Goal: Task Accomplishment & Management: Use online tool/utility

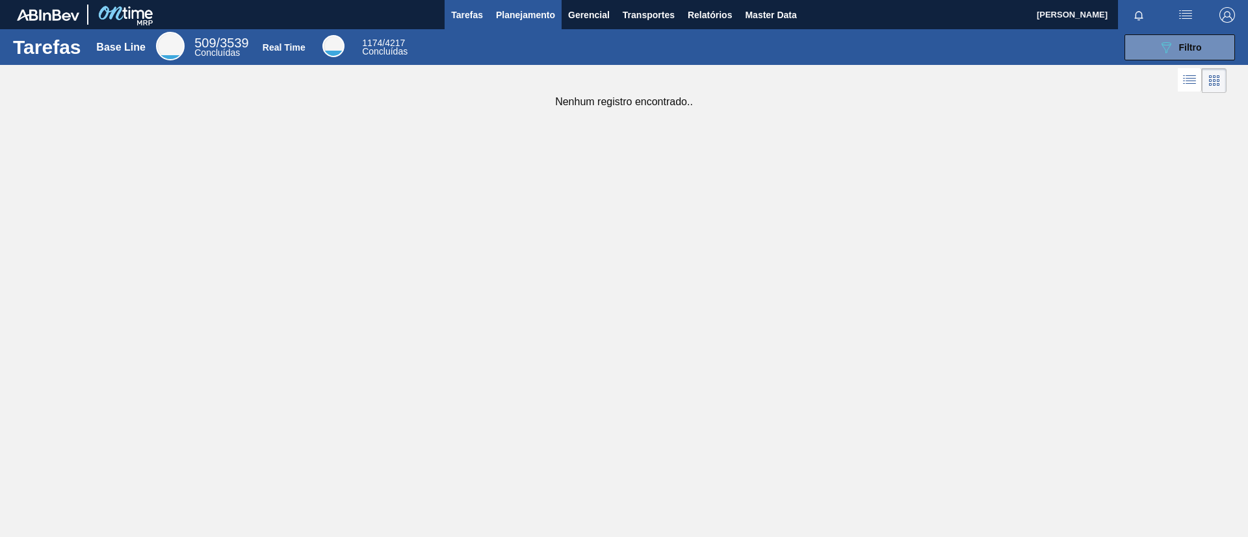
click at [511, 14] on span "Planejamento" at bounding box center [525, 15] width 59 height 16
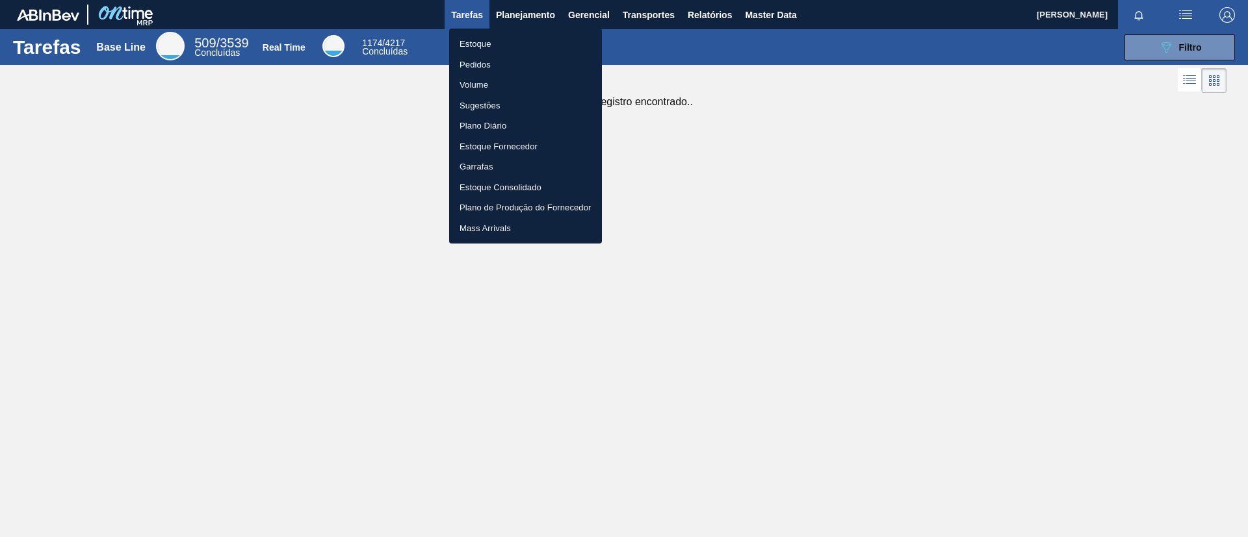
click at [517, 41] on li "Estoque" at bounding box center [525, 44] width 153 height 21
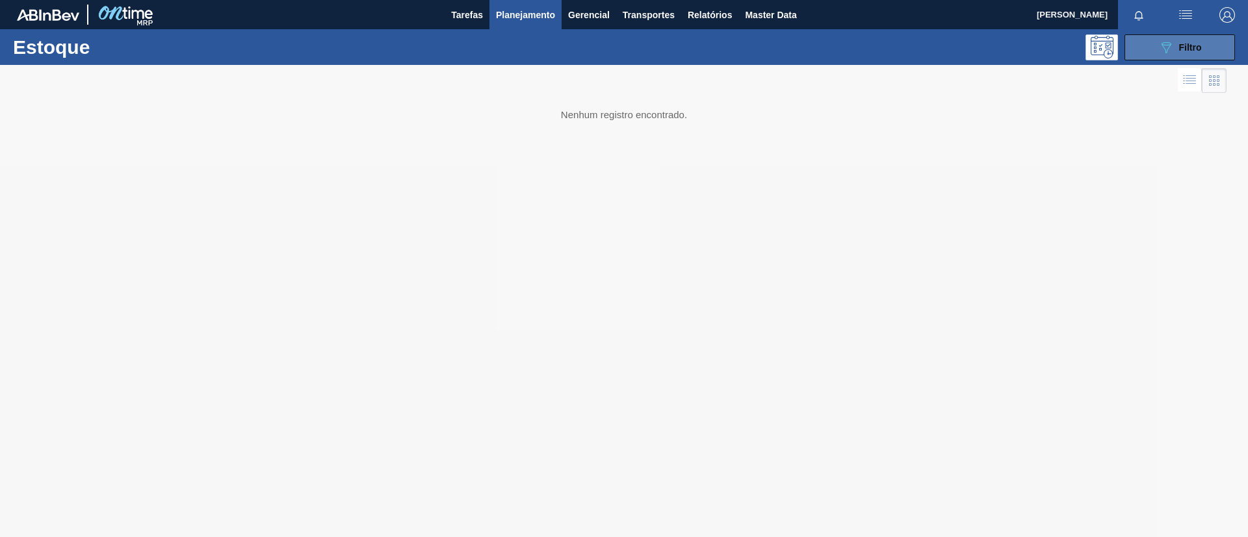
click at [1218, 58] on button "089F7B8B-B2A5-4AFE-B5C0-19BA573D28AC Filtro" at bounding box center [1179, 47] width 110 height 26
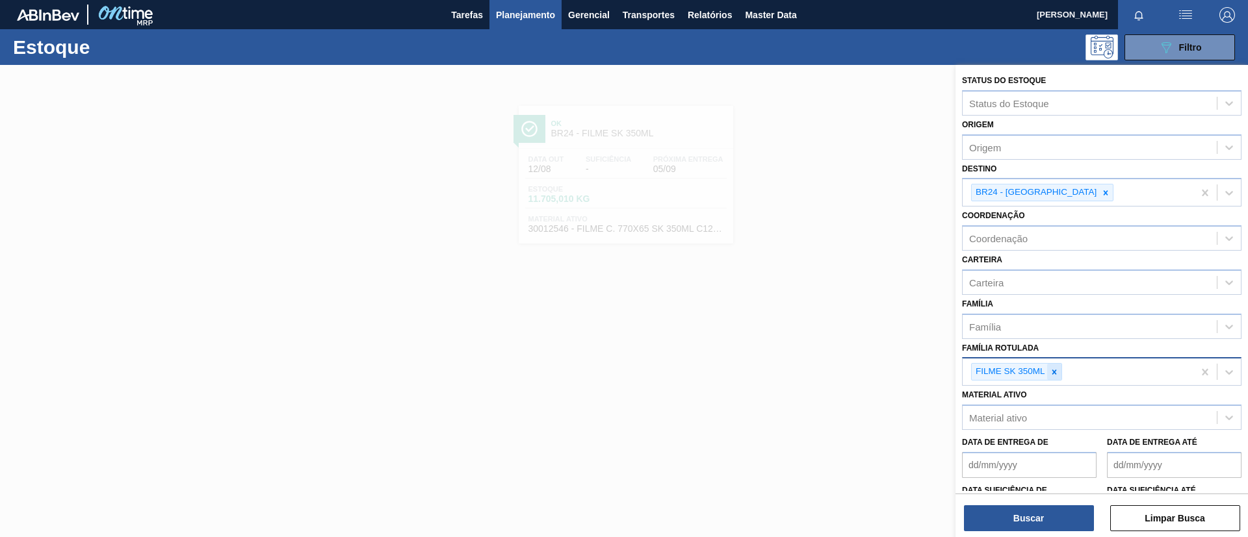
click at [1051, 370] on icon at bounding box center [1053, 372] width 9 height 9
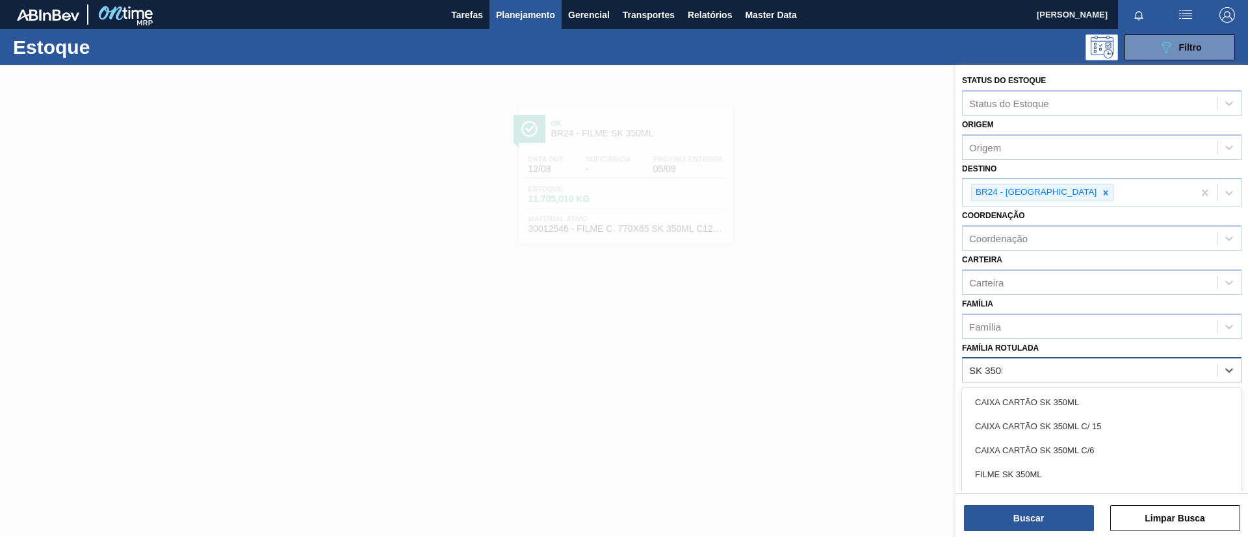
type Rotulada "SK 350ML"
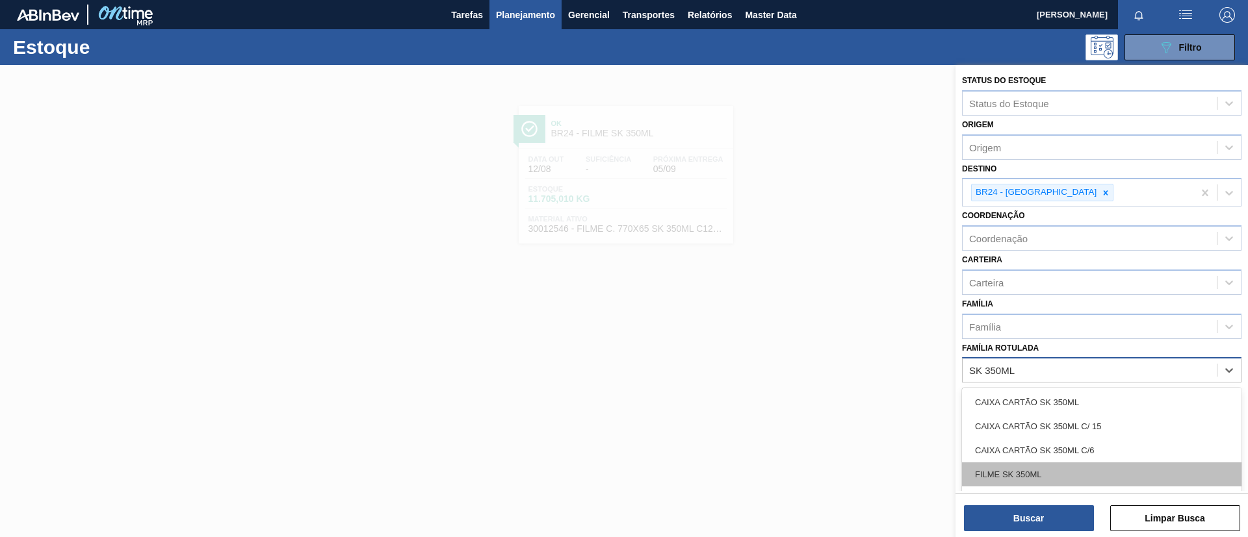
click at [1077, 476] on div "FILME SK 350ML" at bounding box center [1101, 475] width 279 height 24
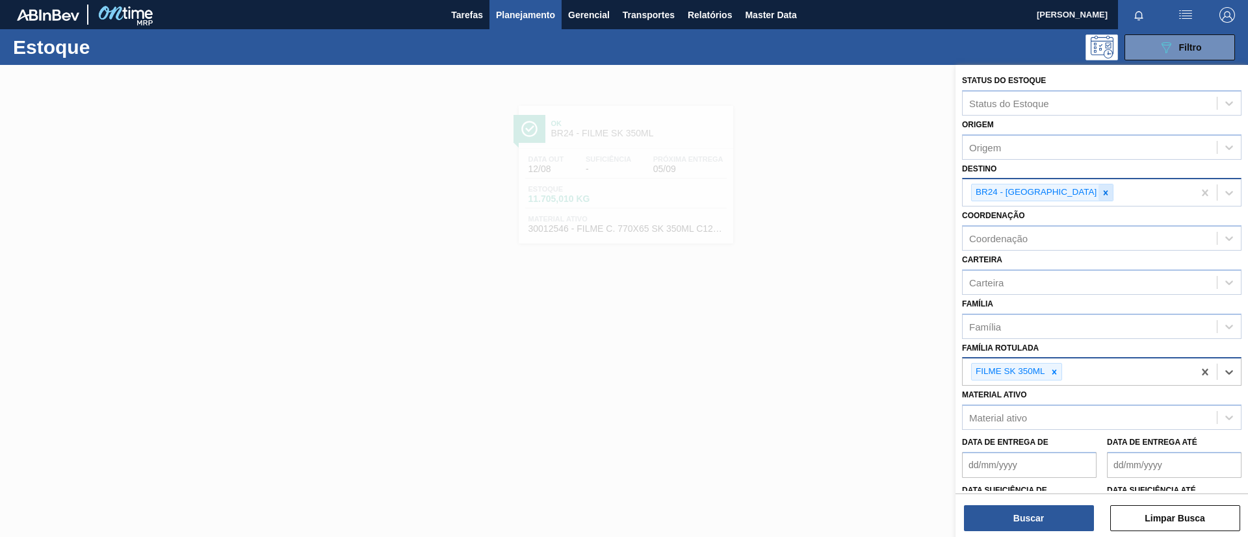
click at [1101, 195] on icon at bounding box center [1105, 192] width 9 height 9
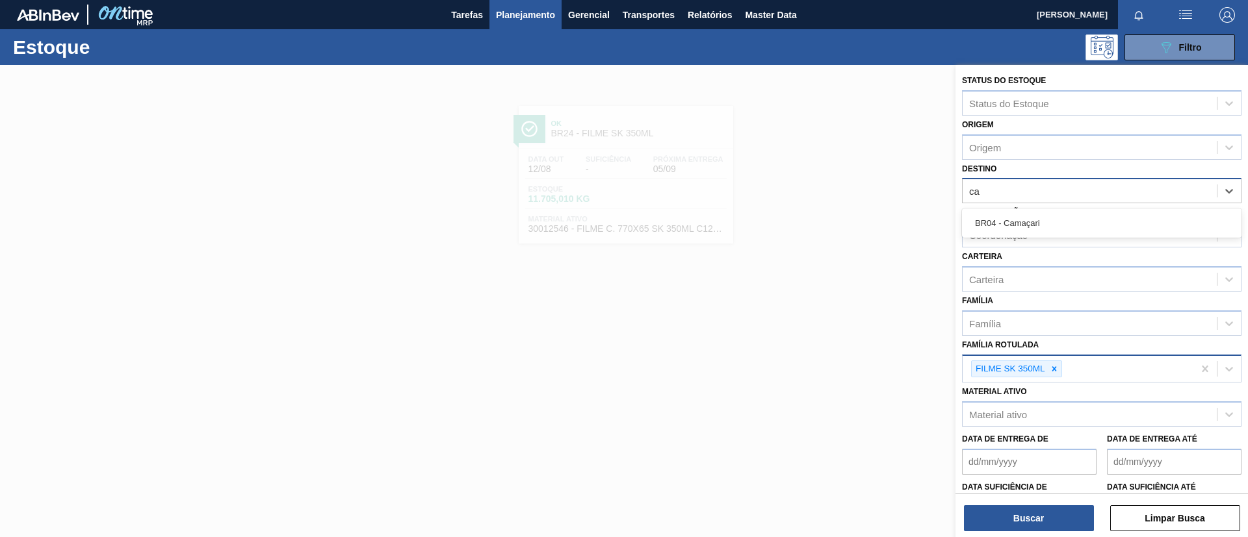
type input "cam"
click at [1077, 218] on div "BR04 - Camaçari" at bounding box center [1101, 223] width 279 height 24
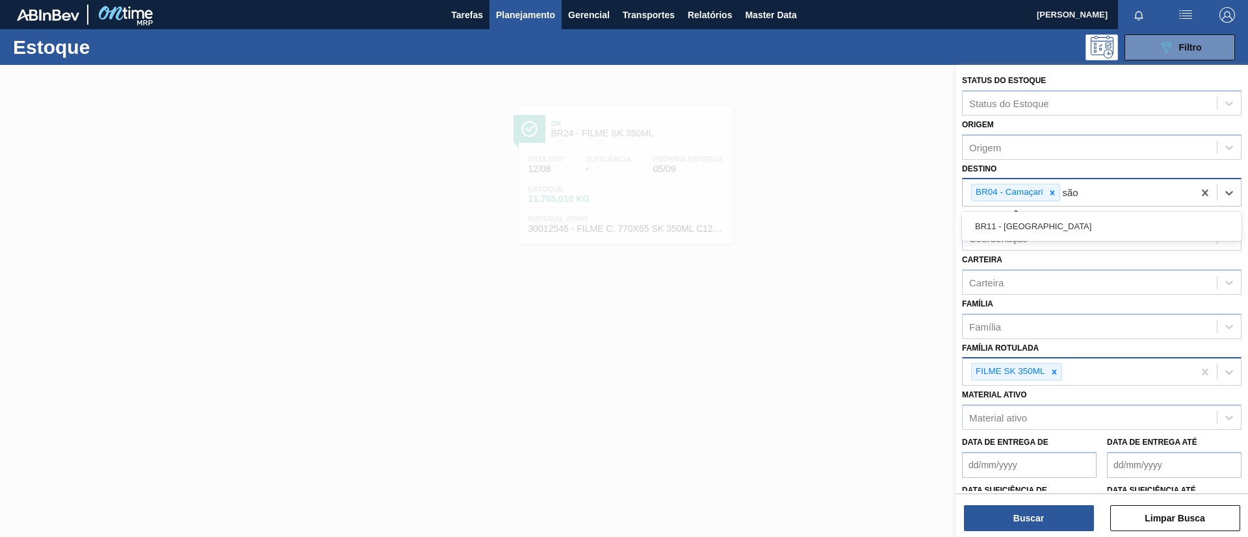
type input "são l"
click at [1077, 218] on div "BR11 - [GEOGRAPHIC_DATA][PERSON_NAME]" at bounding box center [1101, 226] width 279 height 24
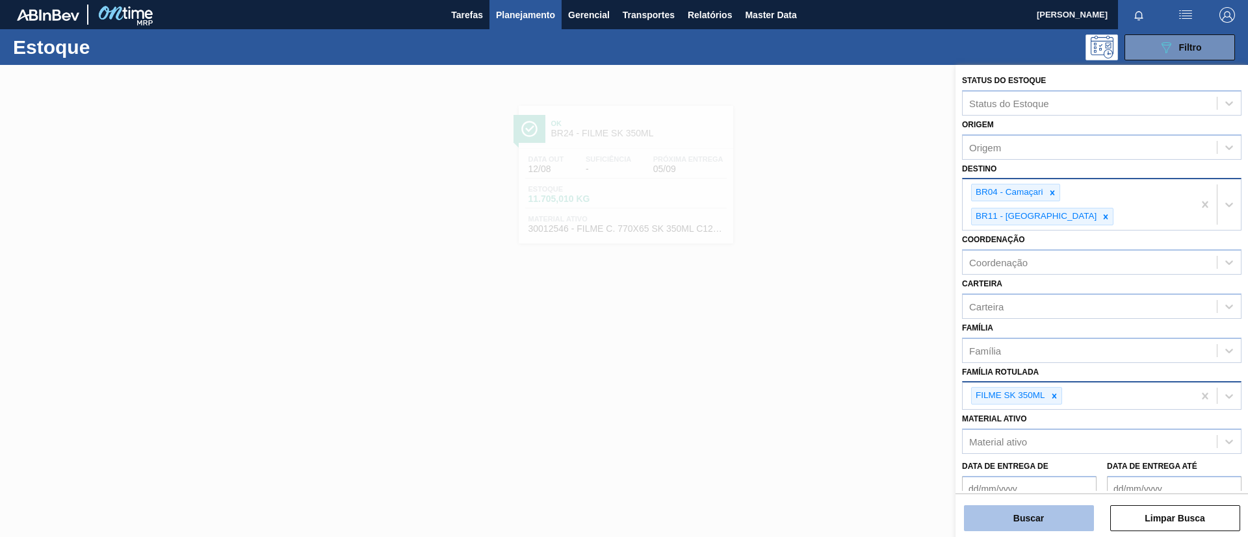
click at [1059, 526] on button "Buscar" at bounding box center [1029, 519] width 130 height 26
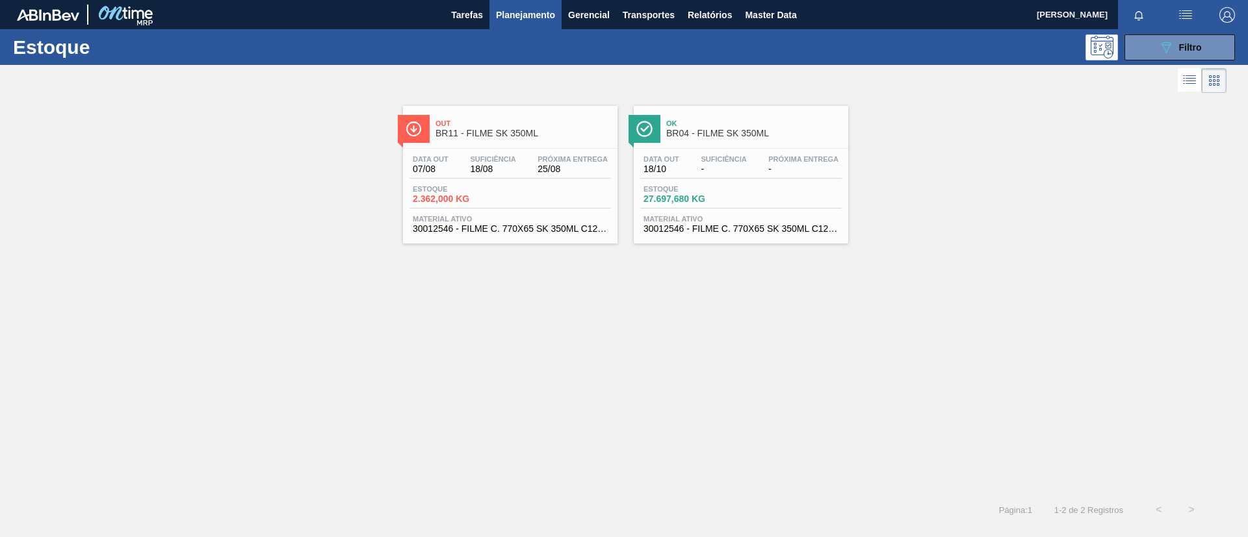
click at [717, 126] on span "Ok" at bounding box center [753, 124] width 175 height 8
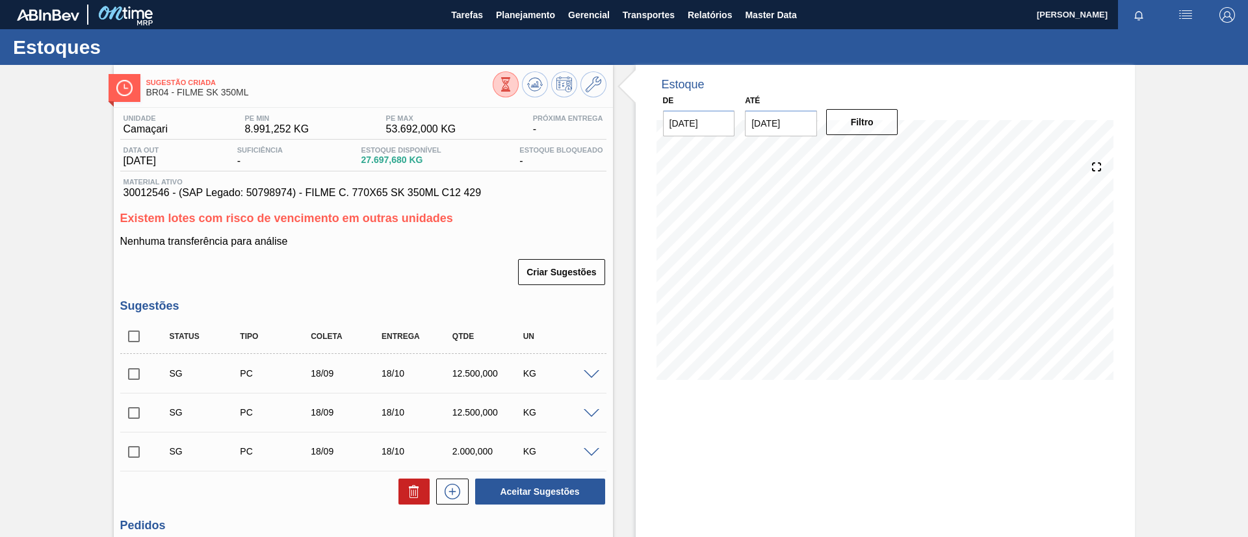
click at [791, 125] on input "[DATE]" at bounding box center [781, 123] width 72 height 26
drag, startPoint x: 881, startPoint y: 151, endPoint x: 889, endPoint y: 157, distance: 9.4
click at [882, 151] on div "agosto 2025" at bounding box center [823, 154] width 156 height 11
click at [890, 157] on button "Next Month" at bounding box center [890, 154] width 9 height 9
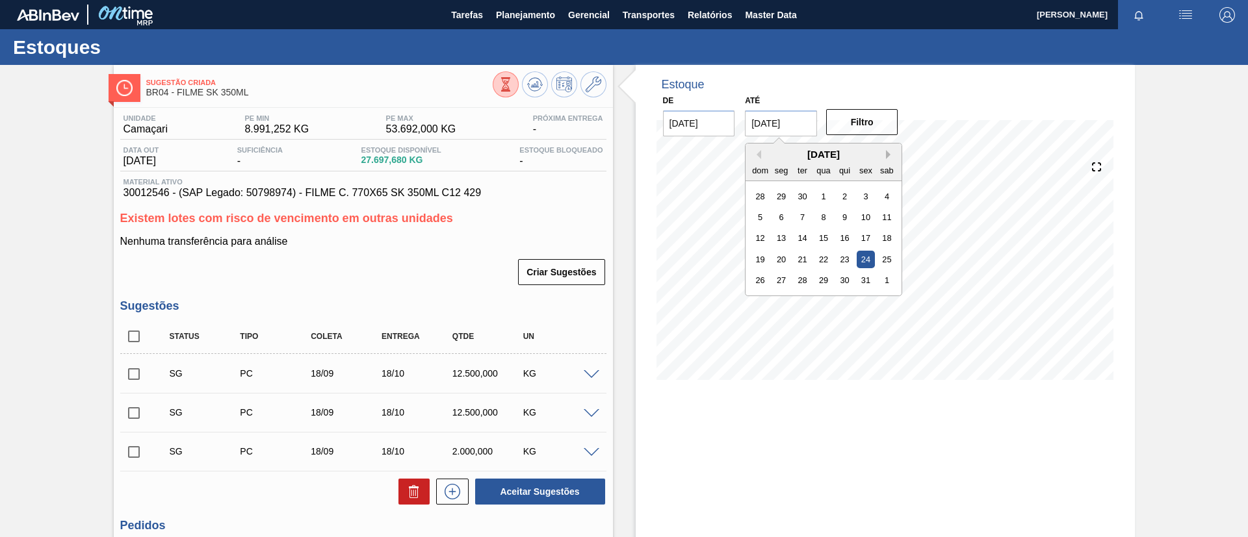
click at [890, 157] on button "Next Month" at bounding box center [890, 154] width 9 height 9
click at [830, 279] on div "31" at bounding box center [824, 281] width 18 height 18
type input "[DATE]"
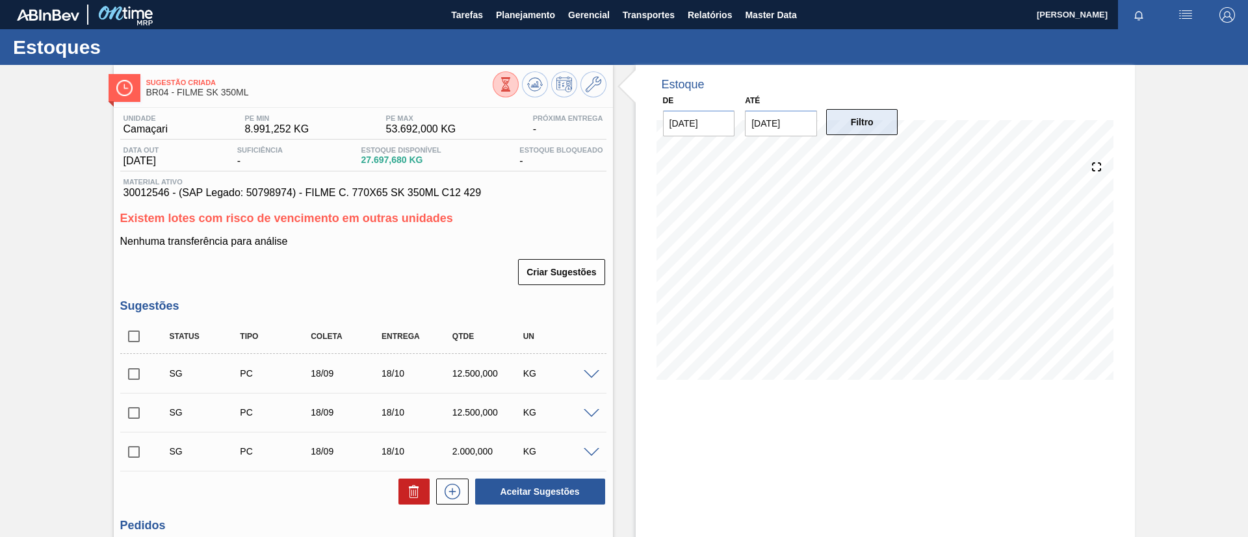
click at [855, 135] on button "Filtro" at bounding box center [862, 122] width 72 height 26
click at [524, 81] on button at bounding box center [535, 84] width 26 height 26
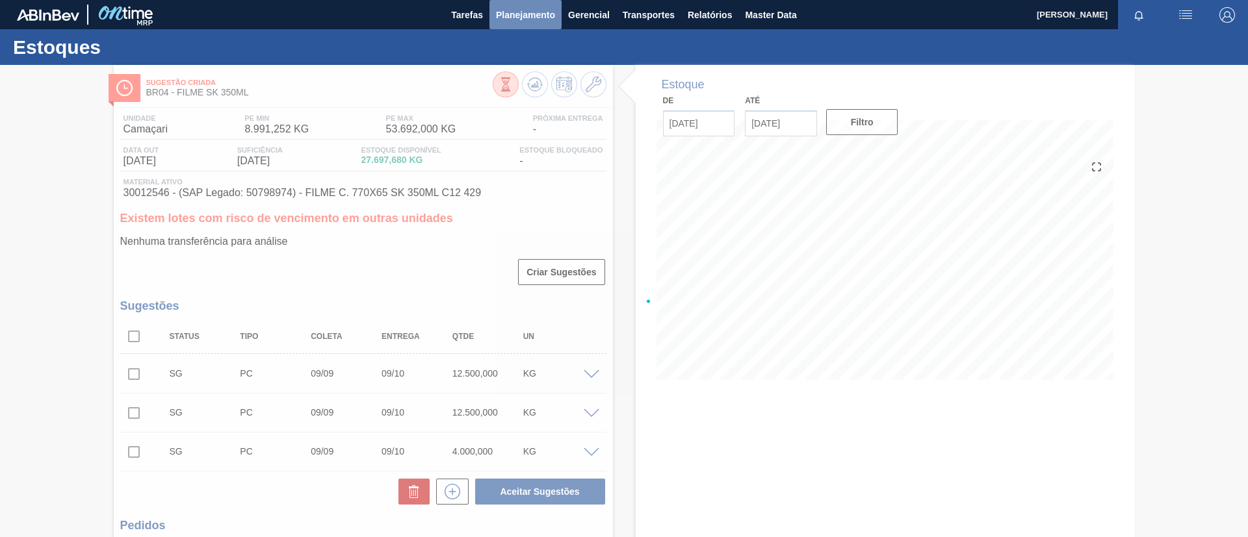
click at [528, 17] on span "Planejamento" at bounding box center [525, 15] width 59 height 16
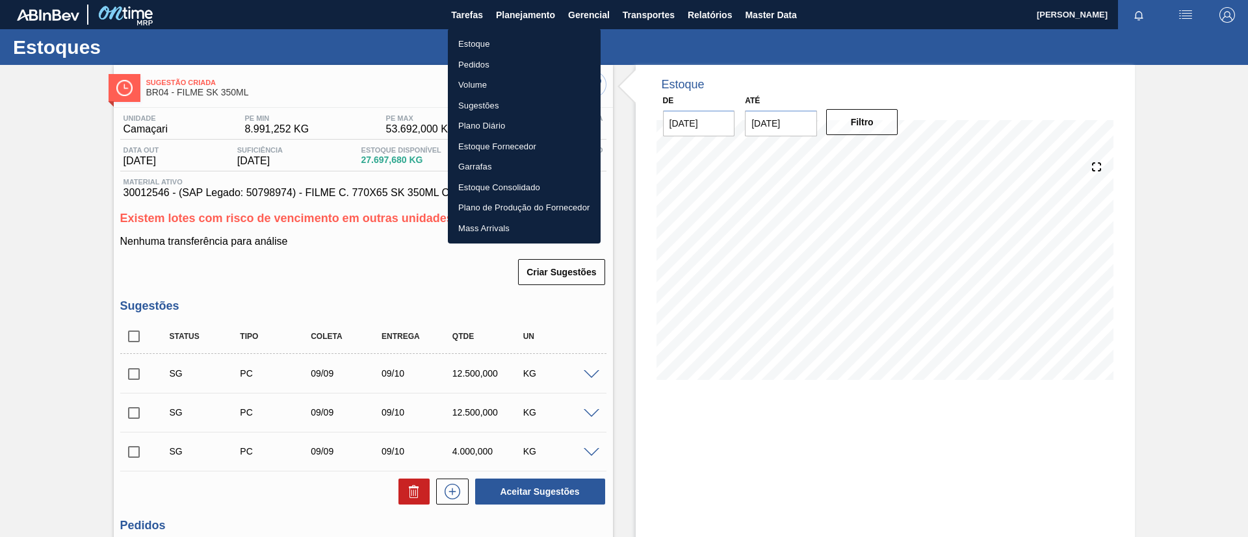
click at [519, 42] on li "Estoque" at bounding box center [524, 44] width 153 height 21
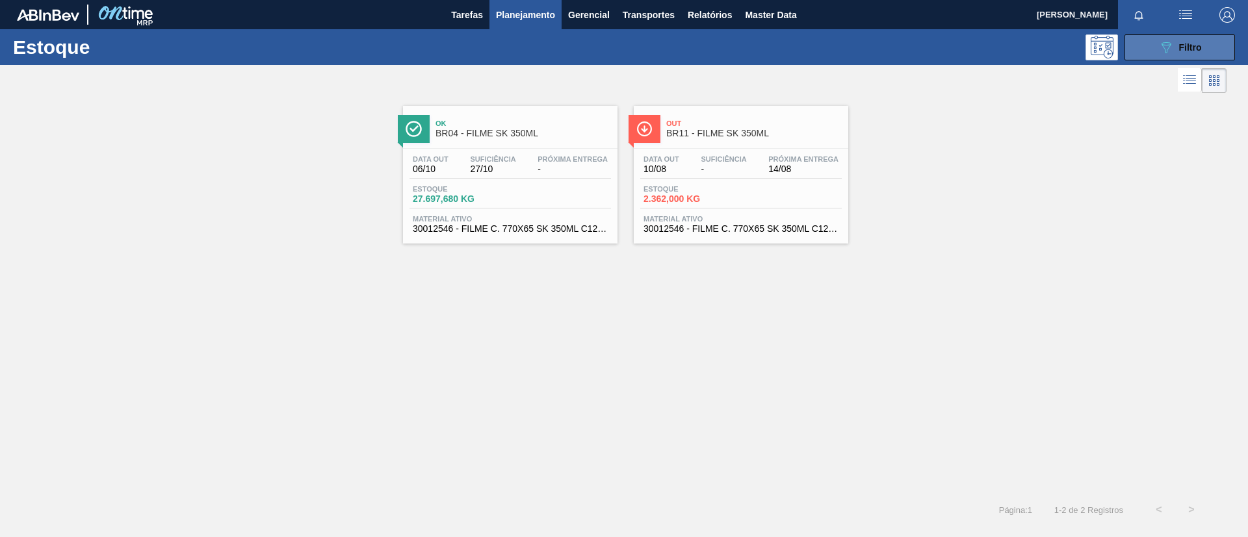
click at [1170, 40] on icon "089F7B8B-B2A5-4AFE-B5C0-19BA573D28AC" at bounding box center [1166, 48] width 16 height 16
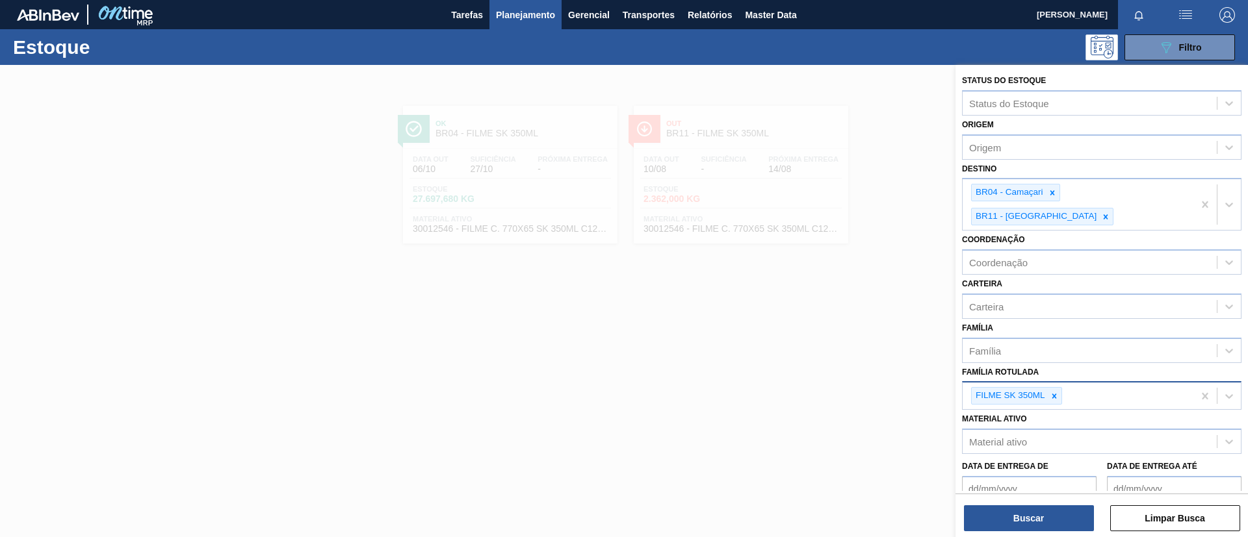
click at [1055, 383] on div "FILME SK 350ML" at bounding box center [1077, 396] width 231 height 27
click at [1054, 363] on div "Família Rotulada FILME SK 350ML" at bounding box center [1101, 386] width 279 height 47
click at [1061, 387] on div "FILME SK 350ML" at bounding box center [1016, 396] width 91 height 18
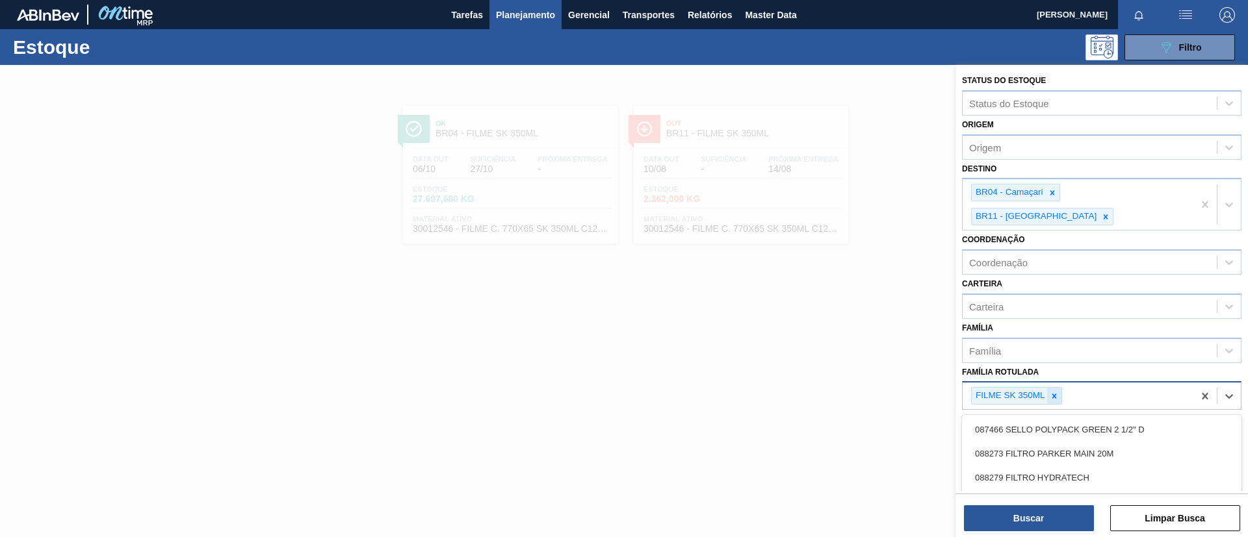
click at [1055, 392] on icon at bounding box center [1053, 396] width 9 height 9
click at [1053, 341] on div "Família" at bounding box center [1089, 350] width 254 height 19
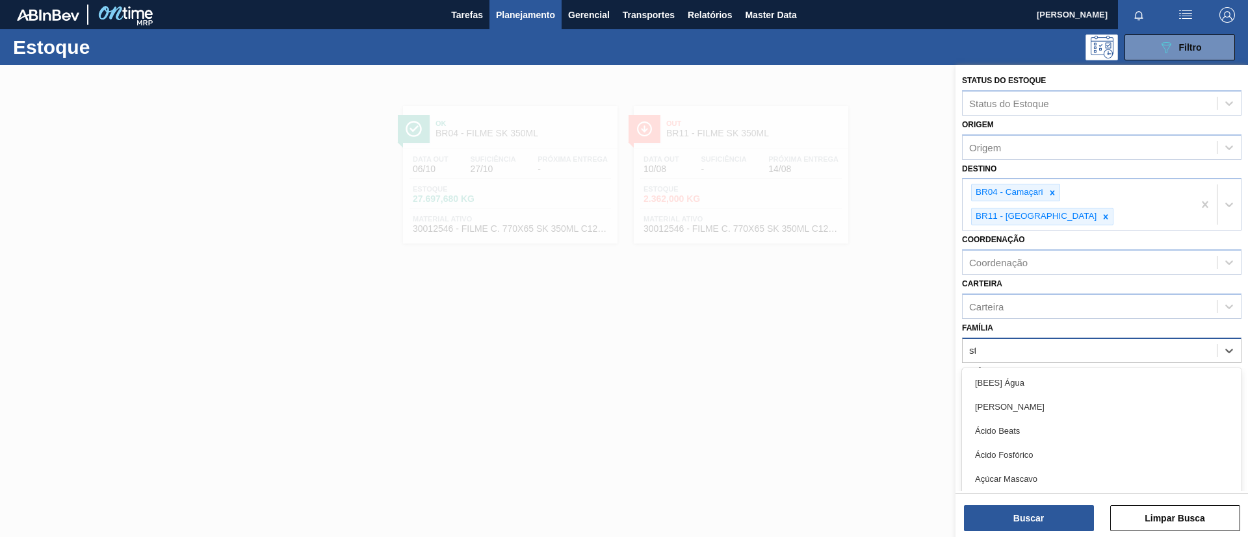
type input "str"
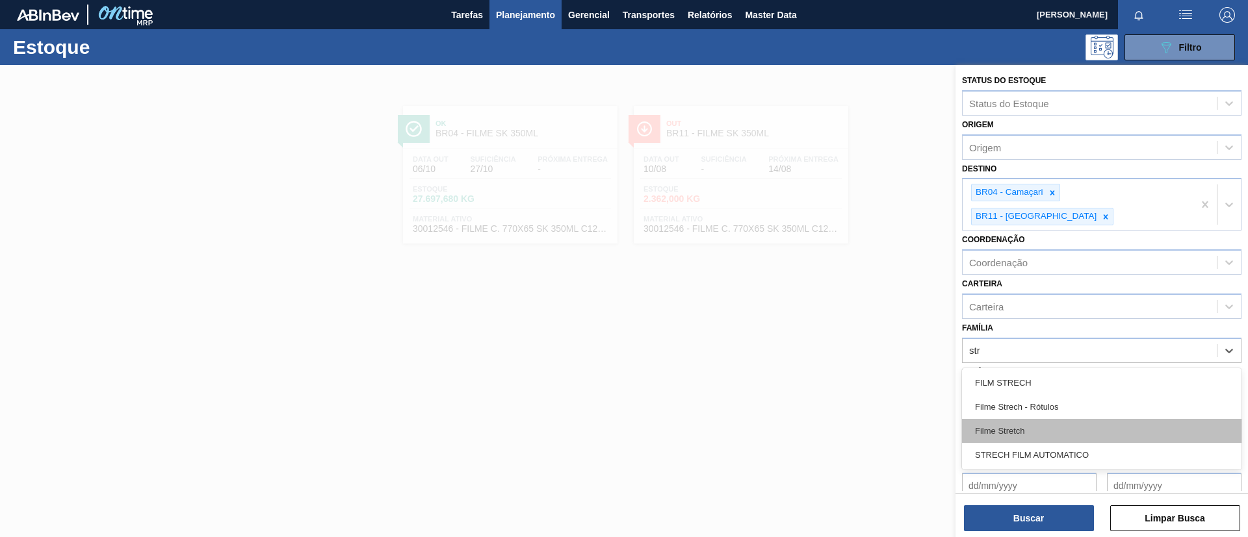
click at [1047, 419] on div "Filme Stretch" at bounding box center [1101, 431] width 279 height 24
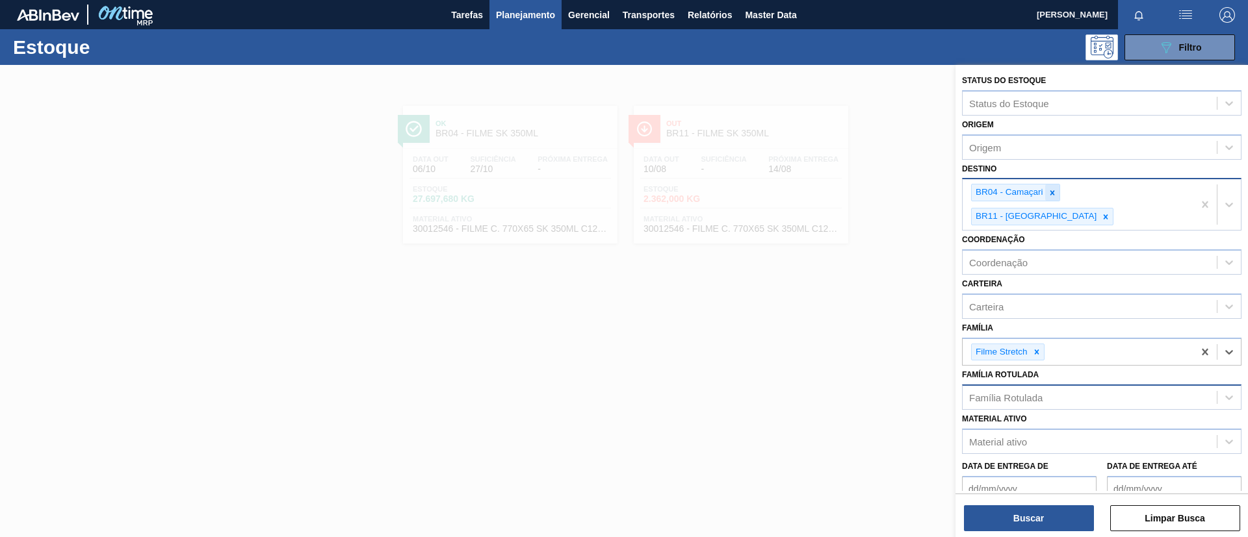
click at [1051, 190] on icon at bounding box center [1052, 192] width 9 height 9
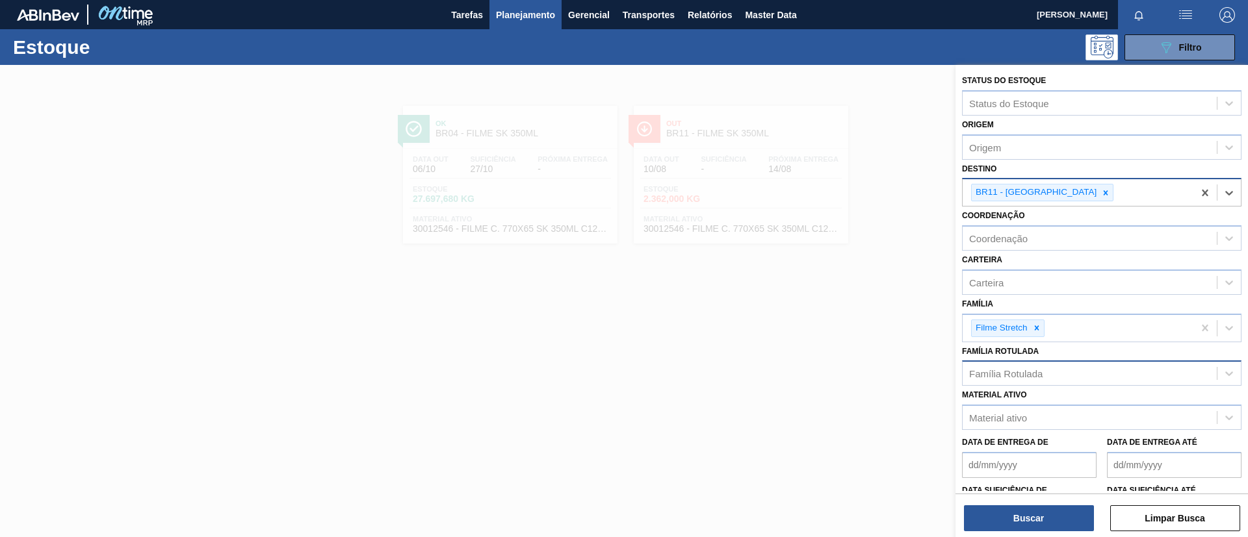
click at [1101, 190] on icon at bounding box center [1105, 192] width 9 height 9
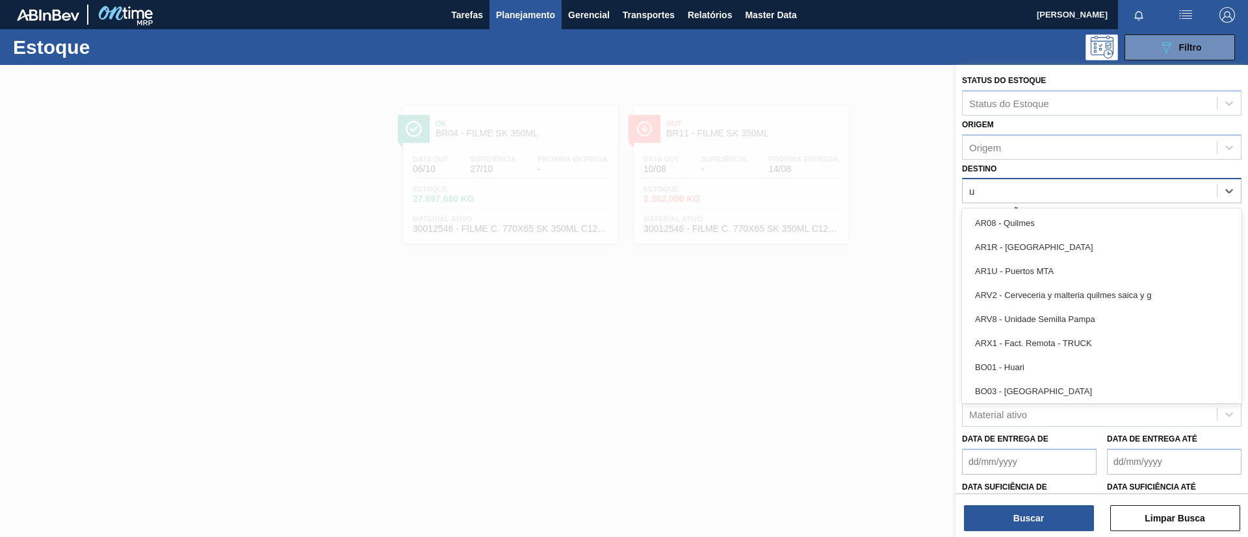
type input "ub"
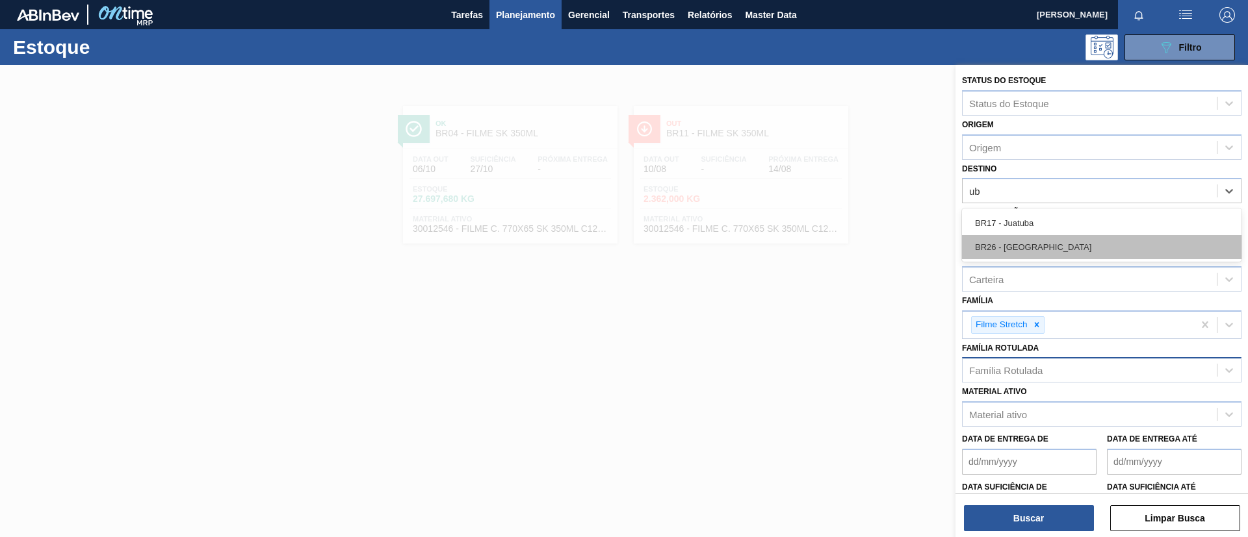
click at [1040, 244] on div "BR26 - [GEOGRAPHIC_DATA]" at bounding box center [1101, 247] width 279 height 24
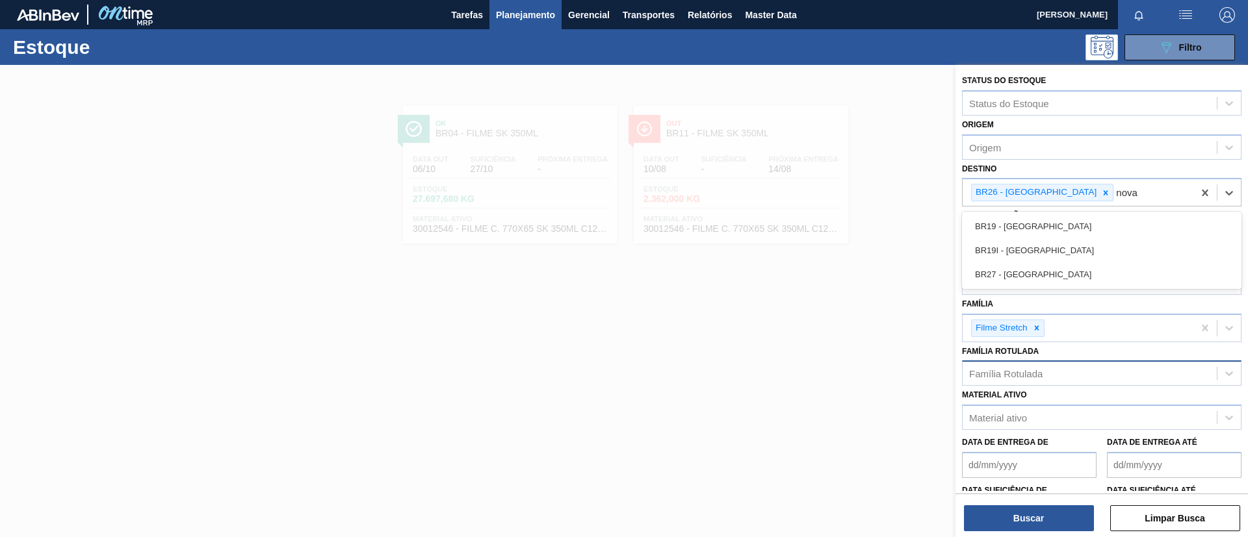
type input "nova r"
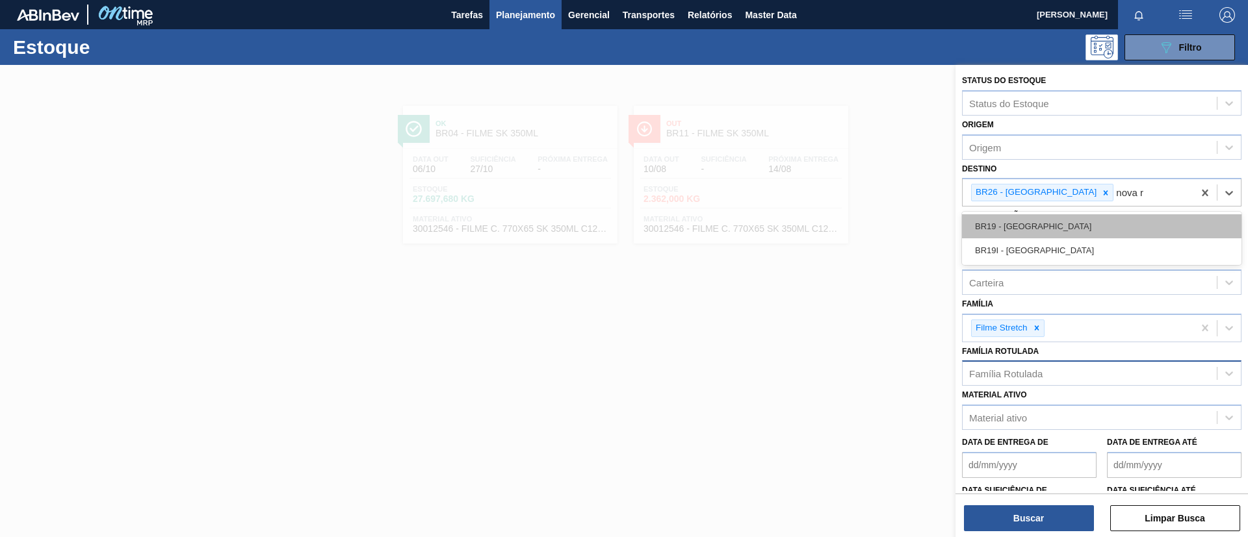
click at [1098, 222] on div "BR19 - [GEOGRAPHIC_DATA]" at bounding box center [1101, 226] width 279 height 24
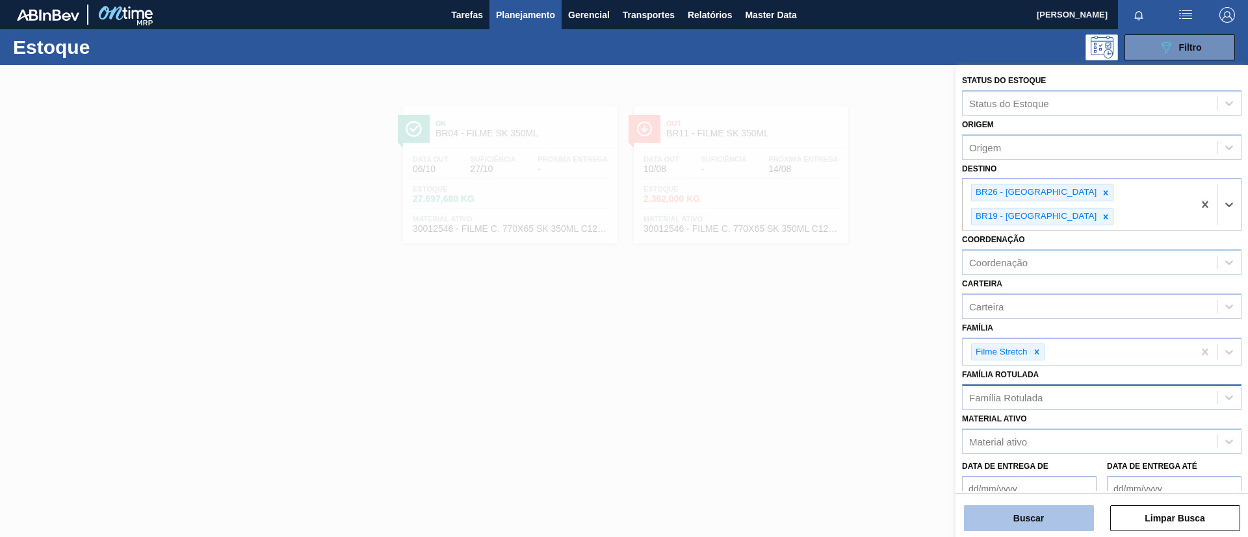
click at [1029, 528] on button "Buscar" at bounding box center [1029, 519] width 130 height 26
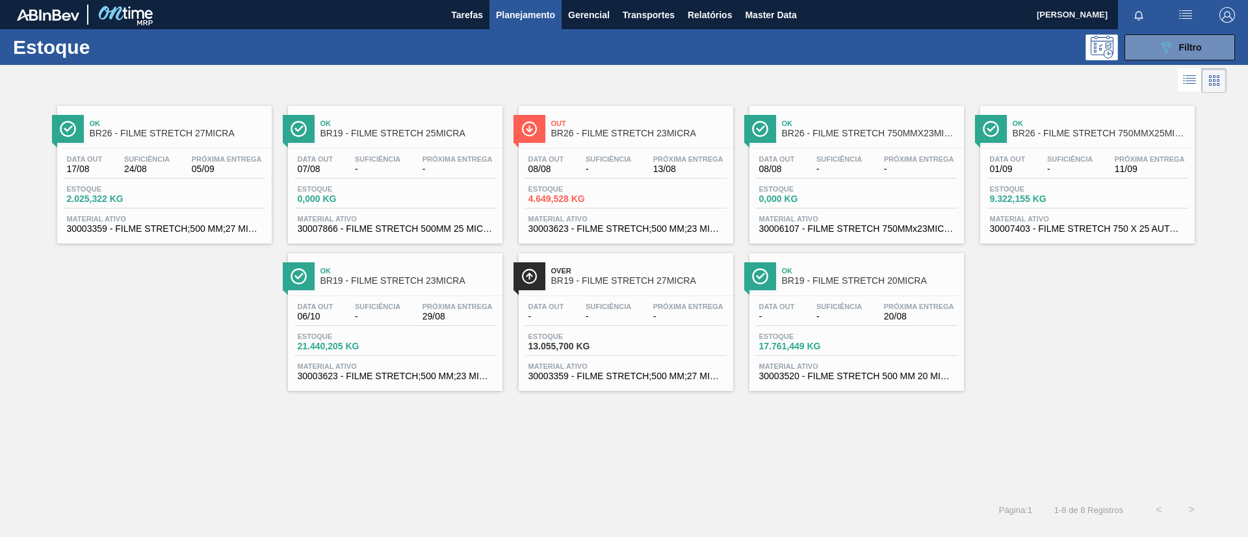
drag, startPoint x: 643, startPoint y: 142, endPoint x: 192, endPoint y: 127, distance: 450.6
click at [678, 133] on span "BR26 - FILME STRETCH 23MICRA" at bounding box center [638, 134] width 175 height 10
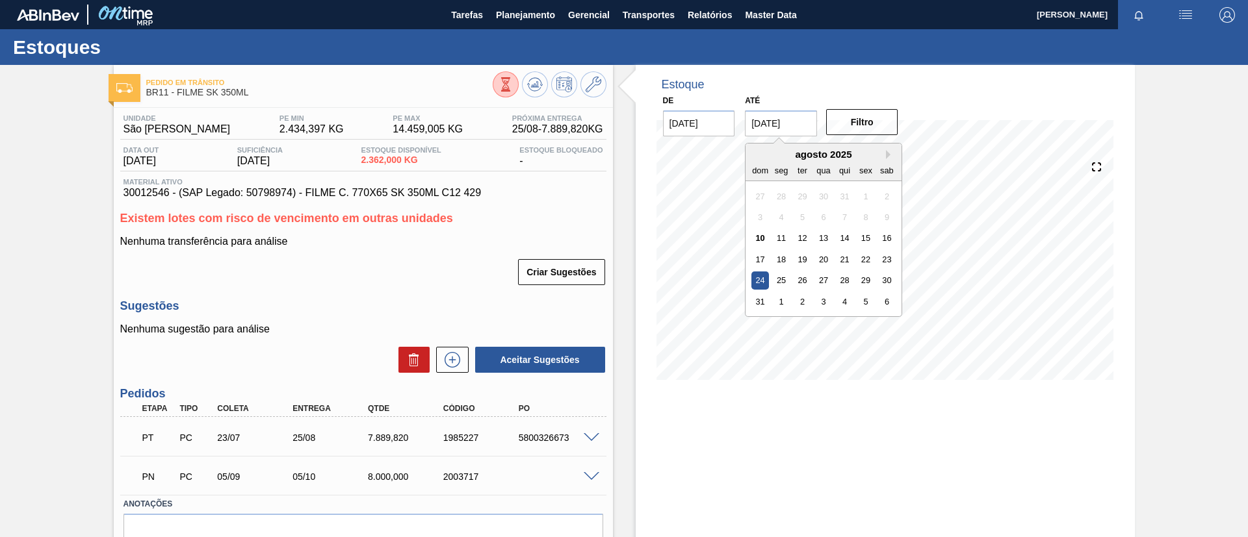
click at [754, 135] on input "[DATE]" at bounding box center [781, 123] width 72 height 26
click at [890, 151] on button "Next Month" at bounding box center [890, 154] width 9 height 9
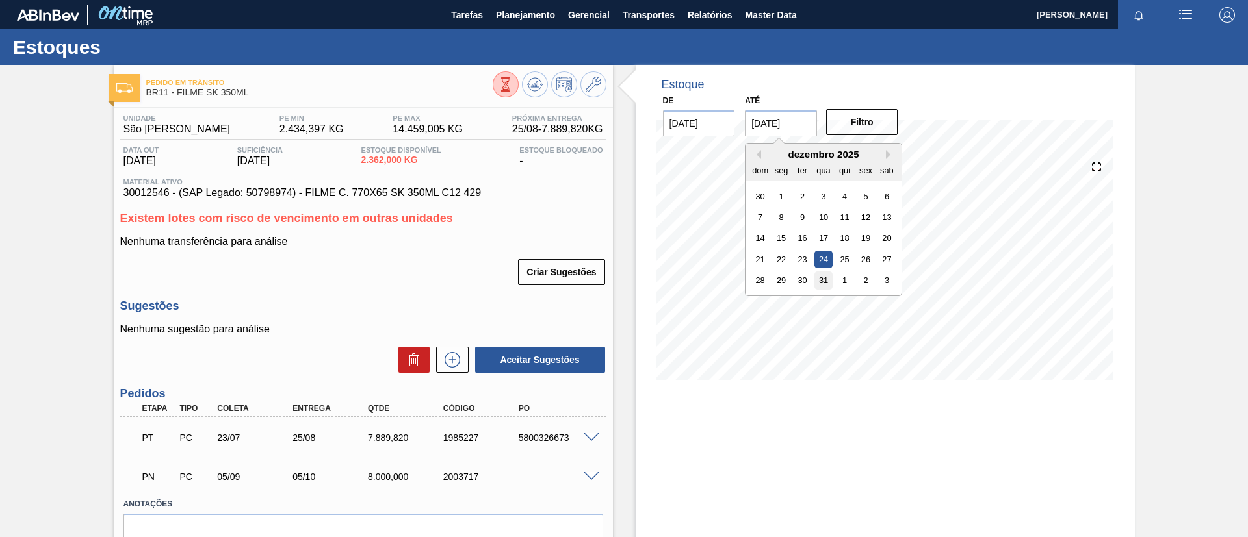
click at [819, 272] on div "31" at bounding box center [824, 281] width 18 height 18
type input "[DATE]"
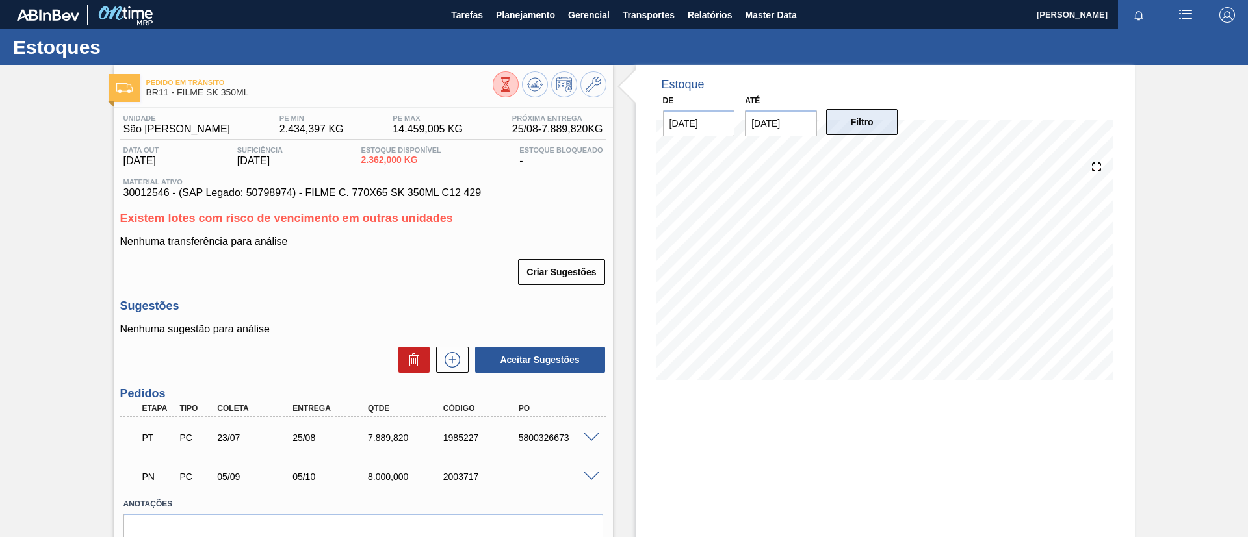
click at [868, 108] on div "Filtro" at bounding box center [863, 122] width 83 height 29
click at [870, 114] on button "Filtro" at bounding box center [862, 122] width 72 height 26
click at [588, 430] on div "PT PC 23/07 25/08 7.889,820 1985227 5800326673" at bounding box center [363, 436] width 486 height 32
click at [589, 430] on div "PT PC 23/07 25/08 7.889,820 1985227 5800326673" at bounding box center [363, 436] width 486 height 32
click at [593, 437] on span at bounding box center [592, 438] width 16 height 10
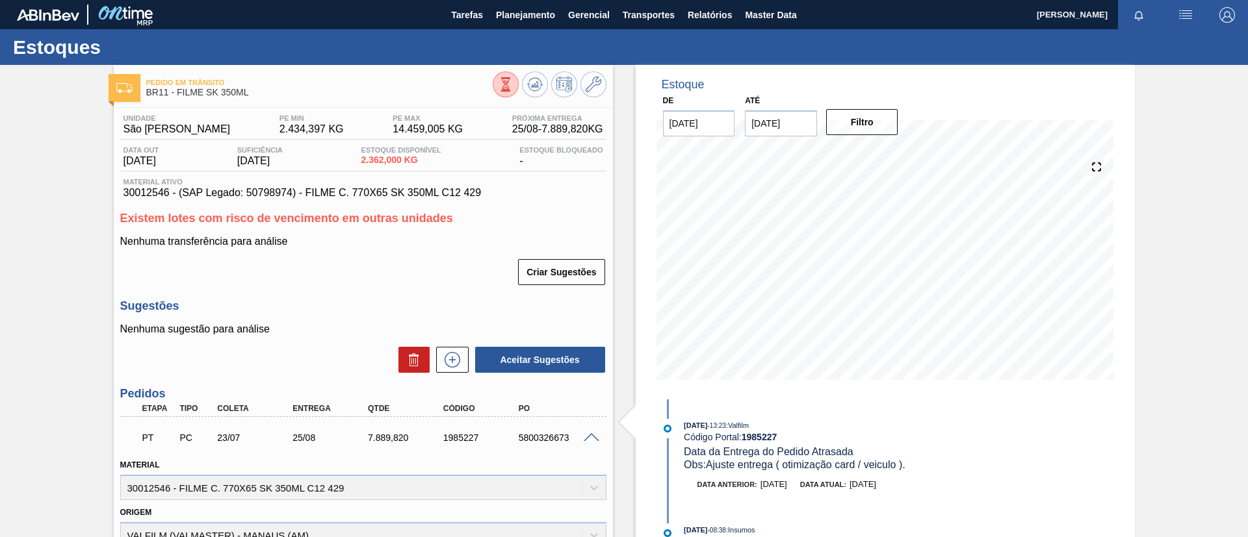
click at [602, 443] on div "PT PC 23/07 25/08 7.889,820 1985227 5800326673" at bounding box center [363, 436] width 486 height 32
click at [595, 441] on span at bounding box center [592, 438] width 16 height 10
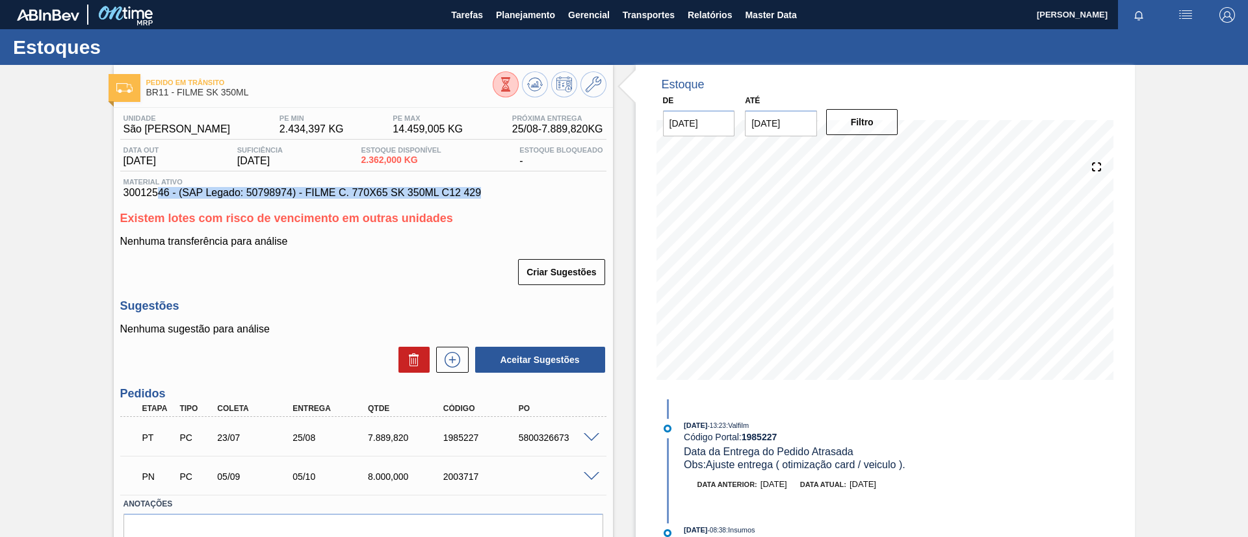
drag, startPoint x: 122, startPoint y: 199, endPoint x: 136, endPoint y: 194, distance: 14.6
click at [154, 194] on div "Unidade São Luís PE MIN 2.434,397 KG PE MAX 14.459,005 KG Próxima Entrega 25/08…" at bounding box center [363, 351] width 499 height 487
click at [117, 191] on div "Unidade São Luís PE MIN 2.434,397 KG PE MAX 14.459,005 KG Próxima Entrega 25/08…" at bounding box center [363, 351] width 499 height 487
drag, startPoint x: 135, startPoint y: 194, endPoint x: 152, endPoint y: 196, distance: 17.7
click at [152, 196] on div "Unidade São Luís PE MIN 2.434,397 KG PE MAX 14.459,005 KG Próxima Entrega 25/08…" at bounding box center [363, 351] width 499 height 487
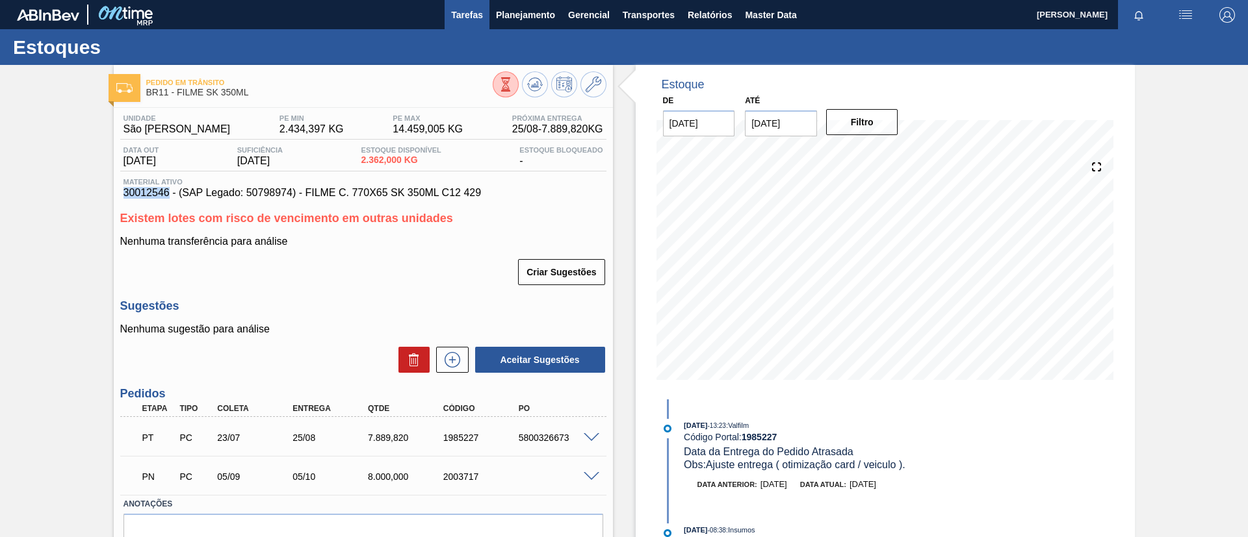
copy span "30012546"
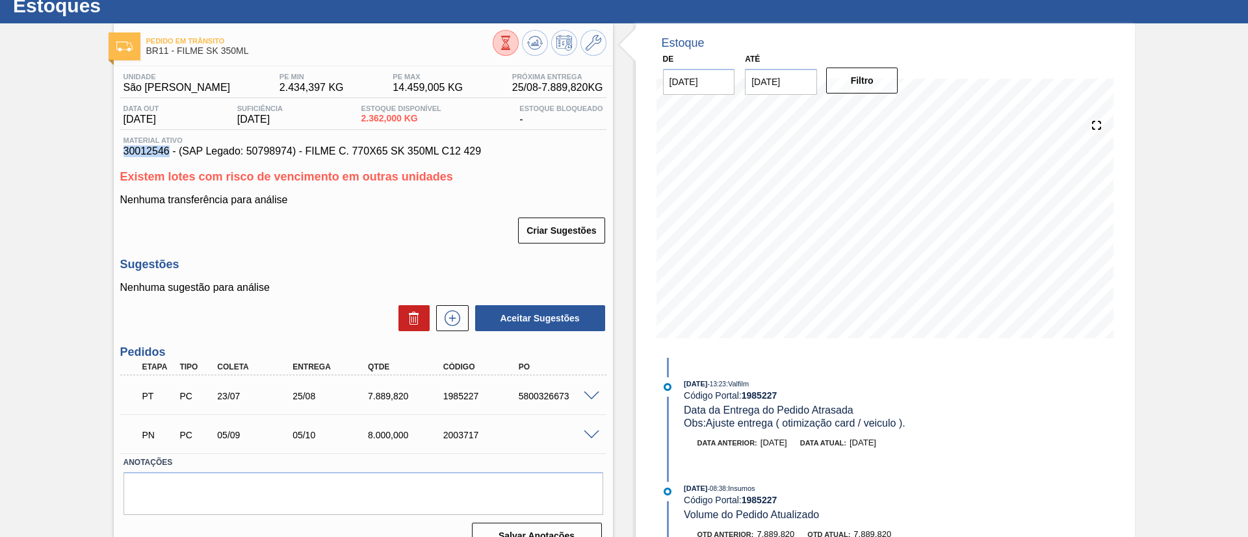
scroll to position [64, 0]
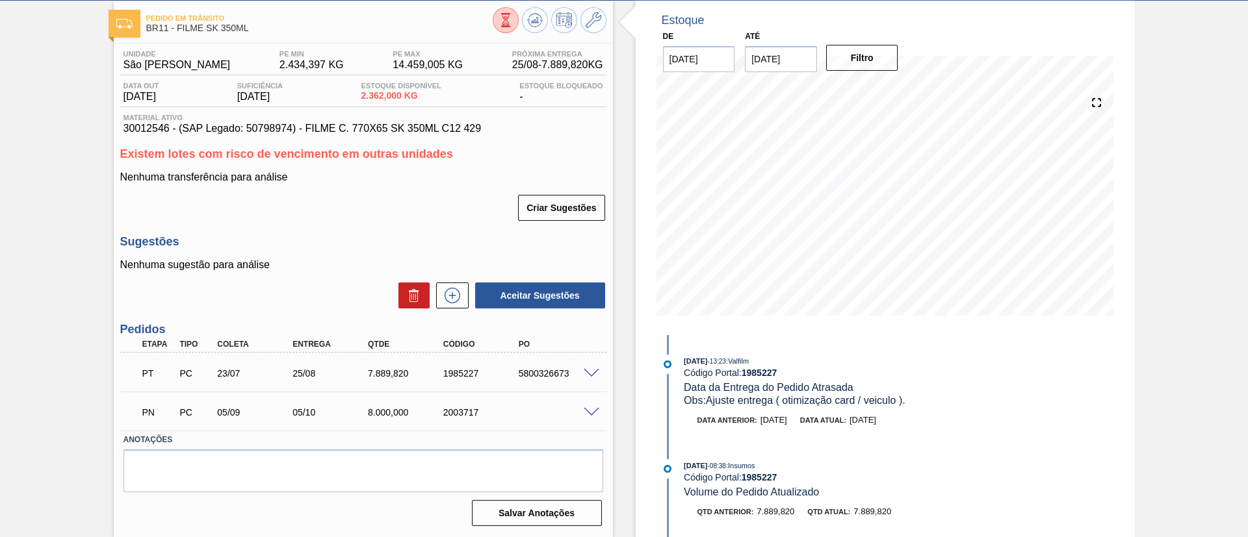
click at [457, 313] on div "Unidade São Luís PE MIN 2.434,397 KG PE MAX 14.459,005 KG Próxima Entrega 25/08…" at bounding box center [363, 287] width 499 height 487
click at [450, 296] on icon at bounding box center [452, 296] width 21 height 16
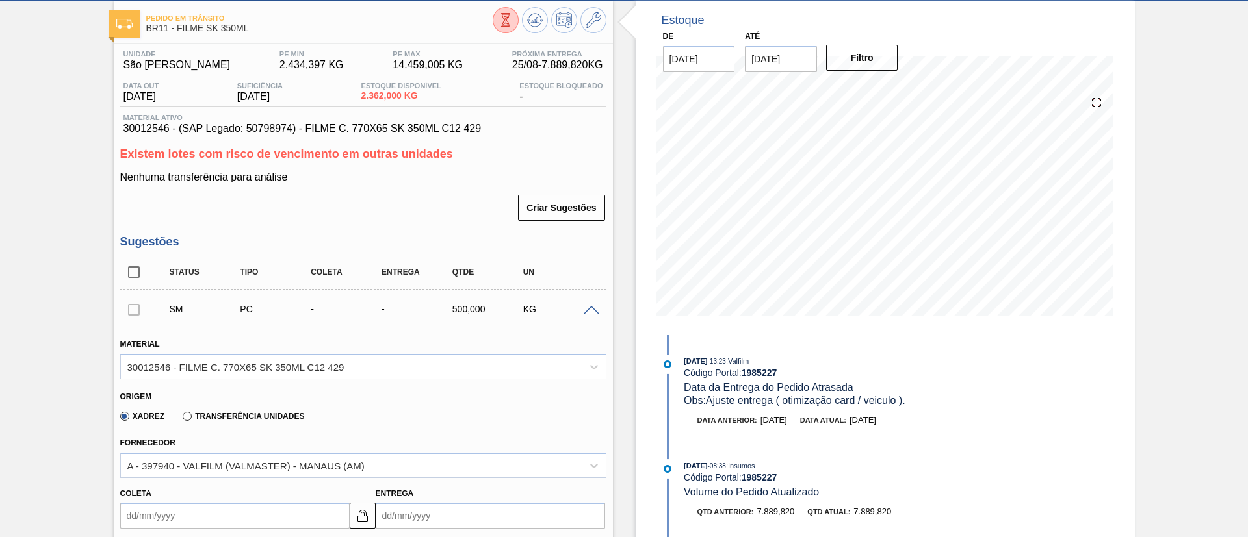
click at [257, 415] on label "Transferência Unidades" at bounding box center [244, 416] width 122 height 9
click at [181, 419] on input "Transferência Unidades" at bounding box center [181, 419] width 0 height 0
click at [257, 417] on label "Transferência Unidades" at bounding box center [244, 416] width 122 height 9
click at [181, 419] on input "Transferência Unidades" at bounding box center [181, 419] width 0 height 0
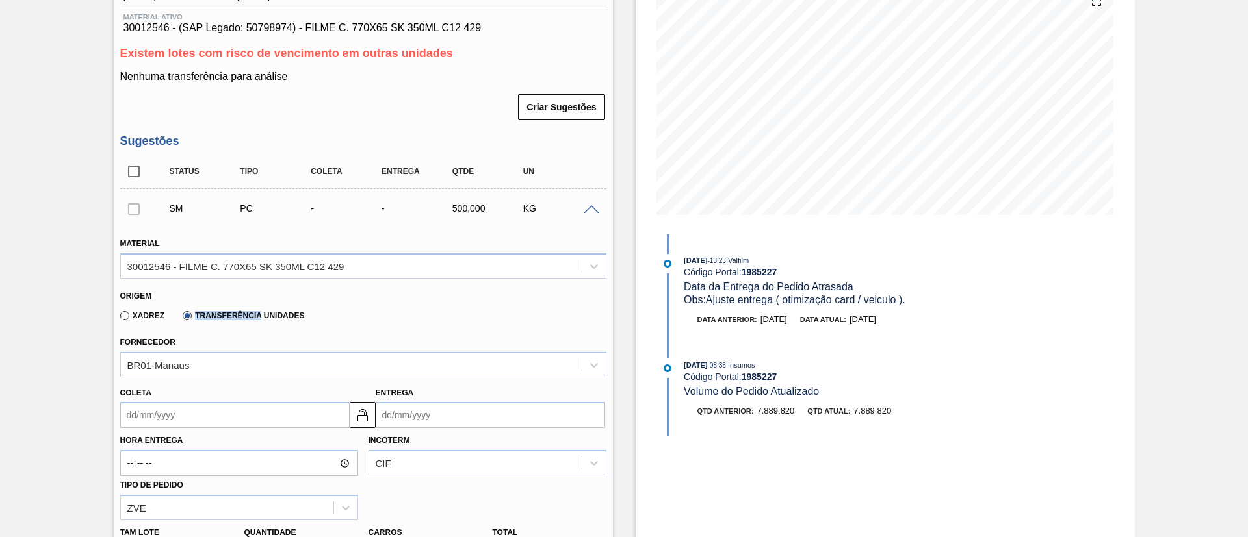
scroll to position [259, 0]
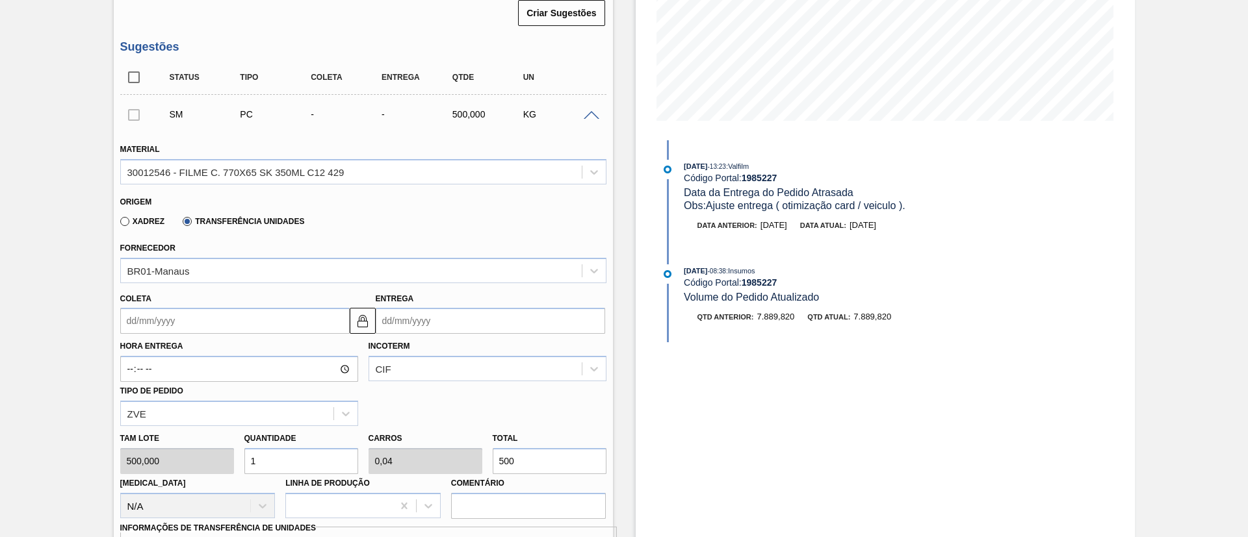
click at [236, 284] on div "Coleta Entrega" at bounding box center [363, 308] width 496 height 51
click at [243, 268] on div "BR01-Manaus" at bounding box center [351, 270] width 461 height 19
type input "s"
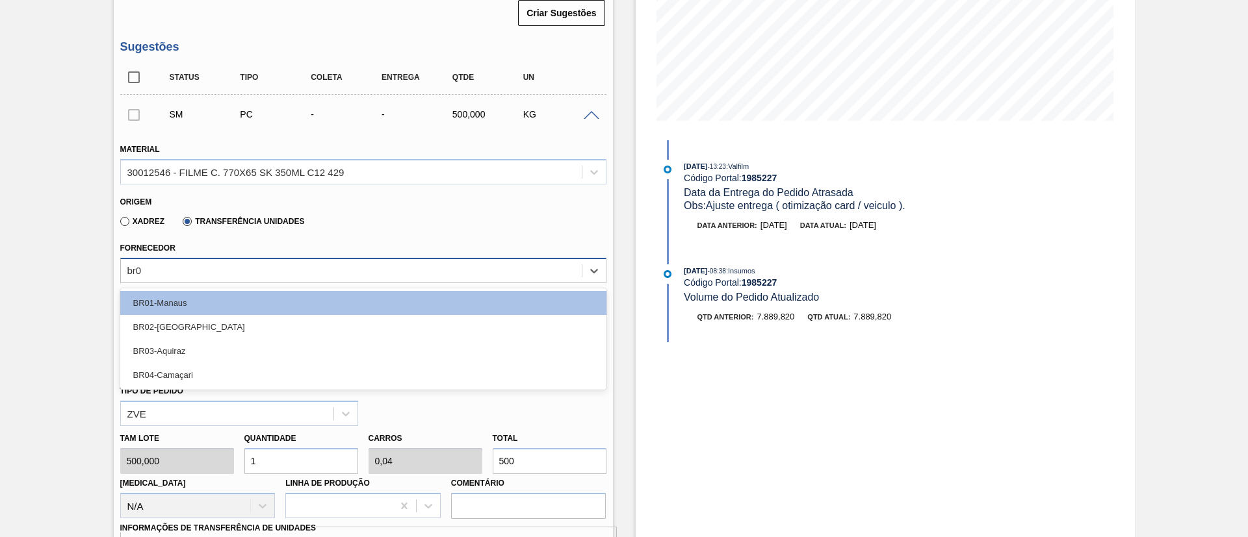
type input "br04"
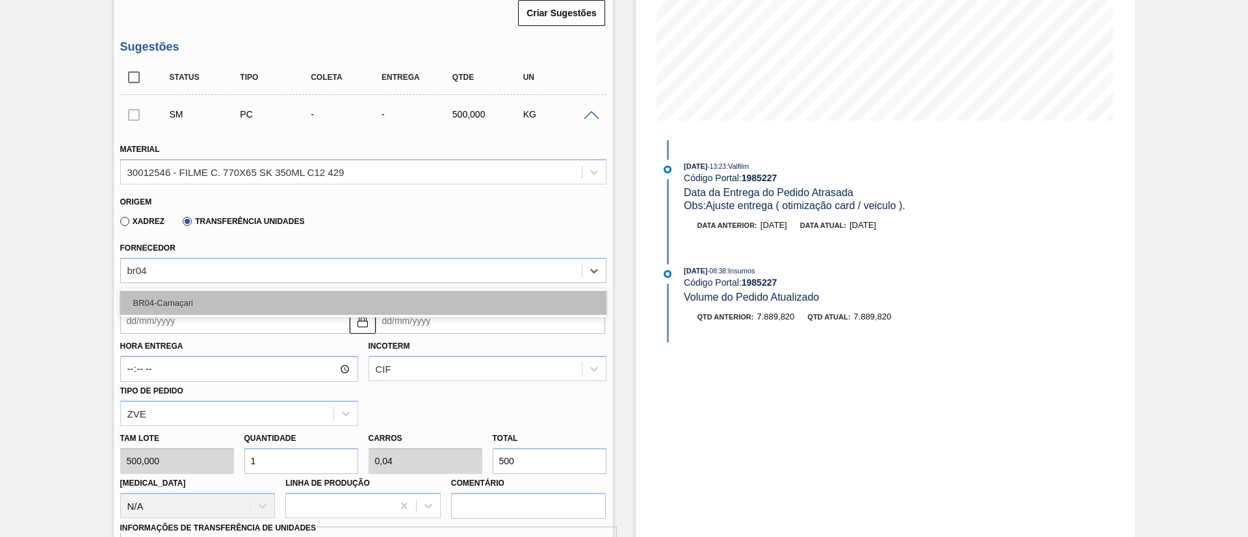
click at [263, 298] on div "BR04-Camaçari" at bounding box center [363, 303] width 486 height 24
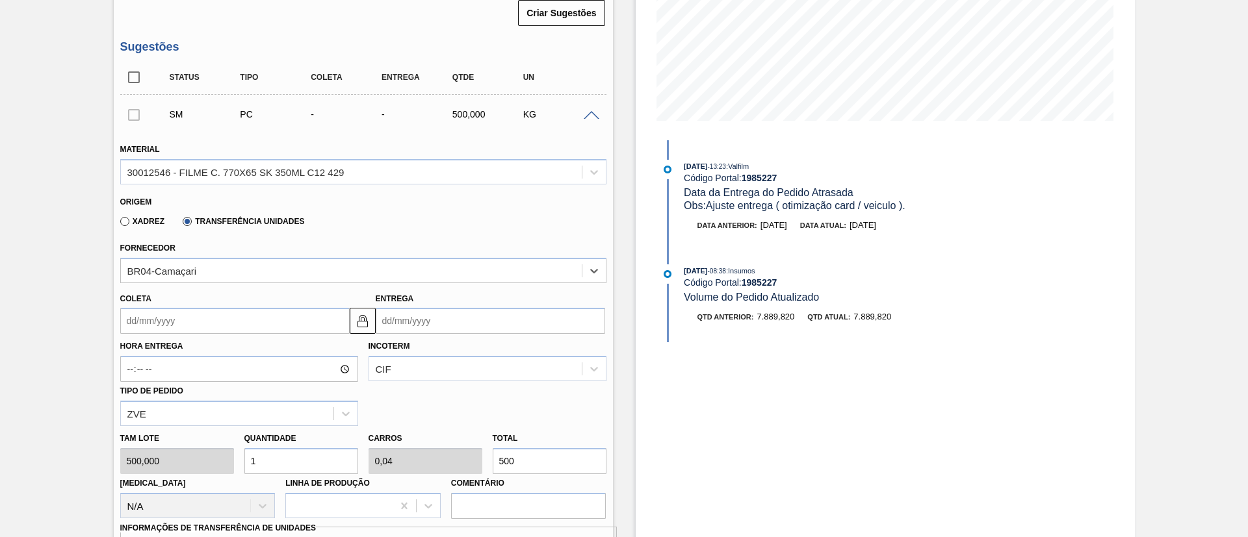
click at [52, 62] on div "Pedido em Trânsito BR11 - FILME SK 350ML Unidade São Luís PE MIN 2.434,397 KG P…" at bounding box center [624, 401] width 1248 height 1190
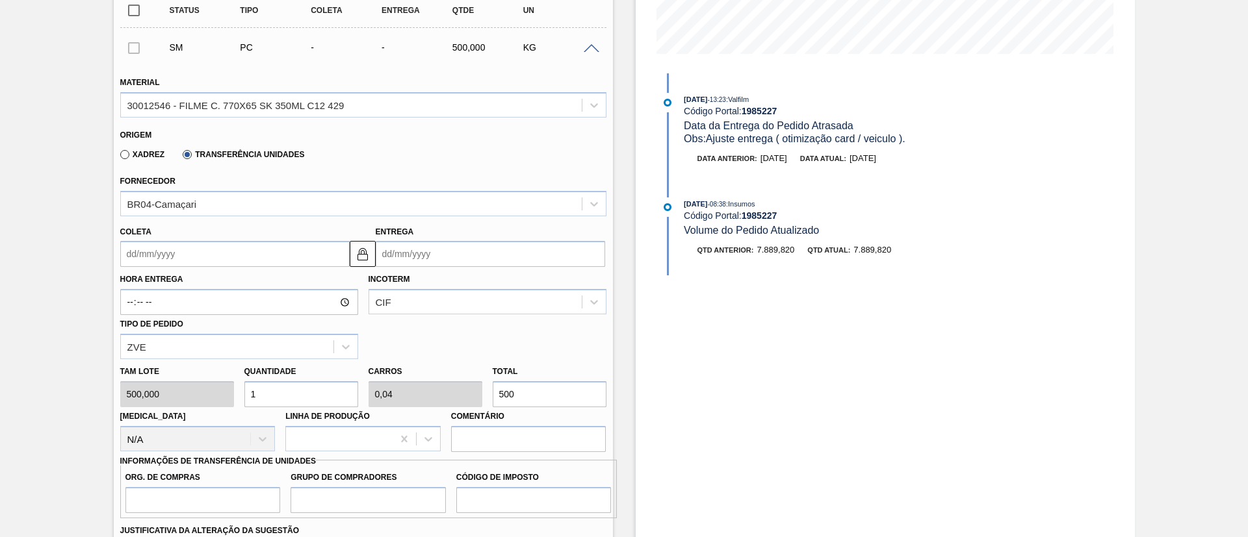
scroll to position [357, 0]
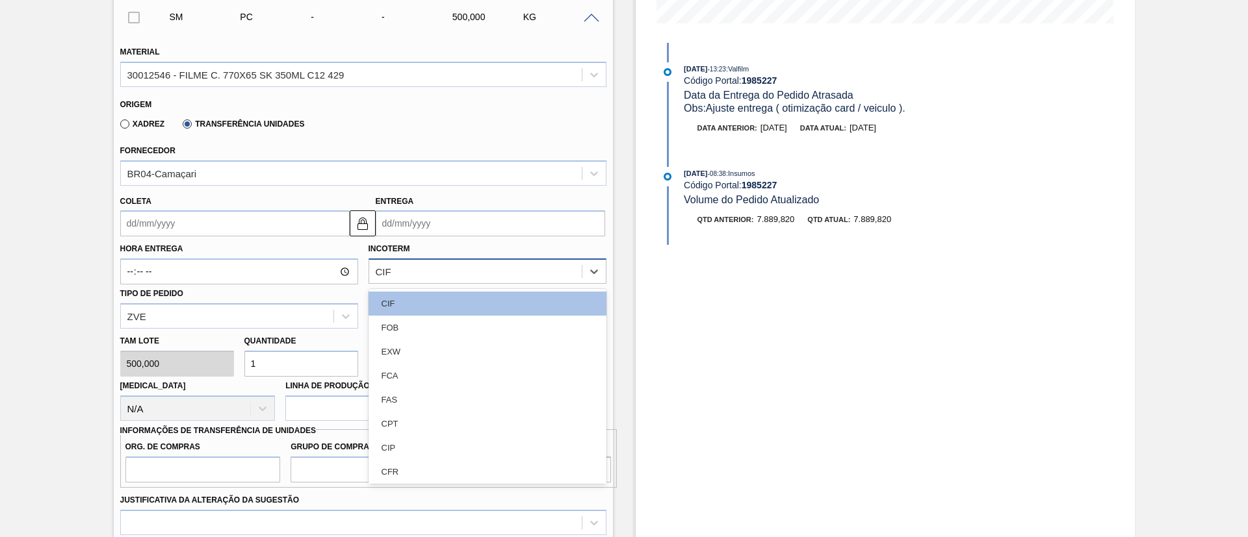
click at [420, 259] on div "CIF" at bounding box center [487, 271] width 238 height 25
click at [396, 326] on div "FOB" at bounding box center [487, 328] width 238 height 24
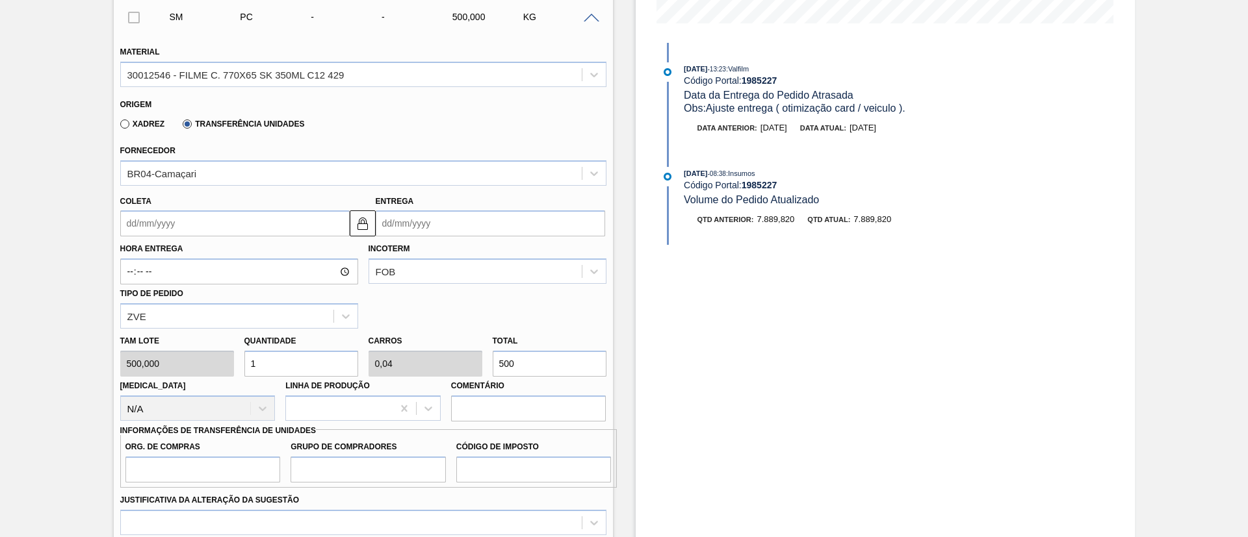
click at [429, 361] on div "Tam lote 500,000 Quantidade 1 Carros 0,04 Total 500 Doca N/A Linha de Produção …" at bounding box center [363, 375] width 496 height 93
click at [530, 374] on input "500" at bounding box center [550, 364] width 114 height 26
type input "10"
type input "0,4"
type input "5.000"
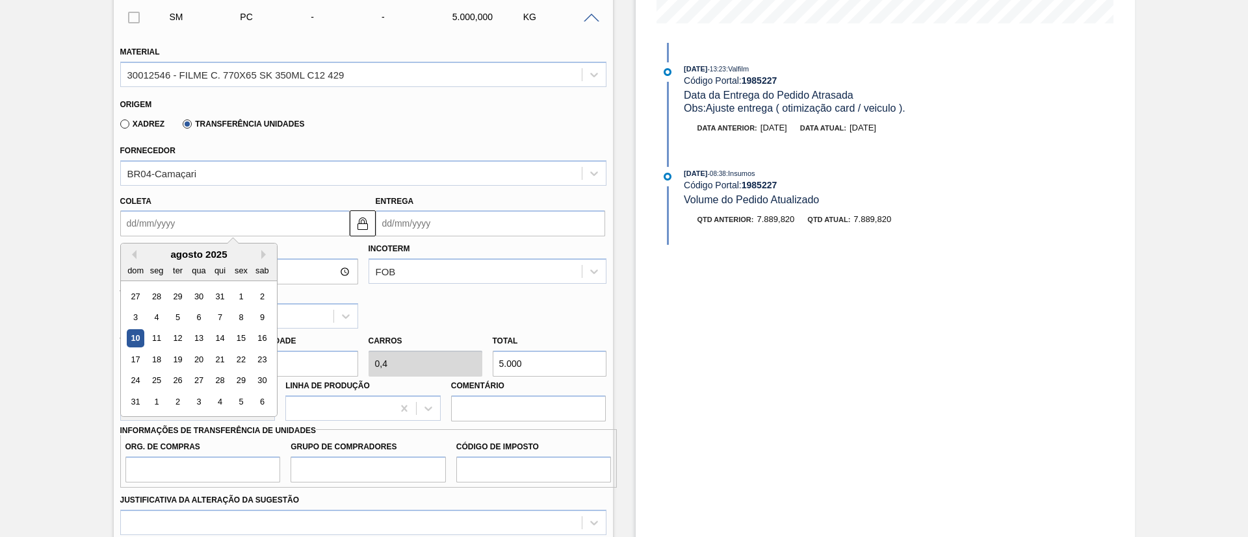
click at [205, 225] on input "Coleta" at bounding box center [234, 224] width 229 height 26
click at [151, 335] on div "11" at bounding box center [157, 339] width 18 height 18
type input "11/08/2025"
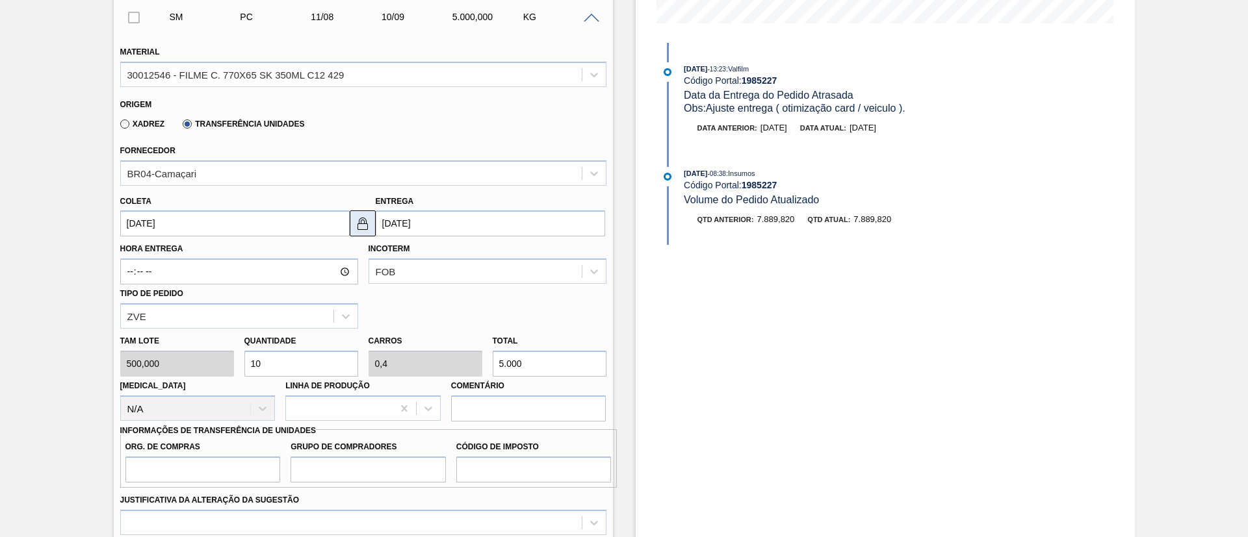
click at [362, 225] on img at bounding box center [363, 224] width 16 height 16
click at [419, 235] on input "[DATE]" at bounding box center [490, 224] width 229 height 26
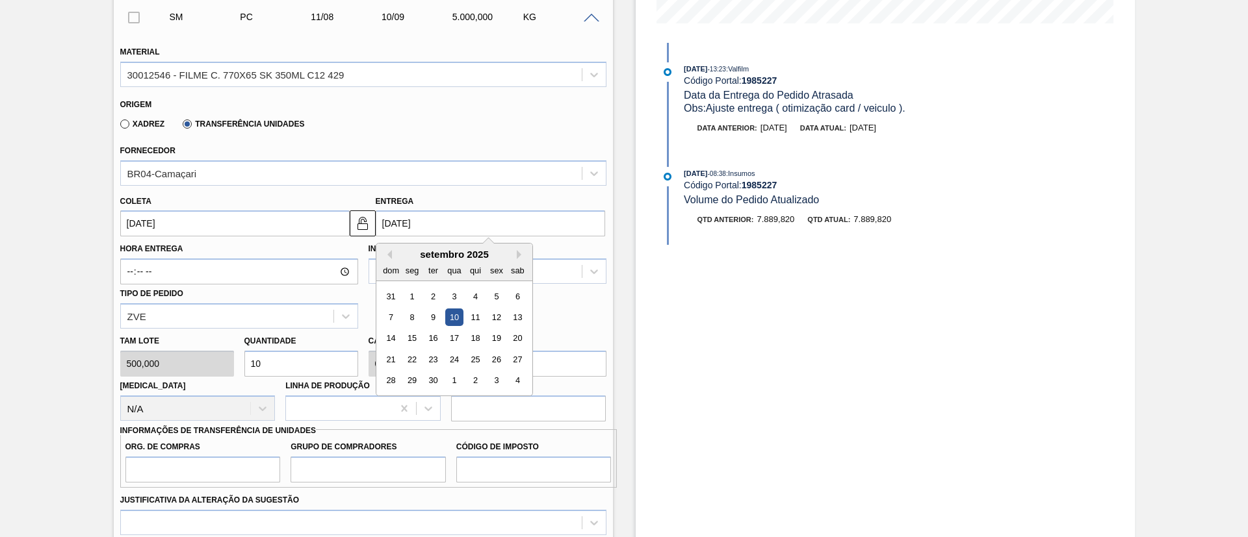
click at [382, 261] on div "dom seg ter qua qui sex sab" at bounding box center [454, 270] width 156 height 21
click at [385, 259] on div "Previous Month Next Month setembro 2025 dom seg ter qua qui sex sab 31 1 2 3 4 …" at bounding box center [454, 319] width 157 height 153
click at [389, 257] on button "Previous Month" at bounding box center [387, 254] width 9 height 9
click at [466, 346] on div "14" at bounding box center [475, 339] width 18 height 18
type input "[DATE]"
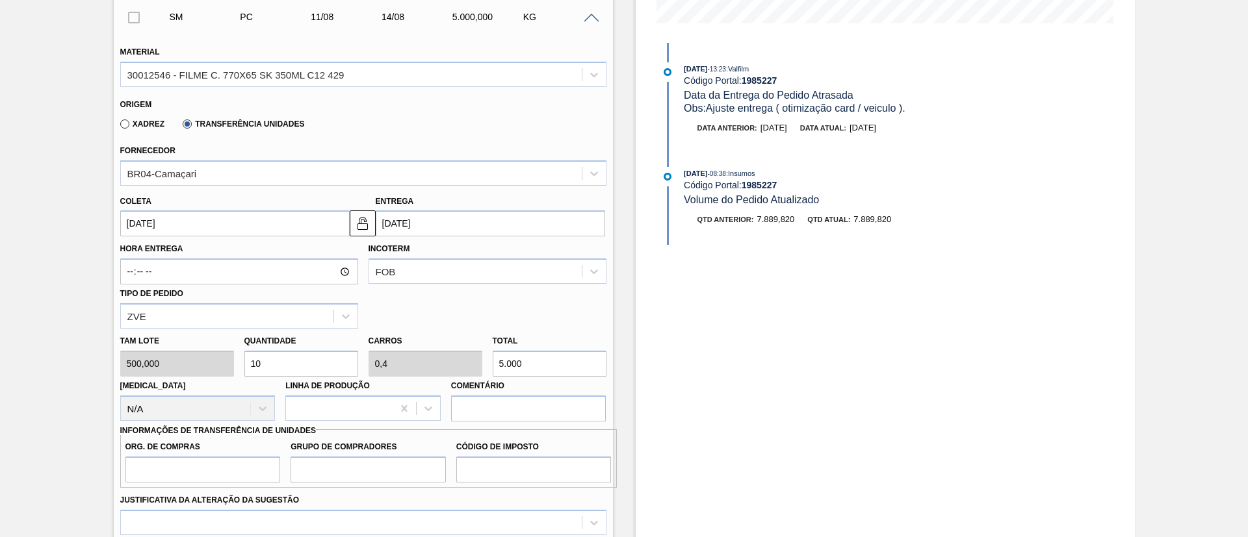
click at [424, 221] on input "[DATE]" at bounding box center [490, 224] width 229 height 26
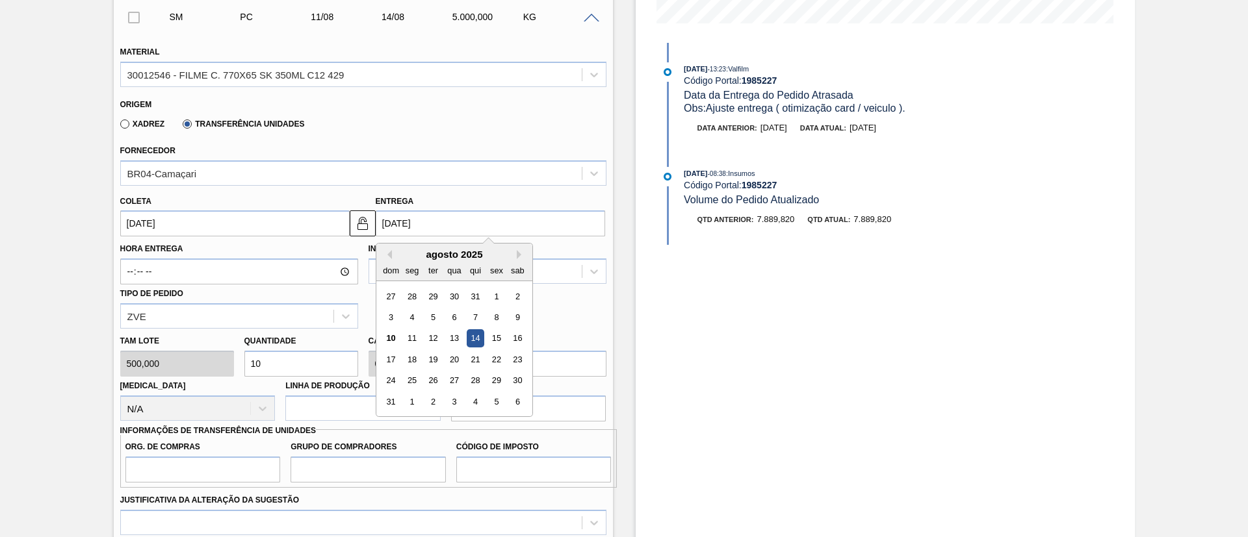
click at [580, 339] on div "Total 5.000" at bounding box center [550, 354] width 114 height 45
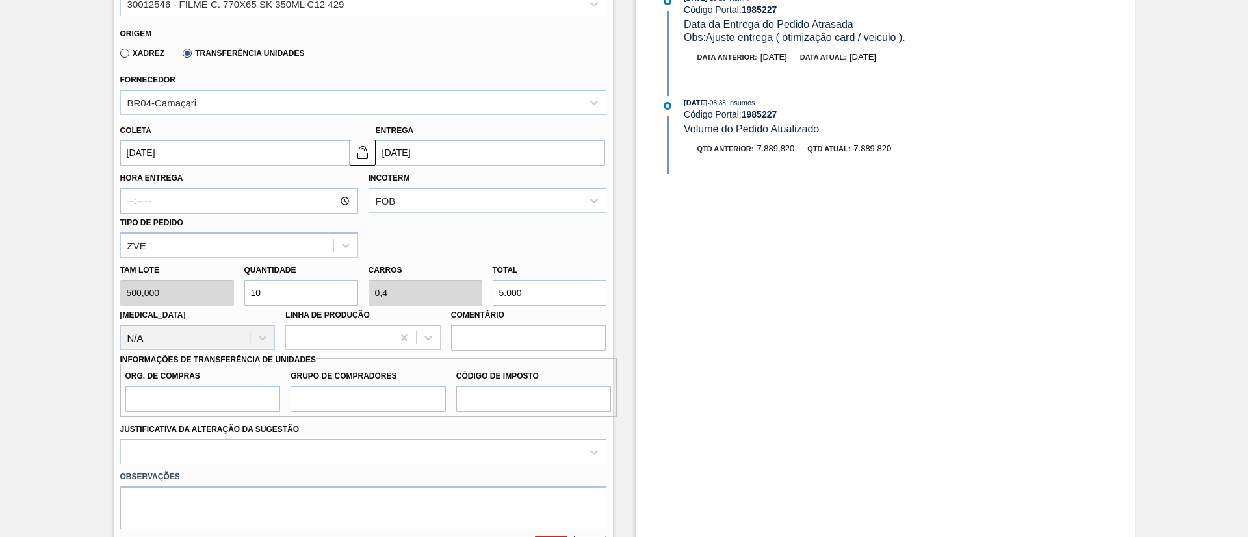
scroll to position [454, 0]
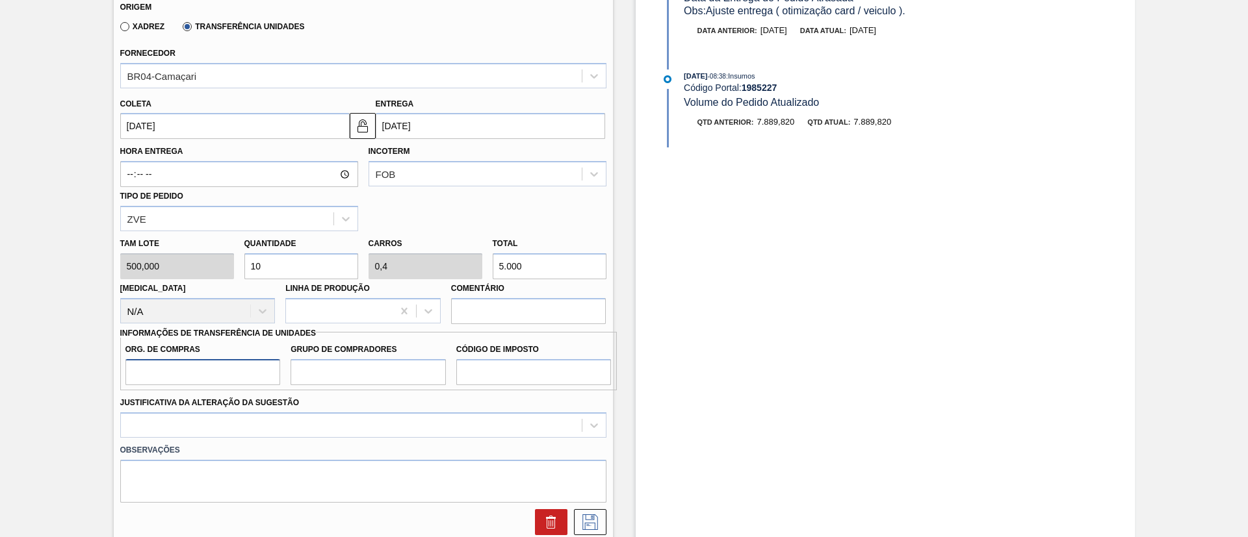
drag, startPoint x: 162, startPoint y: 378, endPoint x: 164, endPoint y: 386, distance: 8.8
click at [162, 378] on input "Org. de Compras" at bounding box center [202, 372] width 155 height 26
type input "BR00"
drag, startPoint x: 341, startPoint y: 368, endPoint x: 349, endPoint y: 376, distance: 11.5
click at [341, 368] on input "Grupo de Compradores" at bounding box center [367, 372] width 155 height 26
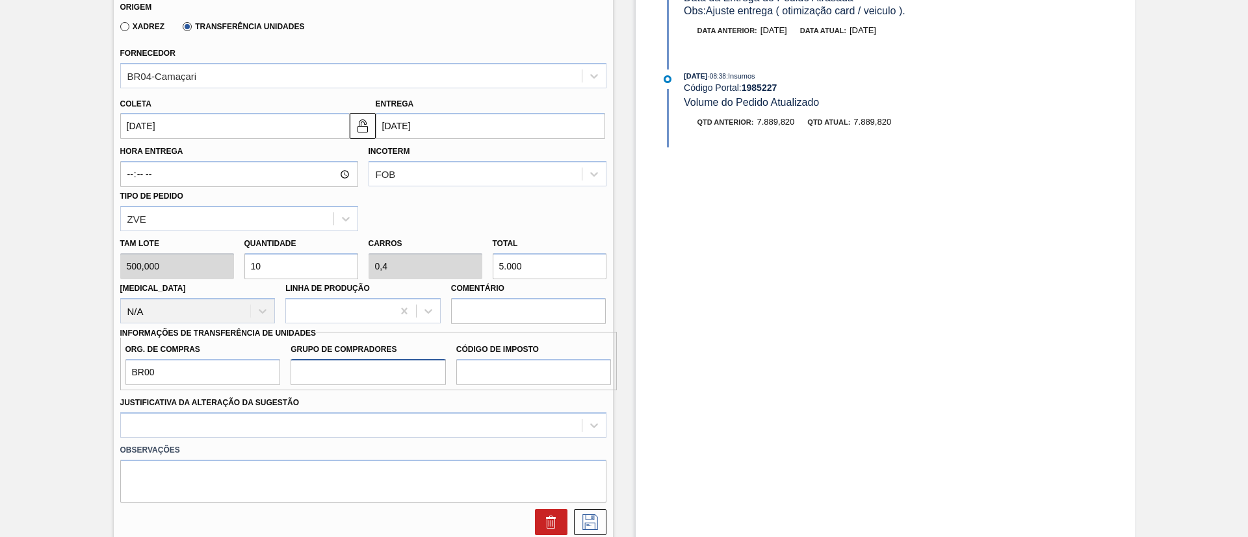
type input "A01"
click at [495, 370] on input "Código de Imposto" at bounding box center [533, 372] width 155 height 26
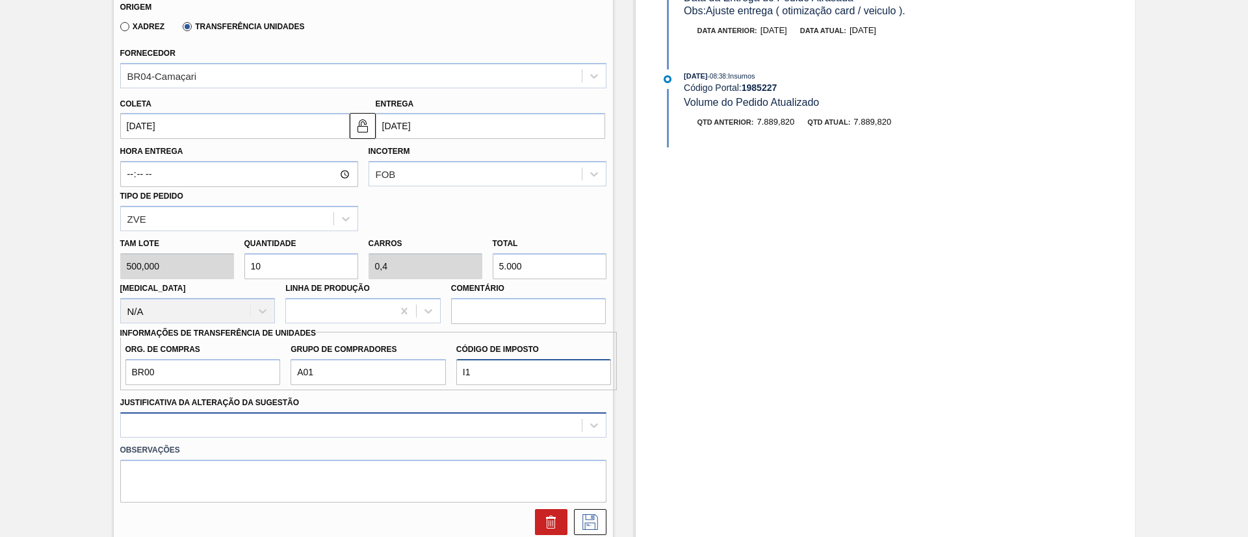
type input "I1"
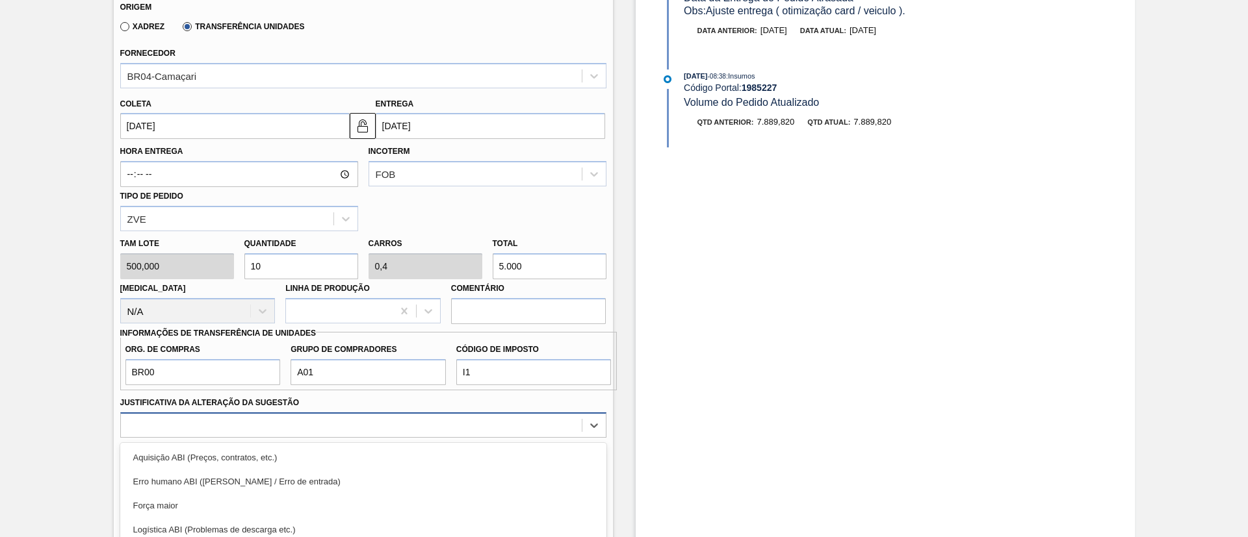
click at [374, 435] on div "option Logística ABI (Problemas de descarga etc.) focused, 4 of 18. 18 results …" at bounding box center [363, 425] width 486 height 25
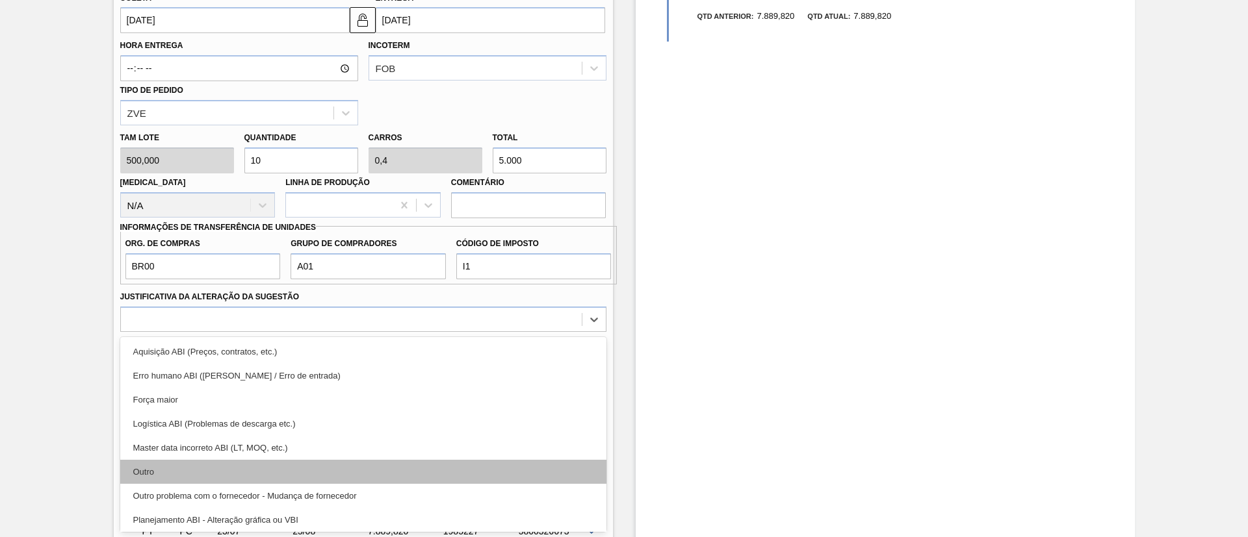
click at [186, 470] on div "Outro" at bounding box center [363, 472] width 486 height 24
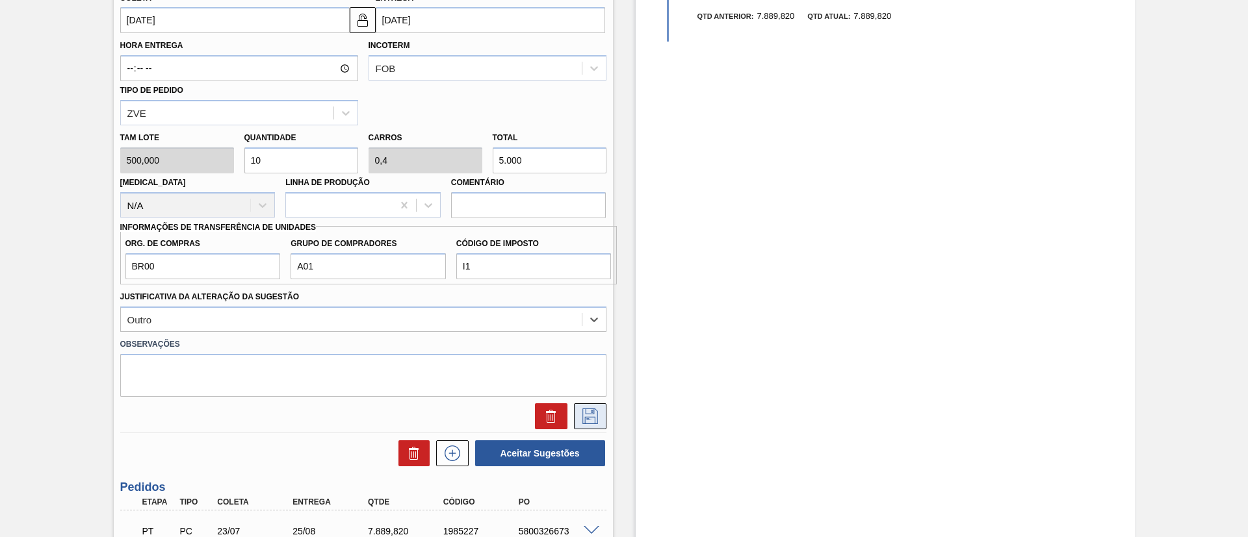
click at [593, 413] on icon at bounding box center [590, 417] width 21 height 16
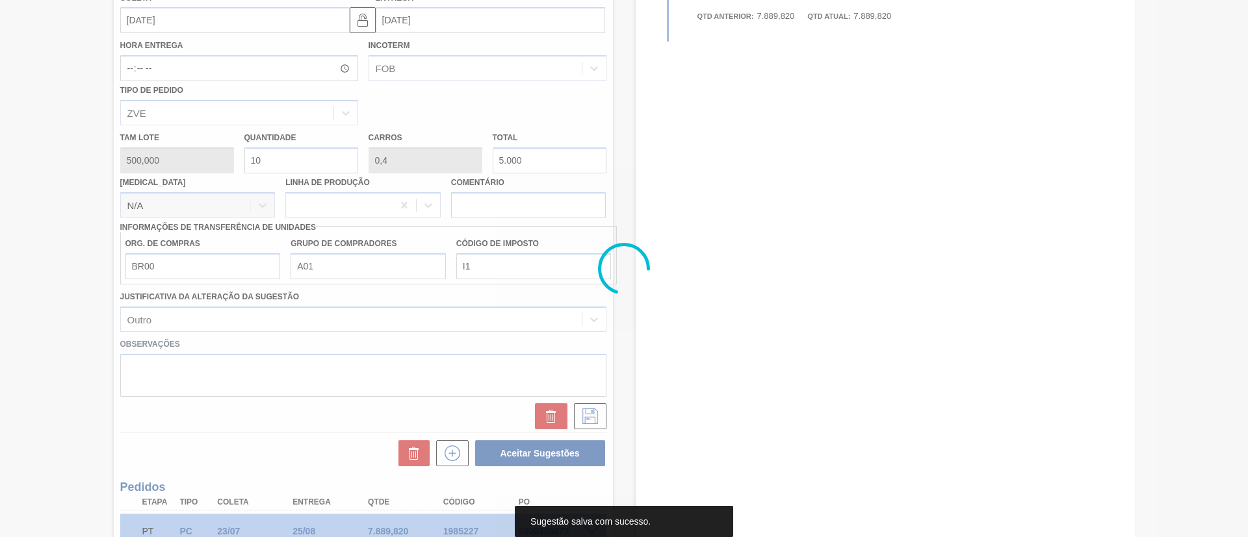
scroll to position [118, 0]
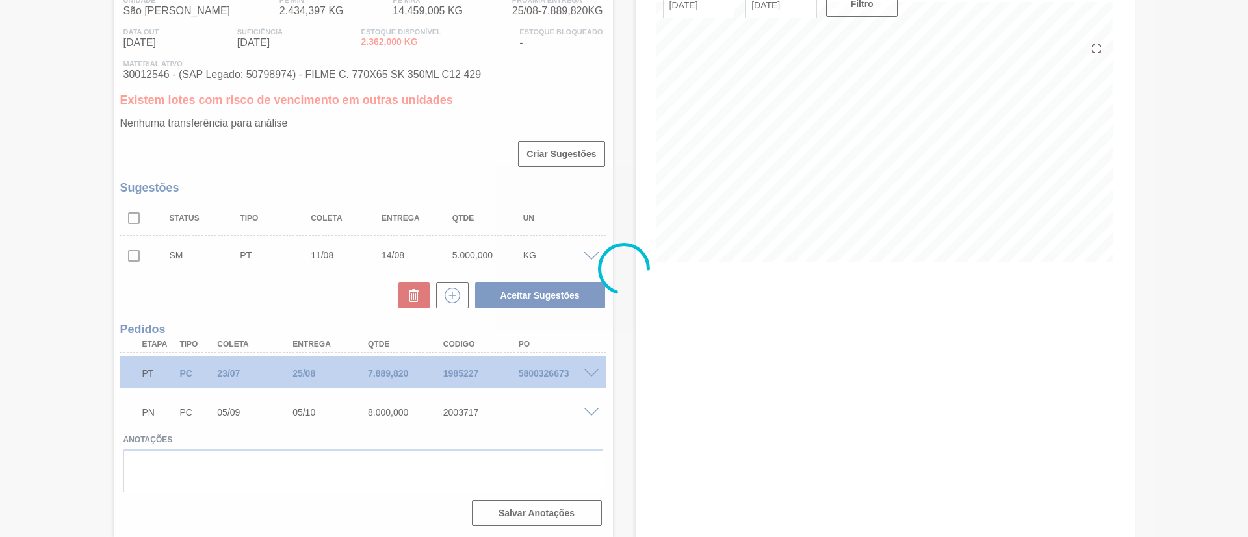
click at [134, 253] on div at bounding box center [624, 268] width 1248 height 537
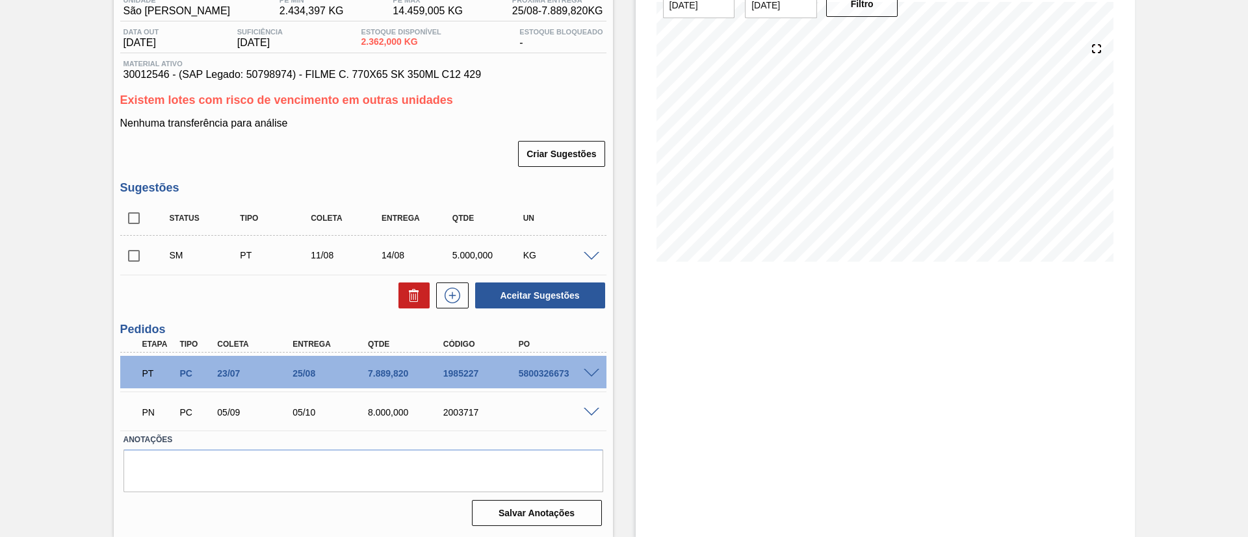
click at [133, 255] on input "checkbox" at bounding box center [133, 255] width 27 height 27
click at [548, 296] on button "Aceitar Sugestões" at bounding box center [540, 296] width 130 height 26
checkbox input "false"
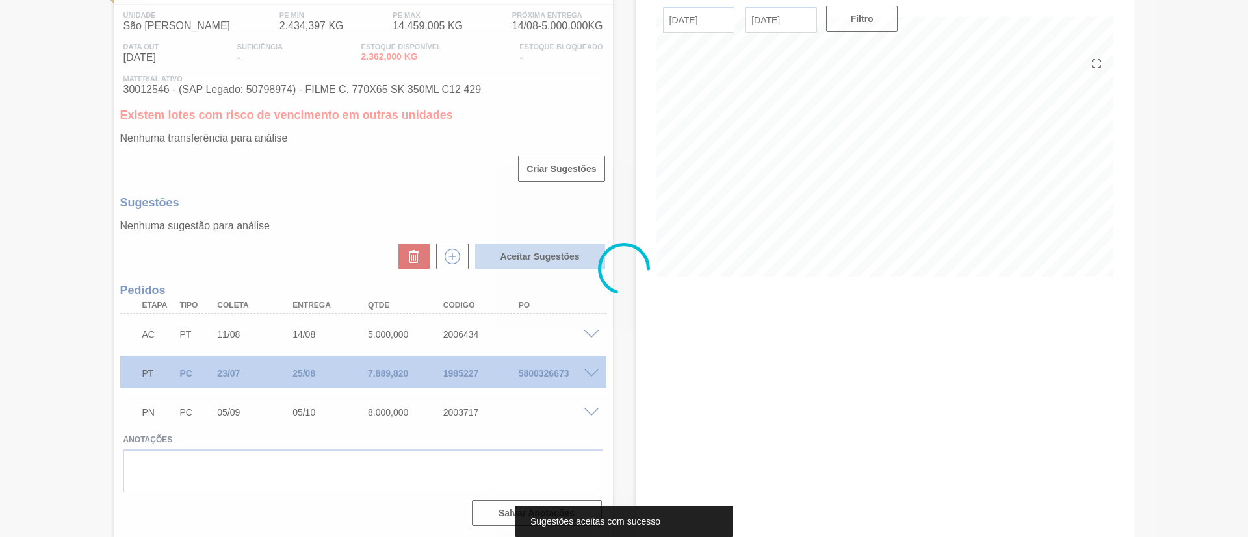
scroll to position [103, 0]
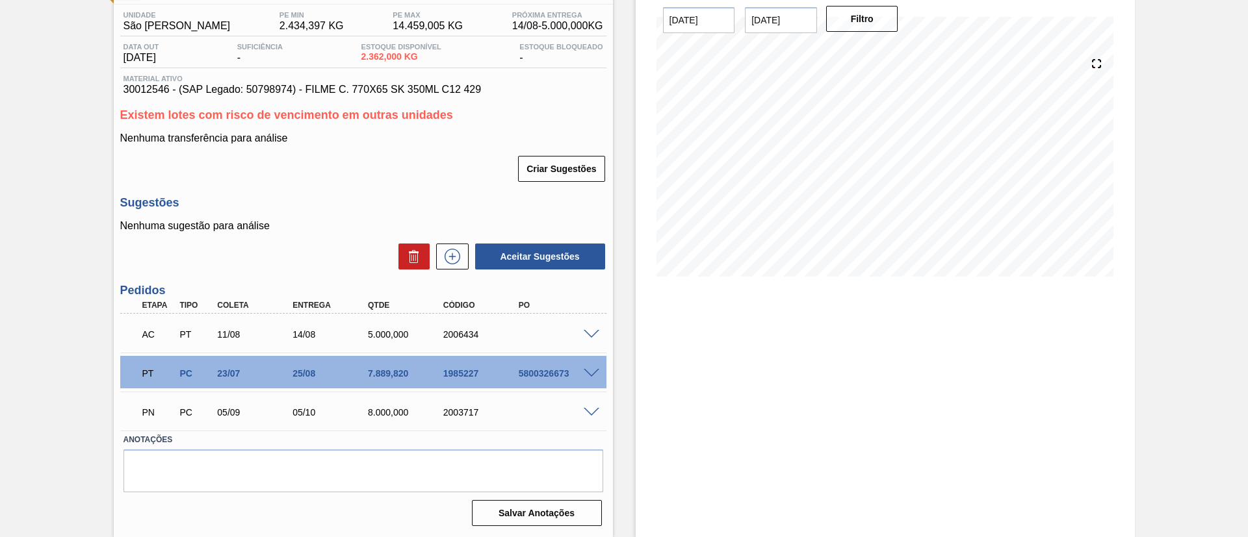
click at [587, 331] on span at bounding box center [592, 335] width 16 height 10
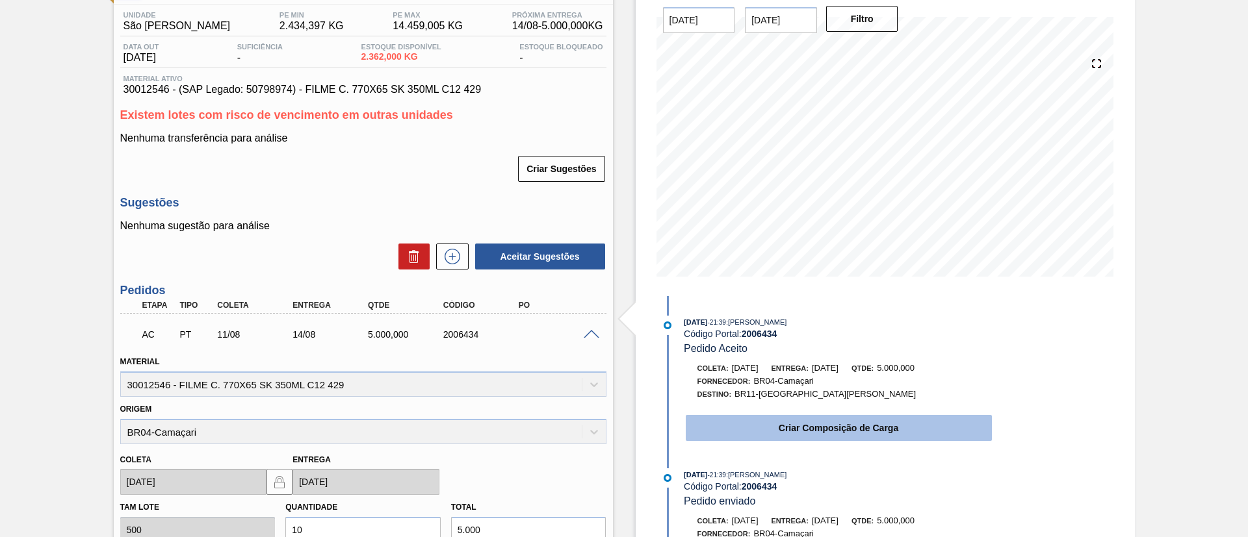
click at [890, 435] on button "Criar Composição de Carga" at bounding box center [839, 428] width 306 height 26
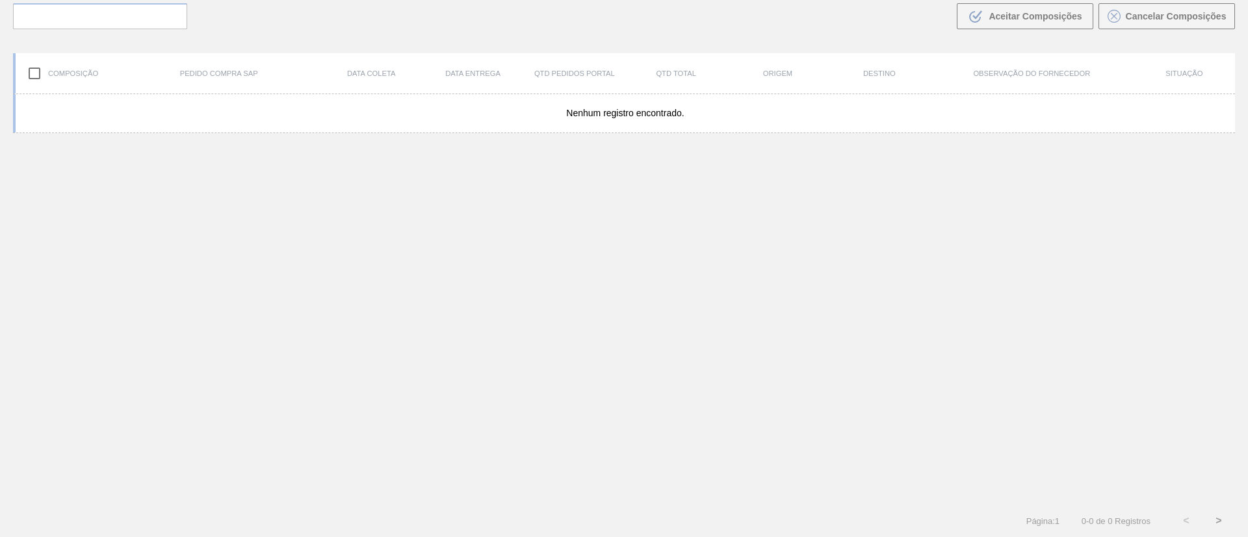
scroll to position [94, 0]
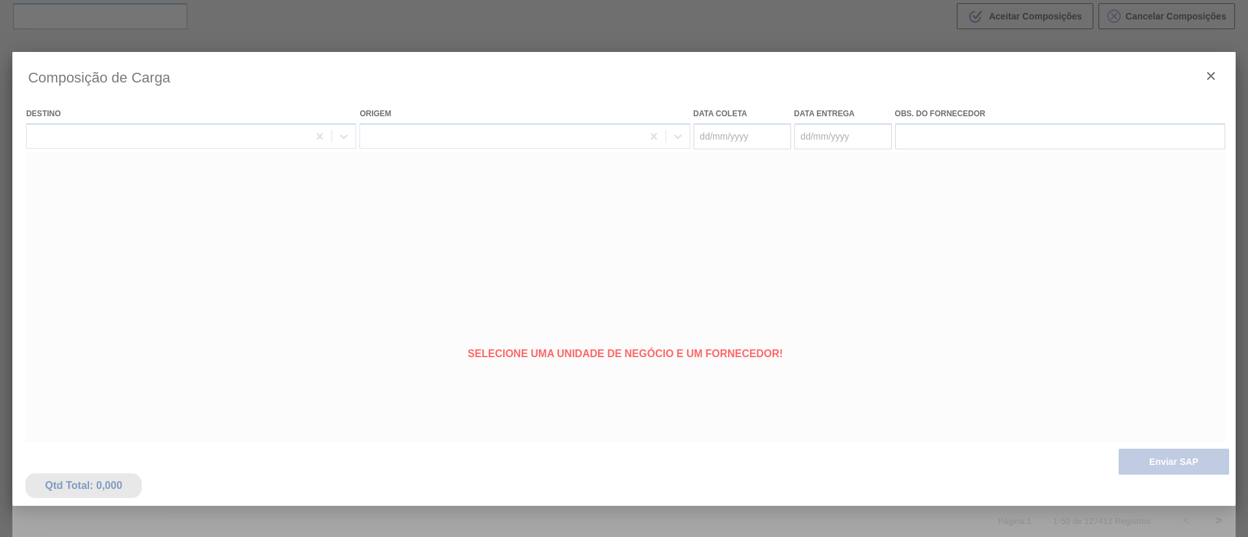
type coleta "11/08/2025"
type entrega "[DATE]"
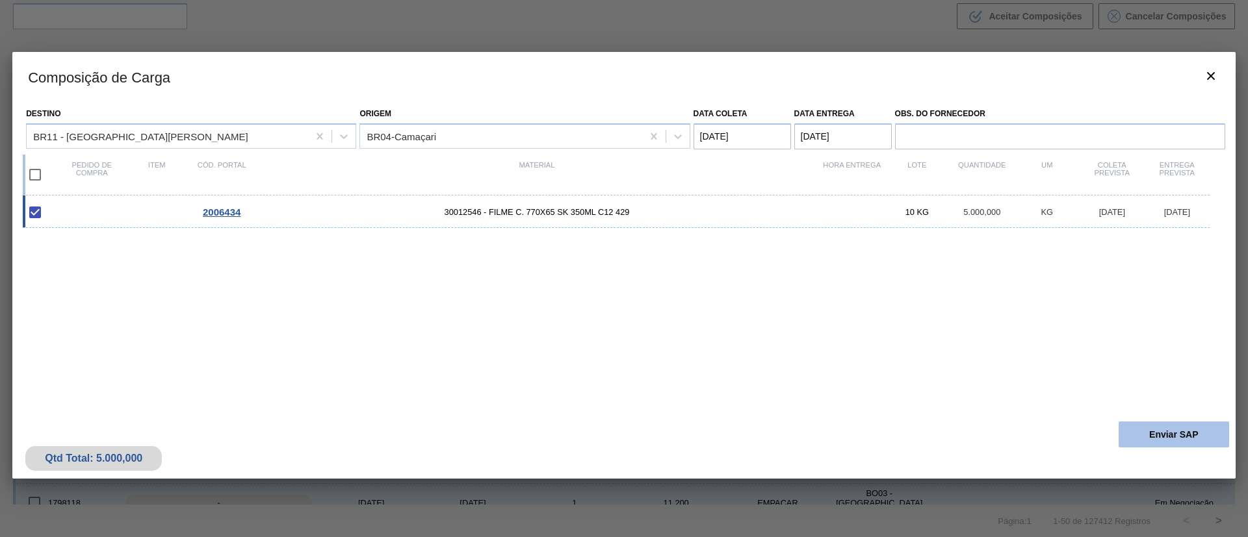
click at [1165, 422] on button "Enviar SAP" at bounding box center [1173, 435] width 110 height 26
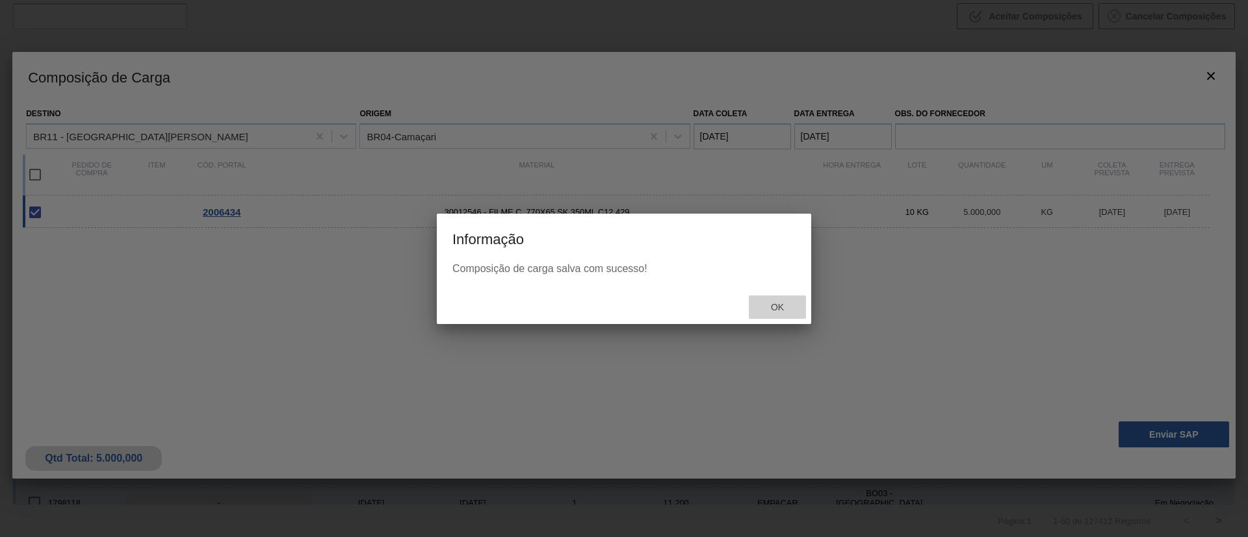
click at [775, 308] on span "Ok" at bounding box center [777, 307] width 34 height 10
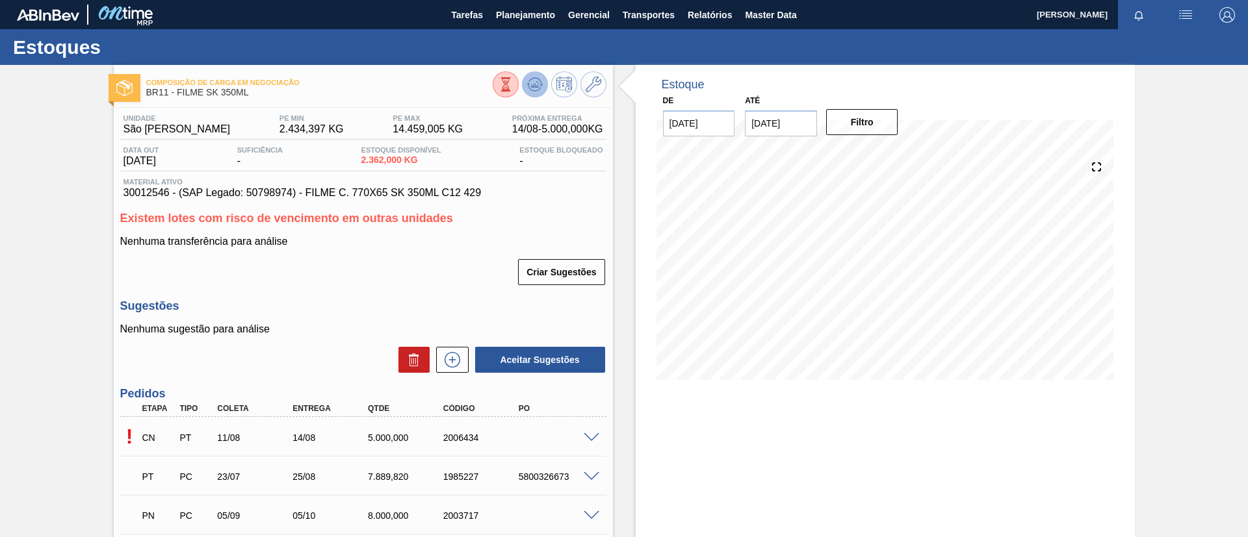
click at [513, 90] on icon at bounding box center [505, 84] width 14 height 14
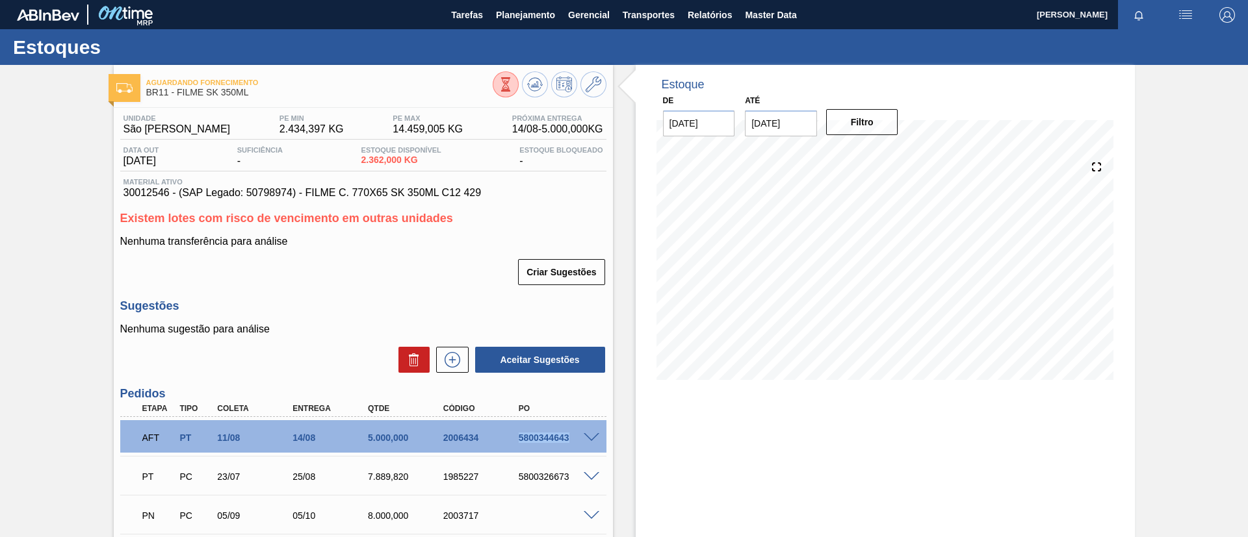
drag, startPoint x: 509, startPoint y: 443, endPoint x: 589, endPoint y: 444, distance: 80.0
click at [589, 444] on div "AFT PT 11/08 14/08 5.000,000 2006434 5800344643" at bounding box center [363, 436] width 486 height 32
copy div "5800344643"
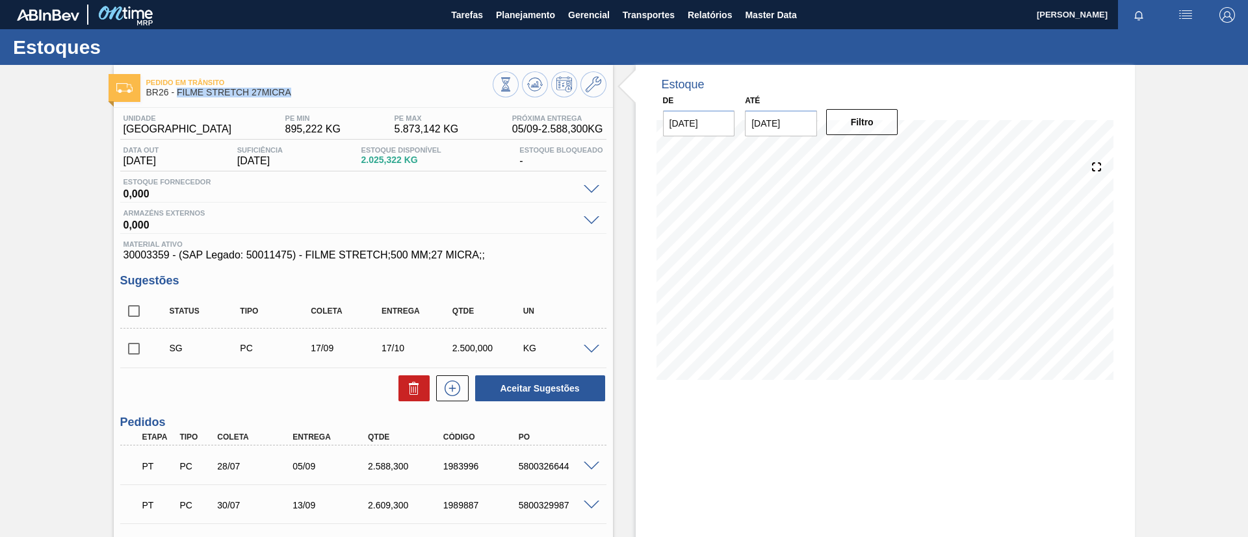
drag, startPoint x: 315, startPoint y: 92, endPoint x: 177, endPoint y: 98, distance: 137.9
click at [177, 98] on div "Pedido [PERSON_NAME] BR26 - FILME STRETCH 27MICRA" at bounding box center [319, 87] width 346 height 29
copy span "FILME STRETCH 27MICRA"
click at [478, 28] on button "Tarefas" at bounding box center [466, 14] width 45 height 29
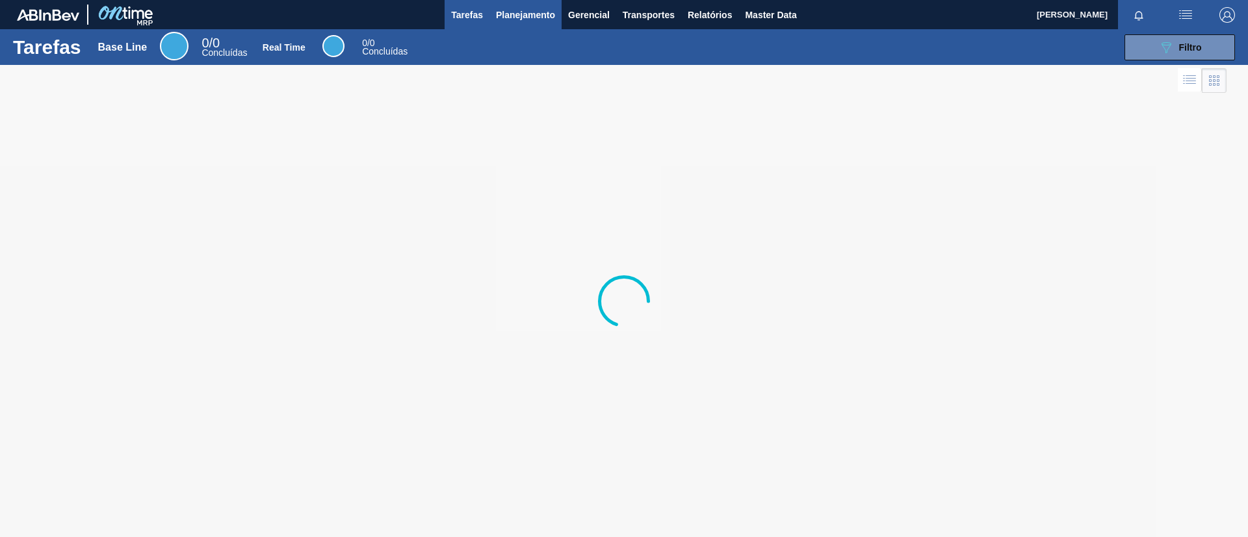
click at [512, 23] on button "Planejamento" at bounding box center [525, 14] width 72 height 29
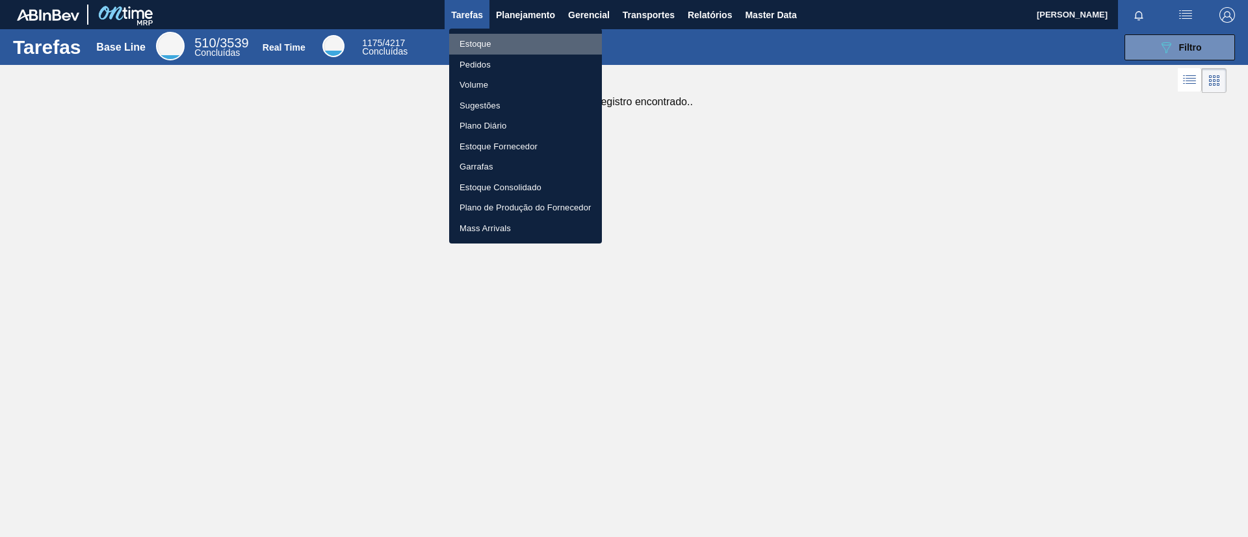
click at [515, 40] on li "Estoque" at bounding box center [525, 44] width 153 height 21
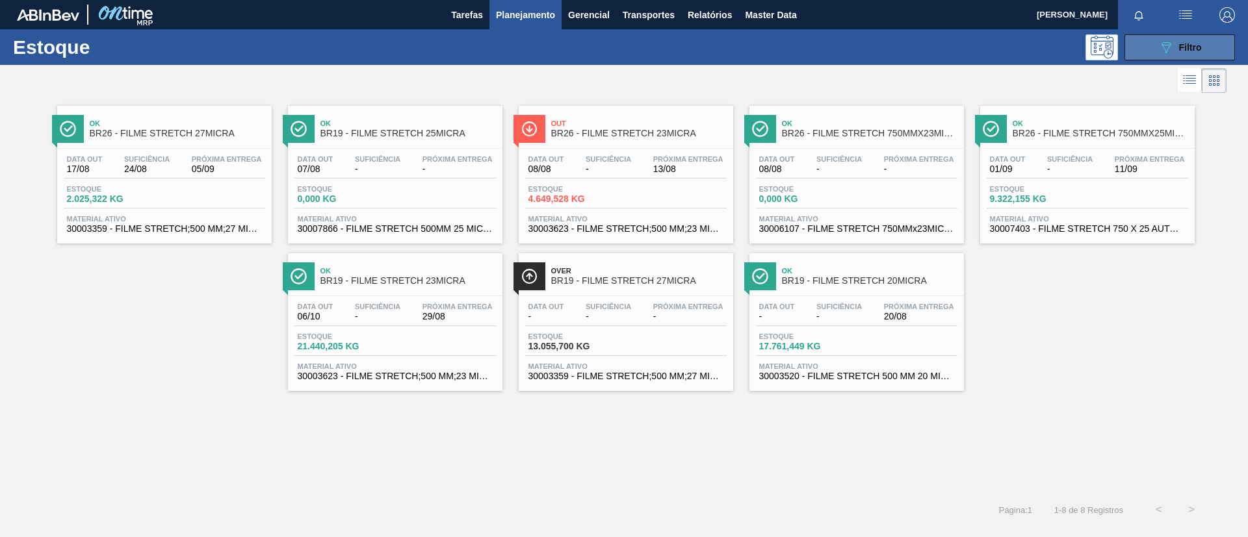
click at [1135, 41] on button "089F7B8B-B2A5-4AFE-B5C0-19BA573D28AC Filtro" at bounding box center [1179, 47] width 110 height 26
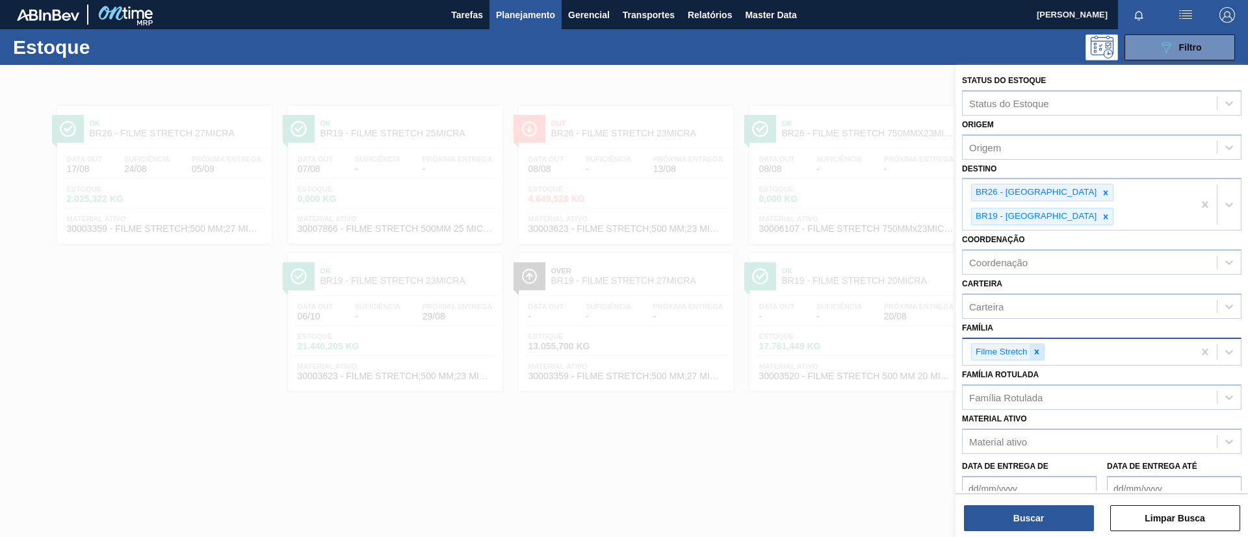
click at [1038, 348] on icon at bounding box center [1036, 352] width 9 height 9
click at [1020, 385] on div "Família Rotulada" at bounding box center [1089, 394] width 254 height 19
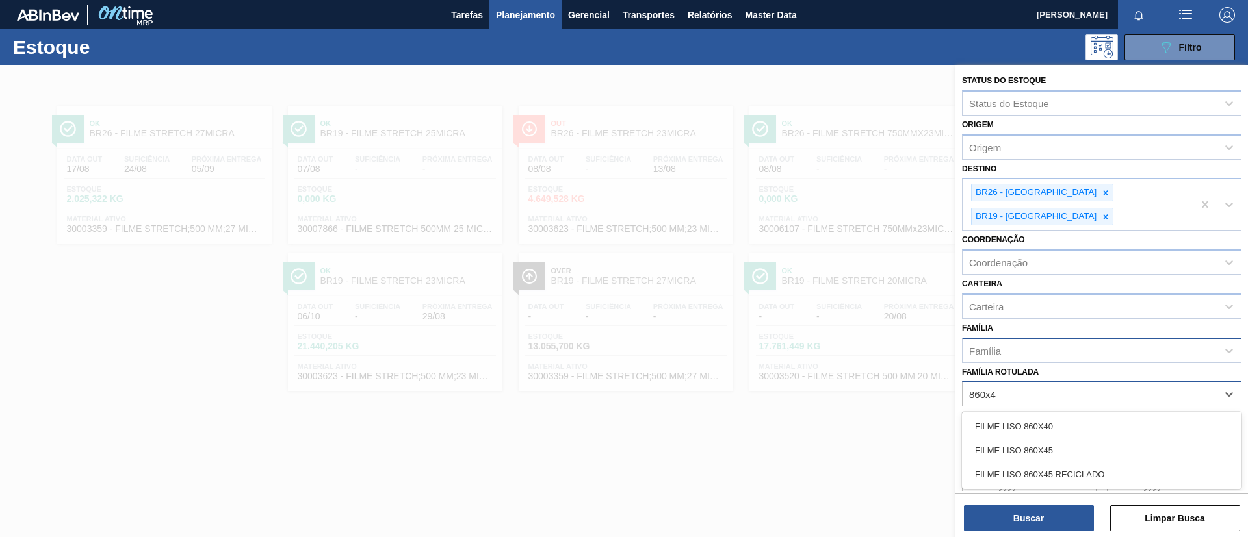
type Rotulada "860x45"
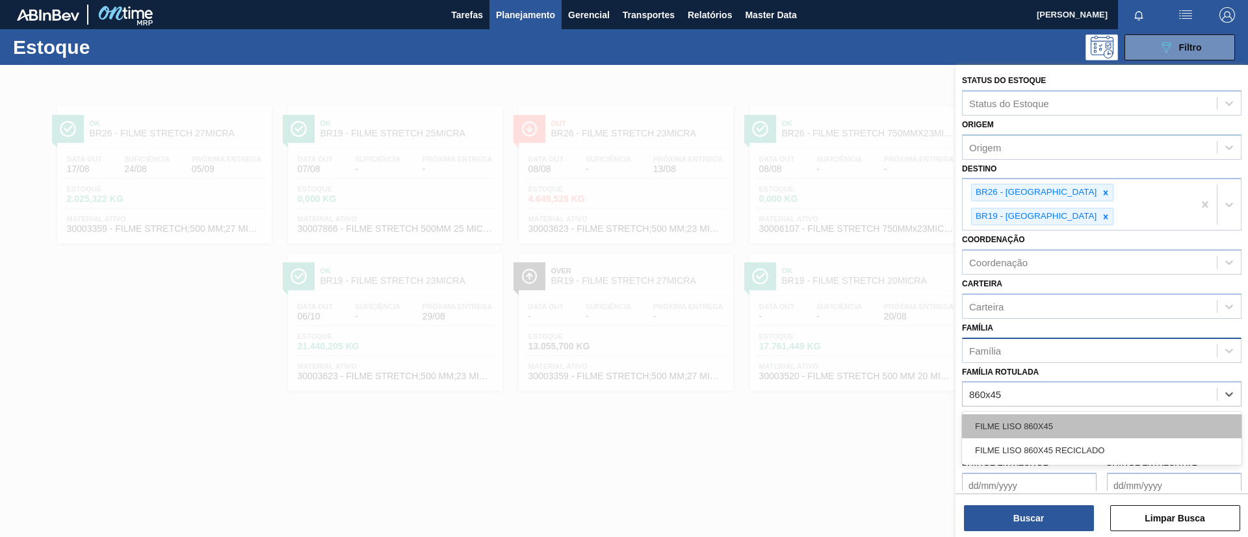
click at [1067, 415] on div "FILME LISO 860X45" at bounding box center [1101, 427] width 279 height 24
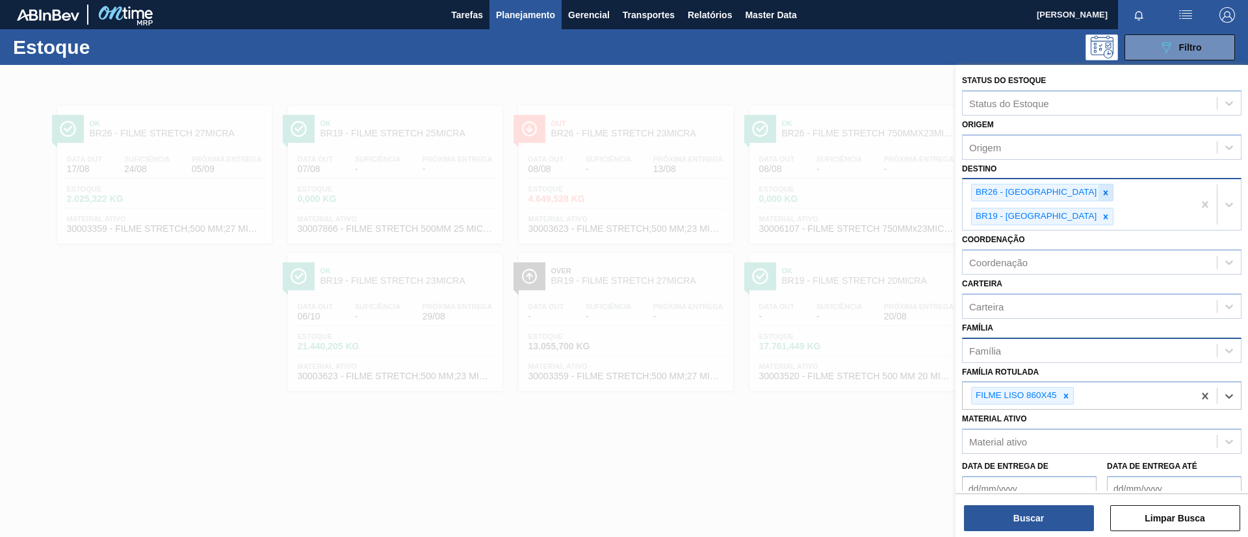
click at [1101, 196] on icon at bounding box center [1105, 192] width 9 height 9
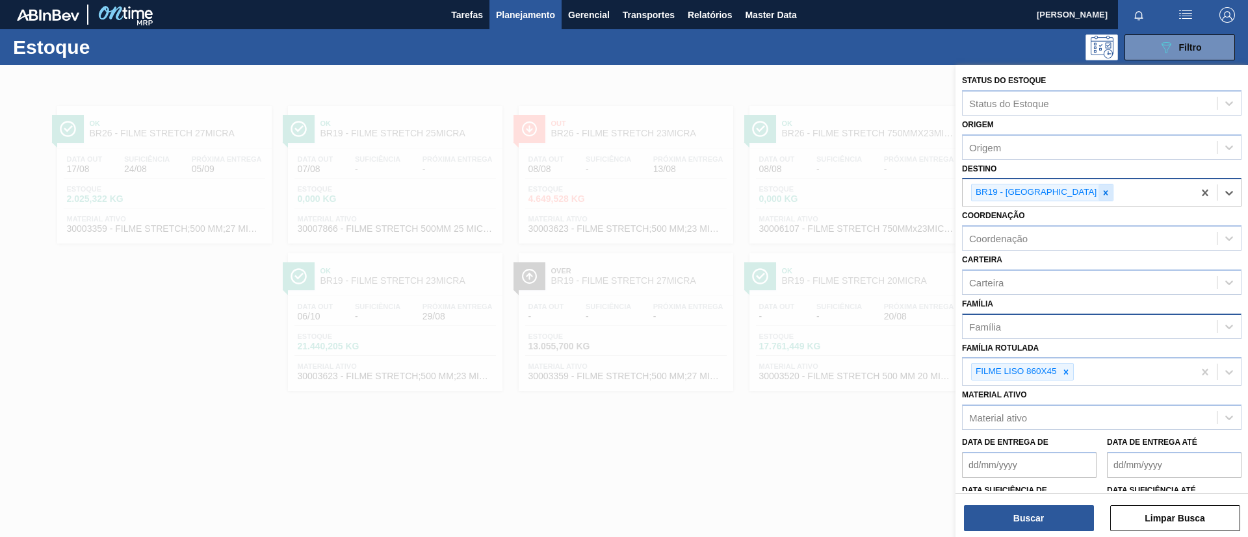
click at [1101, 194] on icon at bounding box center [1105, 192] width 9 height 9
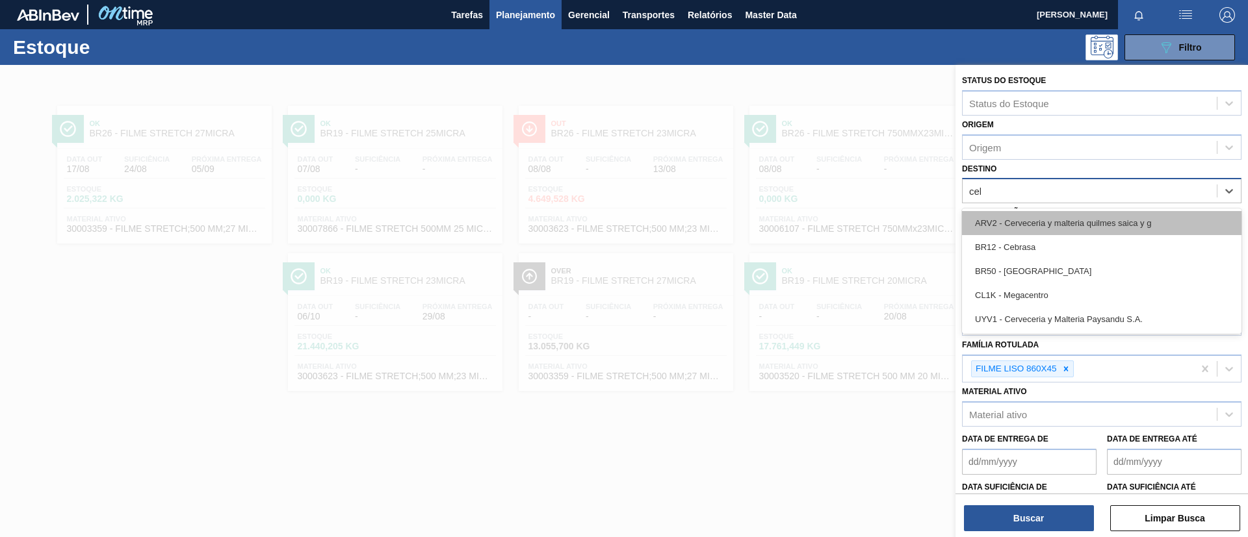
type input "cebr"
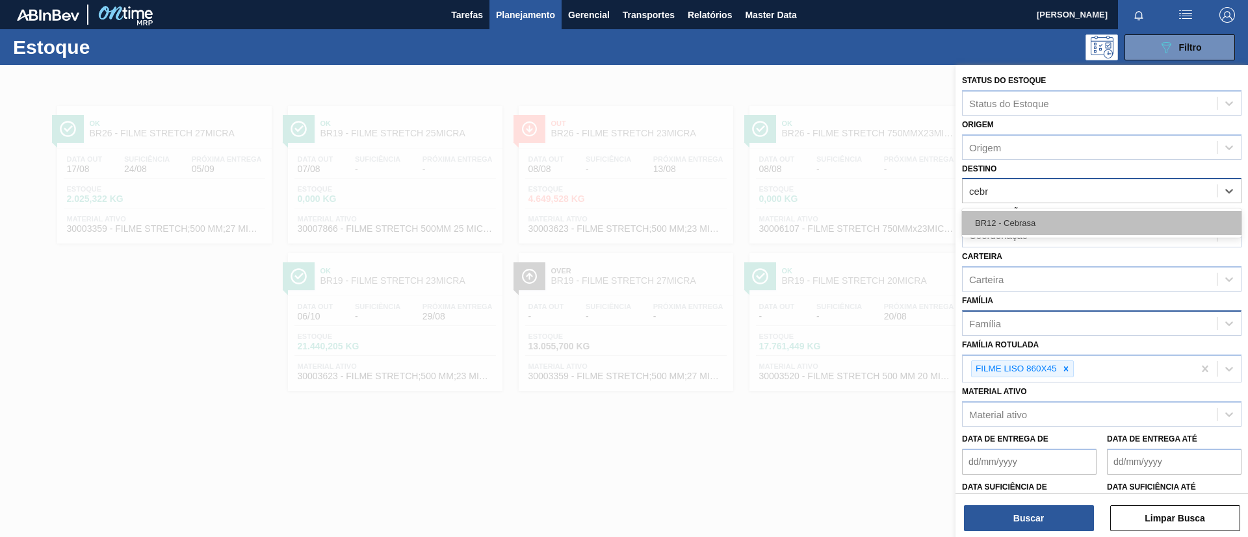
click at [1048, 227] on div "BR12 - Cebrasa" at bounding box center [1101, 223] width 279 height 24
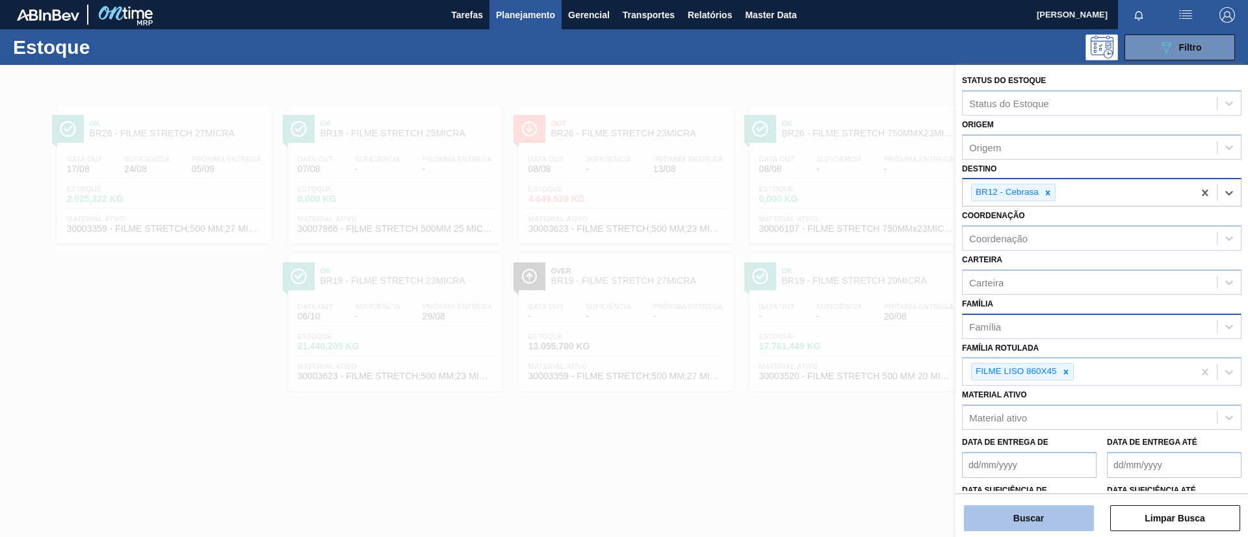
click at [1042, 521] on button "Buscar" at bounding box center [1029, 519] width 130 height 26
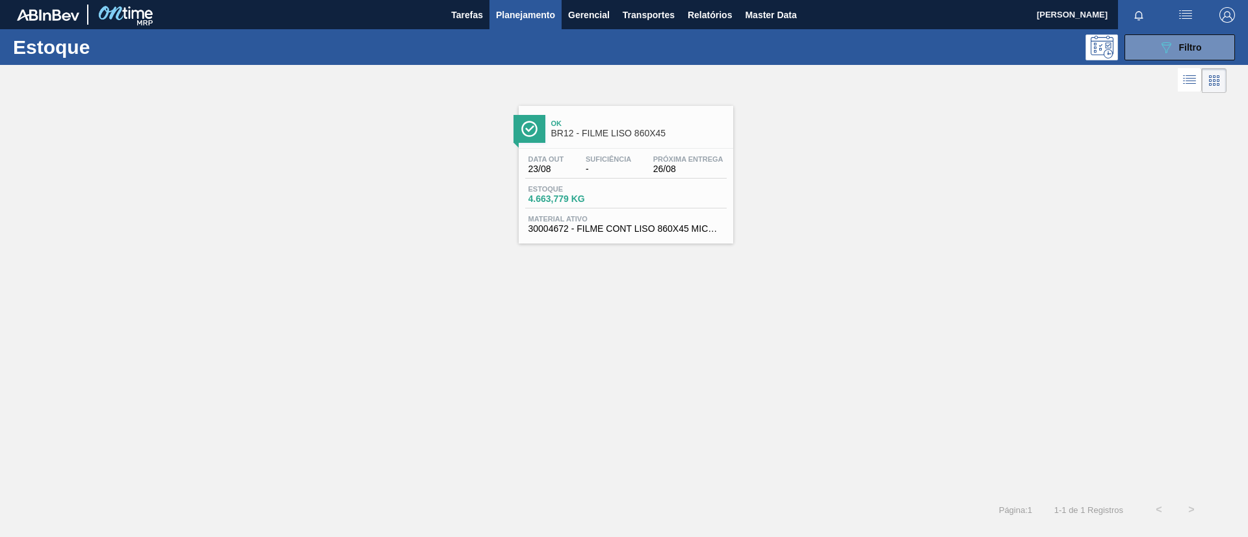
click at [684, 159] on span "Próxima Entrega" at bounding box center [688, 159] width 70 height 8
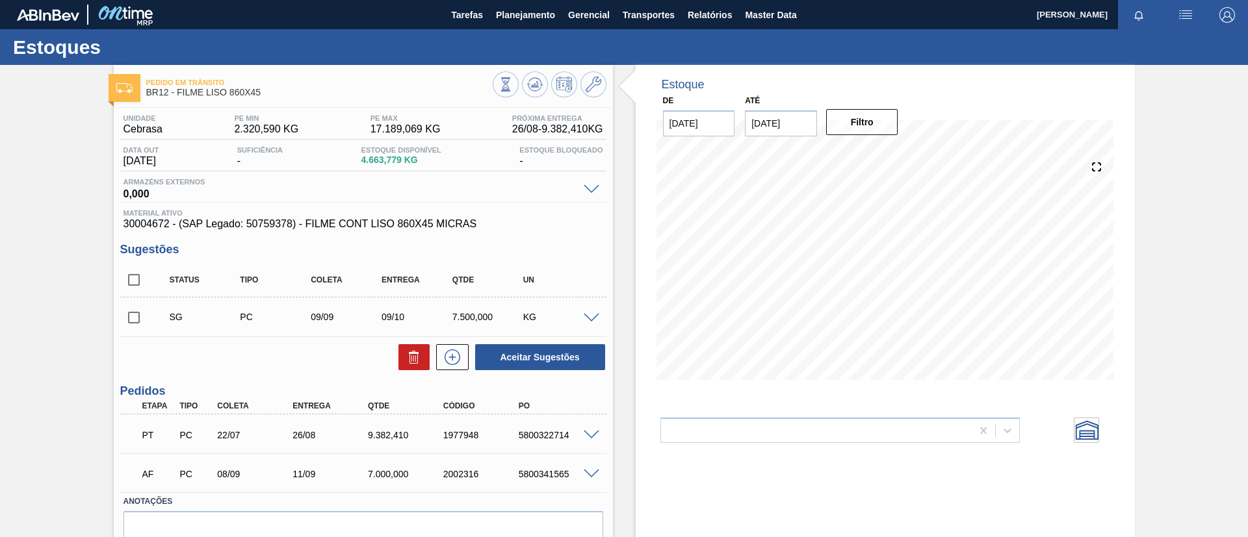
click at [513, 86] on icon at bounding box center [505, 84] width 14 height 14
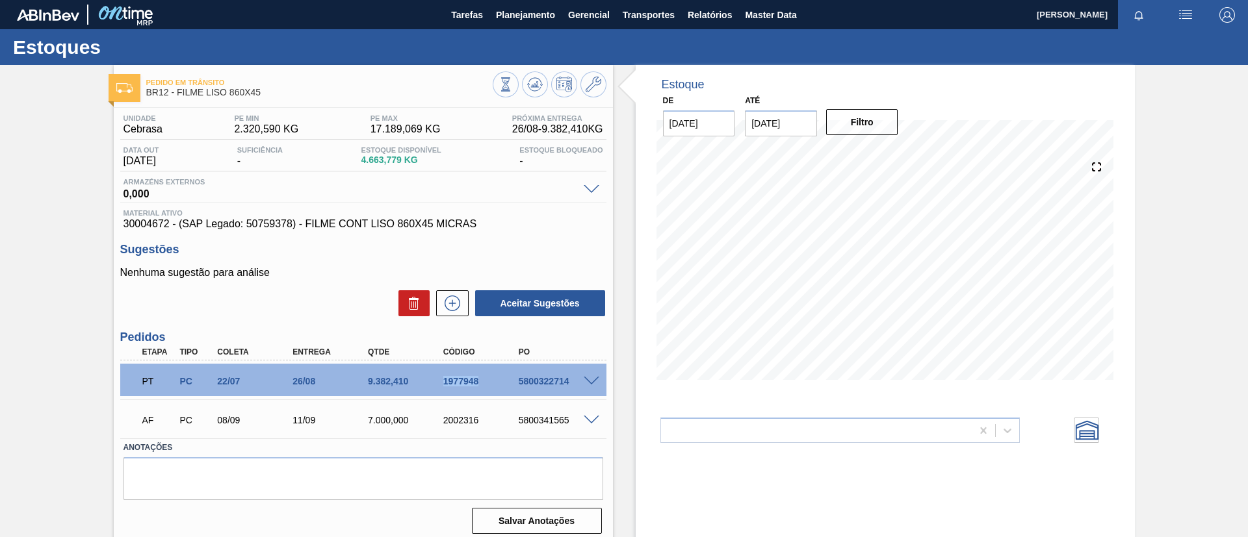
drag, startPoint x: 433, startPoint y: 381, endPoint x: 477, endPoint y: 381, distance: 43.5
click at [477, 381] on div "1977948" at bounding box center [472, 381] width 75 height 10
copy div "1977948"
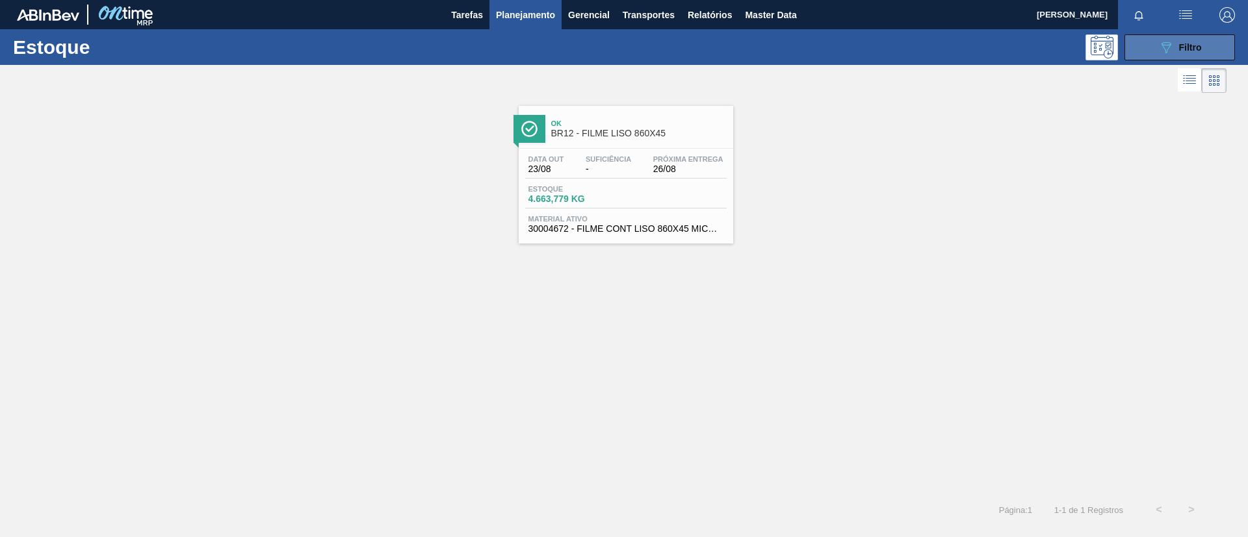
click at [1208, 53] on button "089F7B8B-B2A5-4AFE-B5C0-19BA573D28AC Filtro" at bounding box center [1179, 47] width 110 height 26
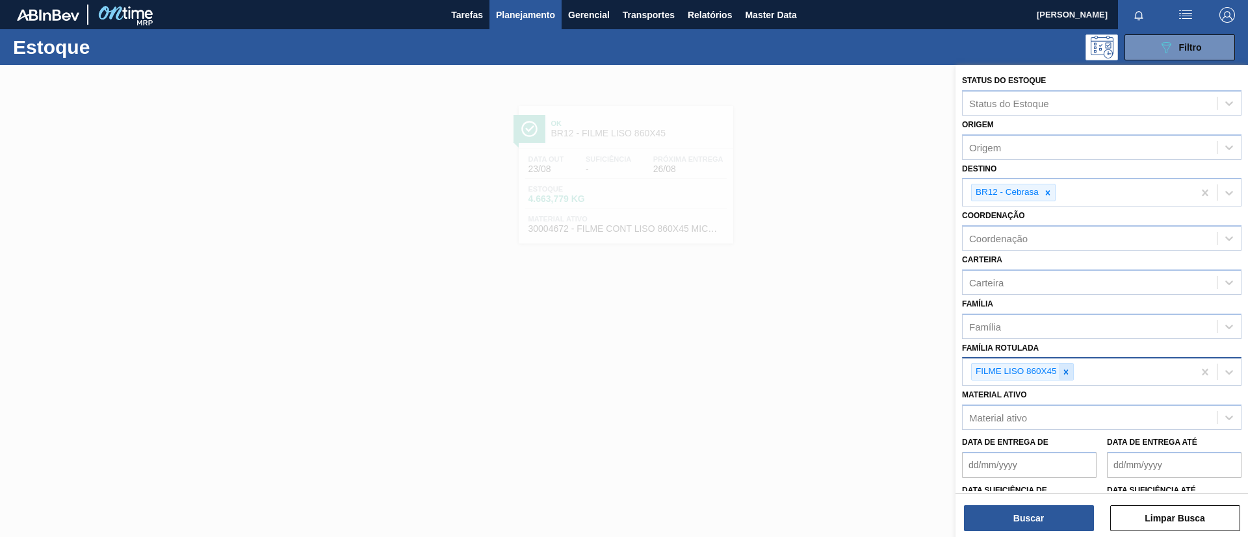
click at [1065, 369] on icon at bounding box center [1065, 372] width 9 height 9
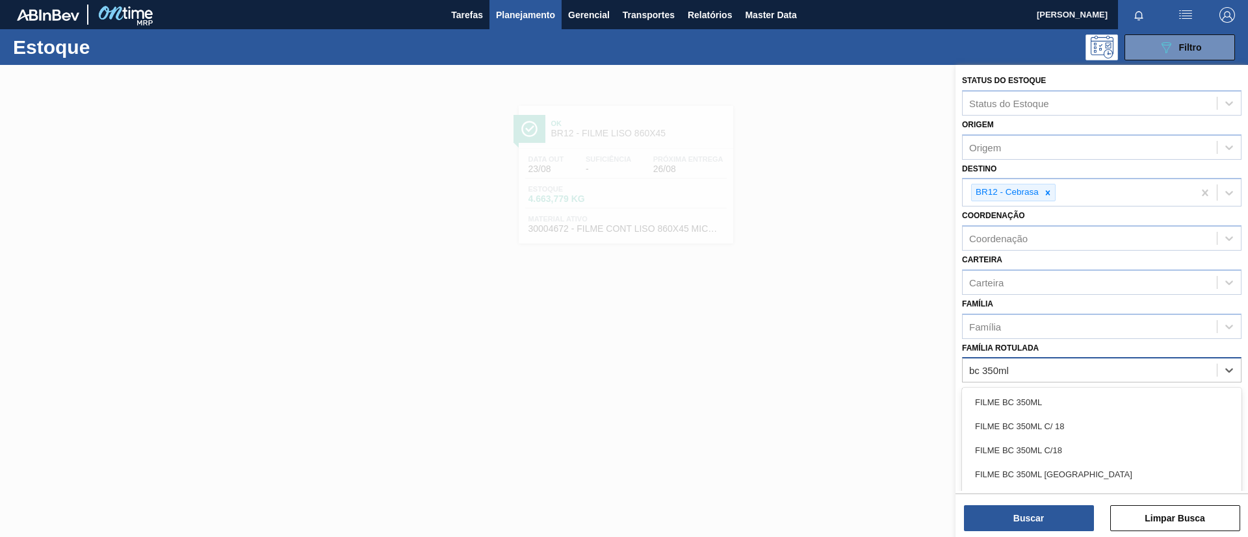
type Rotulada "bc 350ml mp"
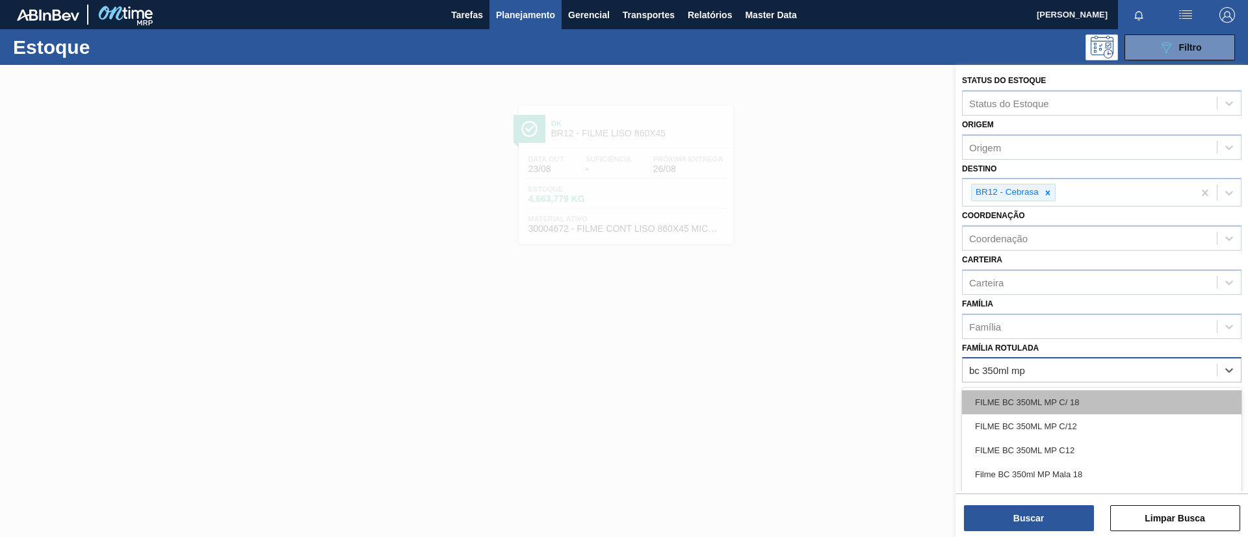
click at [1110, 397] on div "FILME BC 350ML MP C/ 18" at bounding box center [1101, 403] width 279 height 24
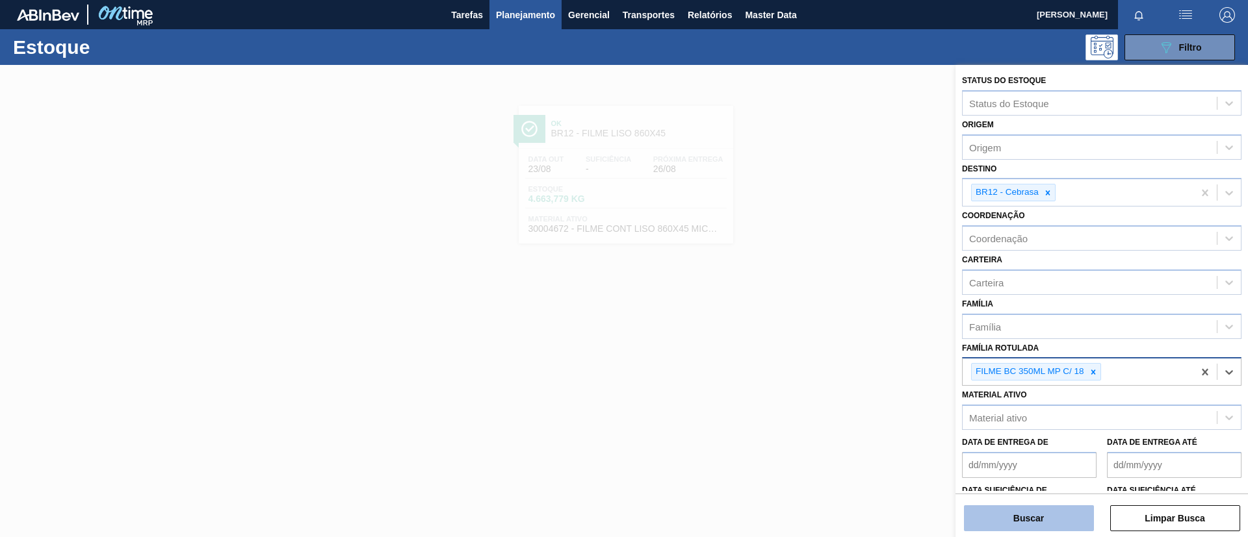
click at [1035, 515] on button "Buscar" at bounding box center [1029, 519] width 130 height 26
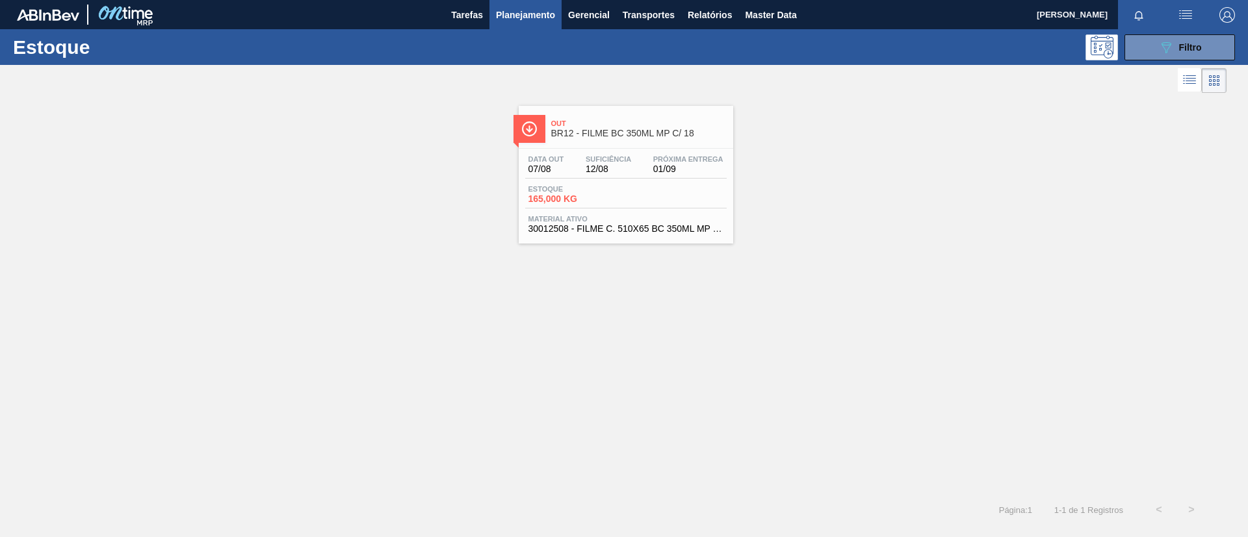
click at [534, 135] on img at bounding box center [529, 129] width 16 height 16
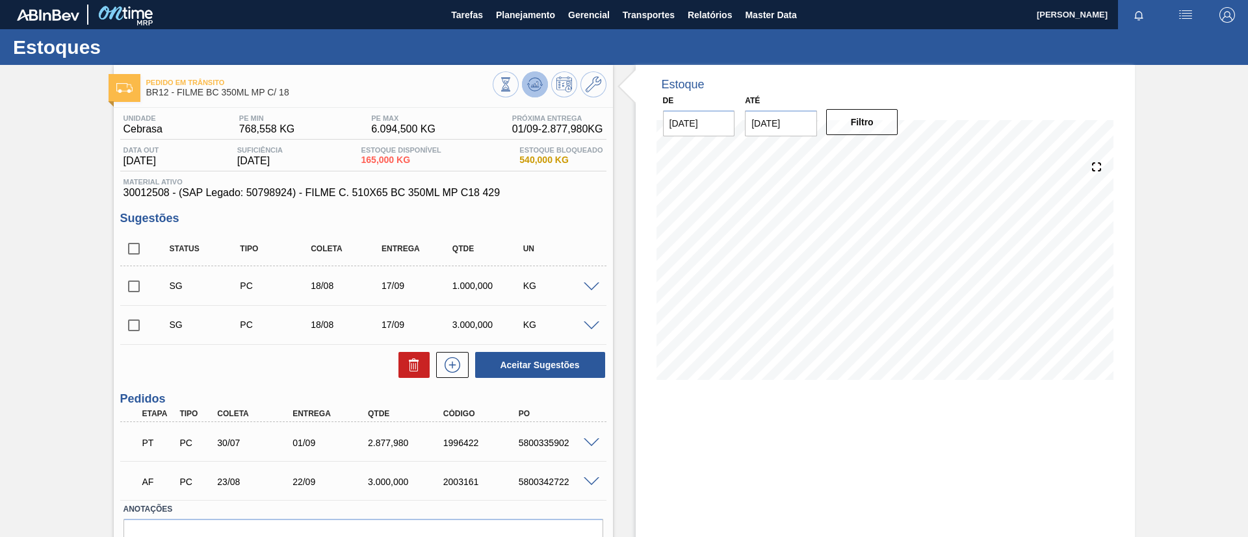
click at [513, 81] on icon at bounding box center [505, 84] width 14 height 14
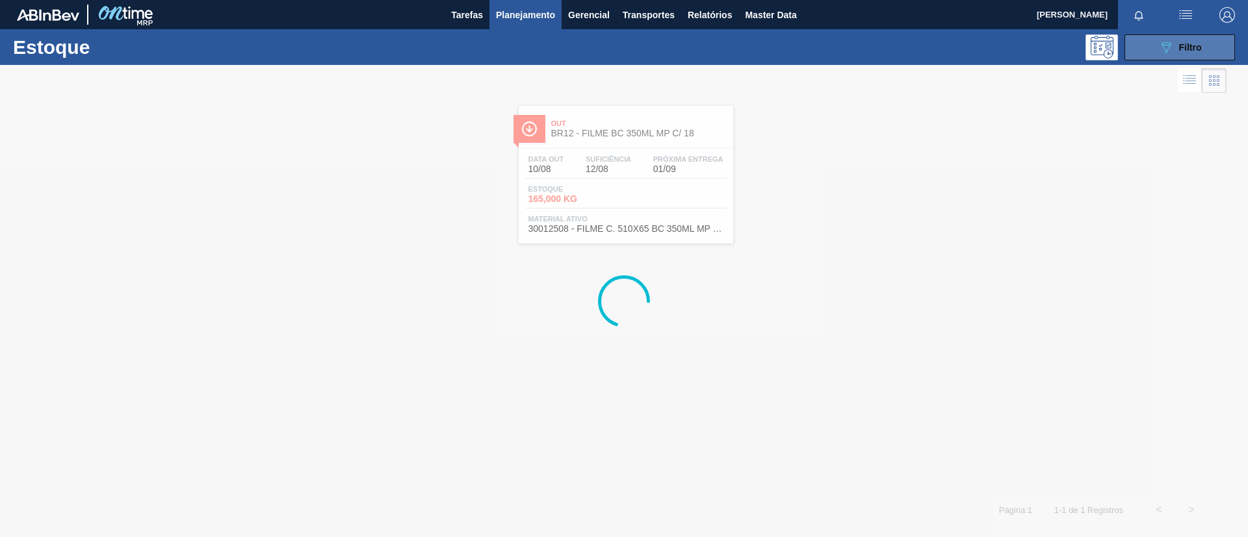
click at [1198, 44] on span "Filtro" at bounding box center [1190, 47] width 23 height 10
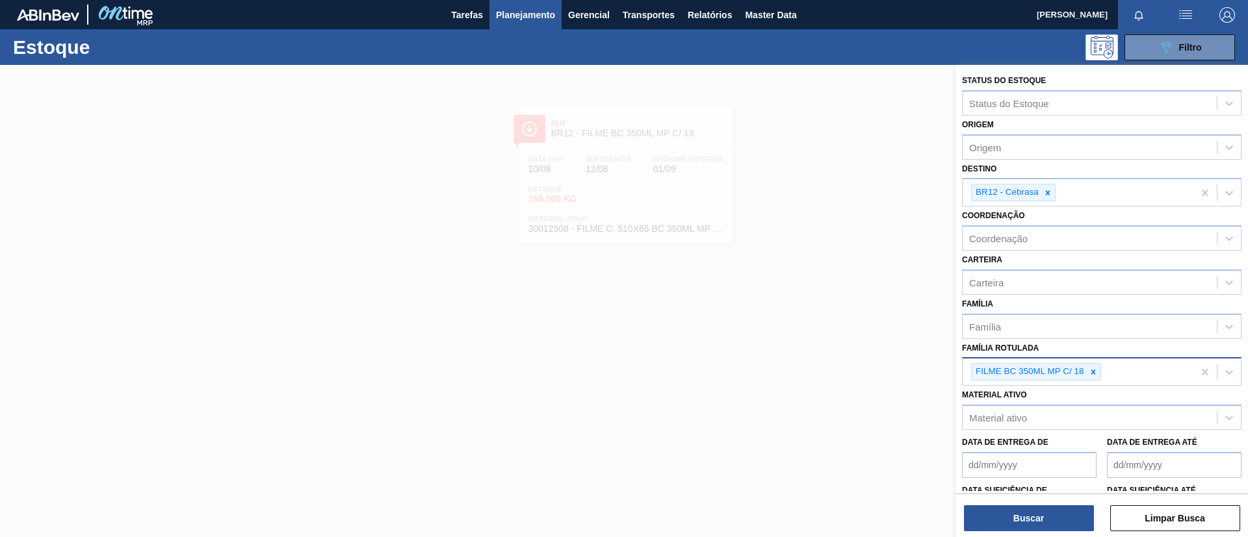
drag, startPoint x: 1088, startPoint y: 349, endPoint x: 1090, endPoint y: 363, distance: 13.7
click at [1090, 363] on div "Família Rotulada FILME BC 350ML MP C/ 18" at bounding box center [1101, 362] width 279 height 47
click at [1094, 370] on icon at bounding box center [1092, 372] width 5 height 5
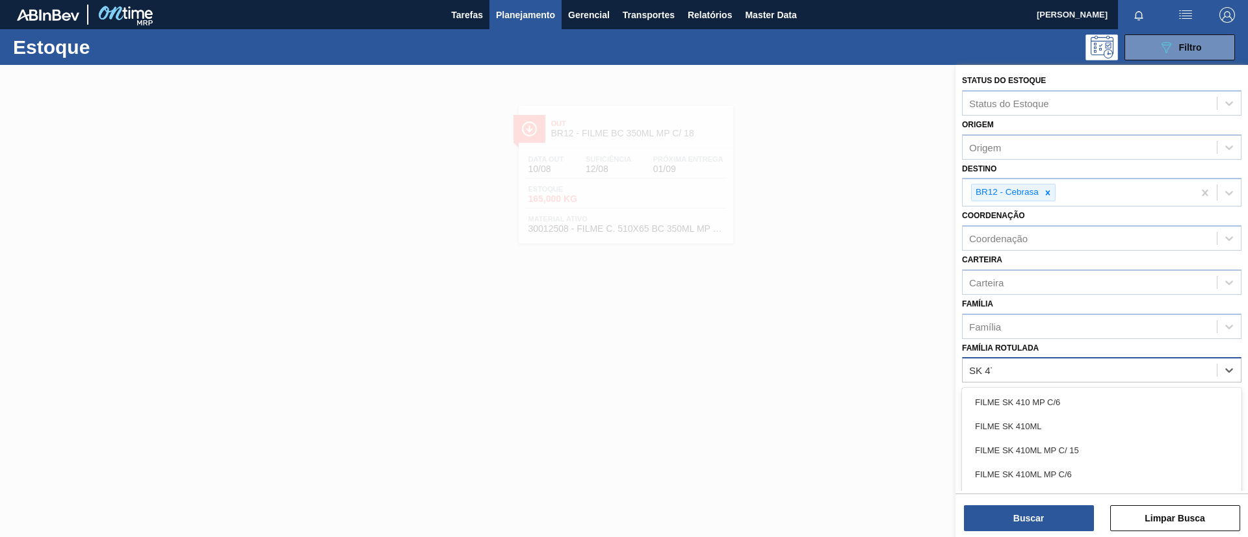
type Rotulada "SK 473"
click at [1090, 393] on div "FILME SK 473ML" at bounding box center [1101, 403] width 279 height 24
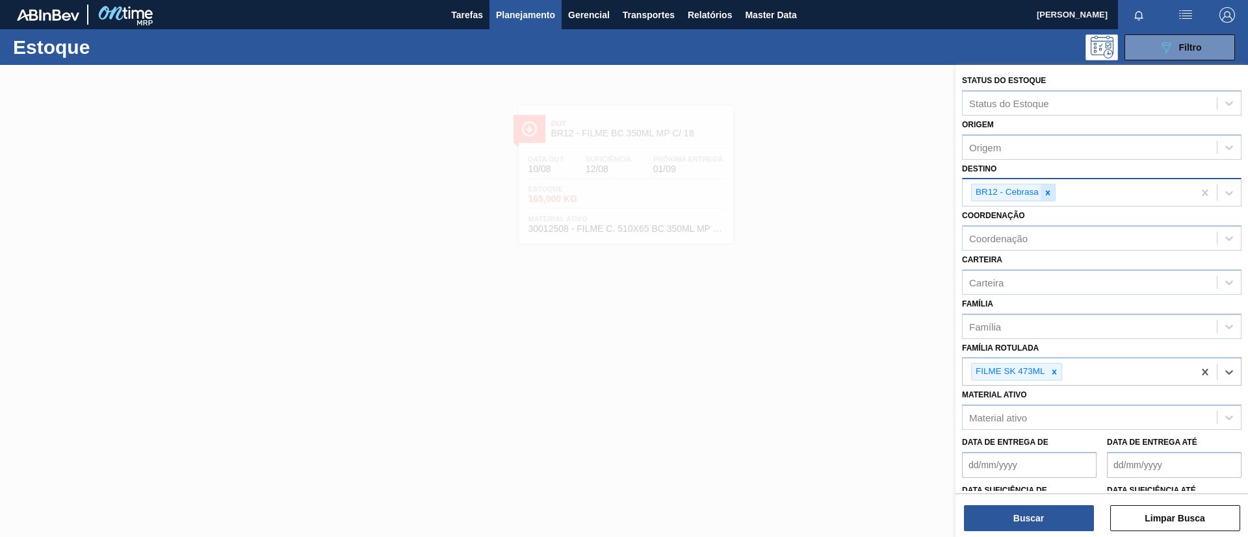
click at [1047, 189] on icon at bounding box center [1047, 192] width 9 height 9
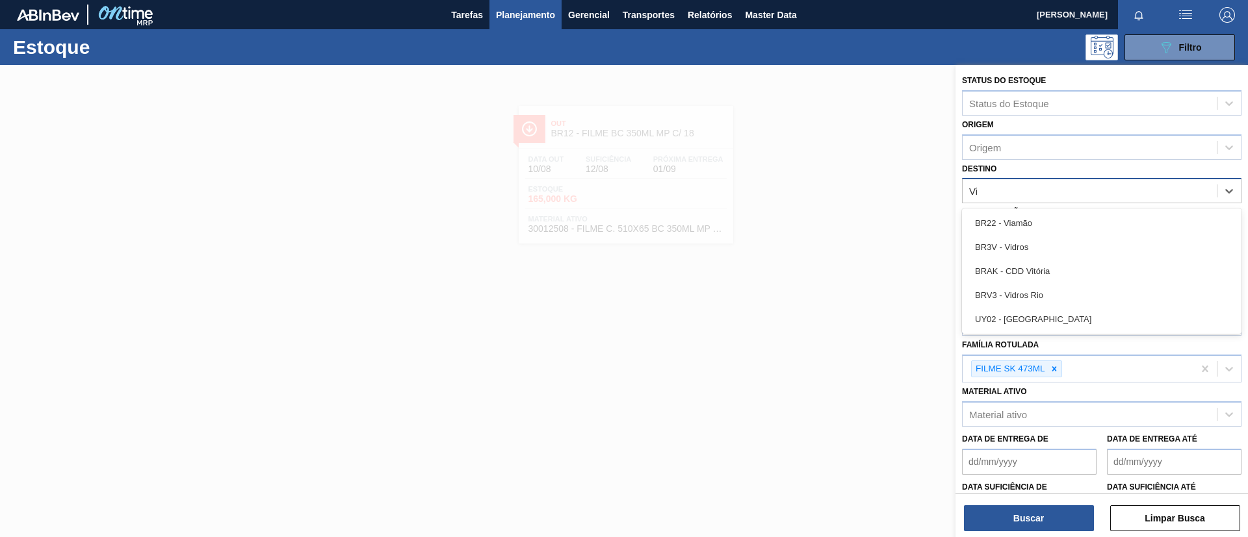
type input "Via"
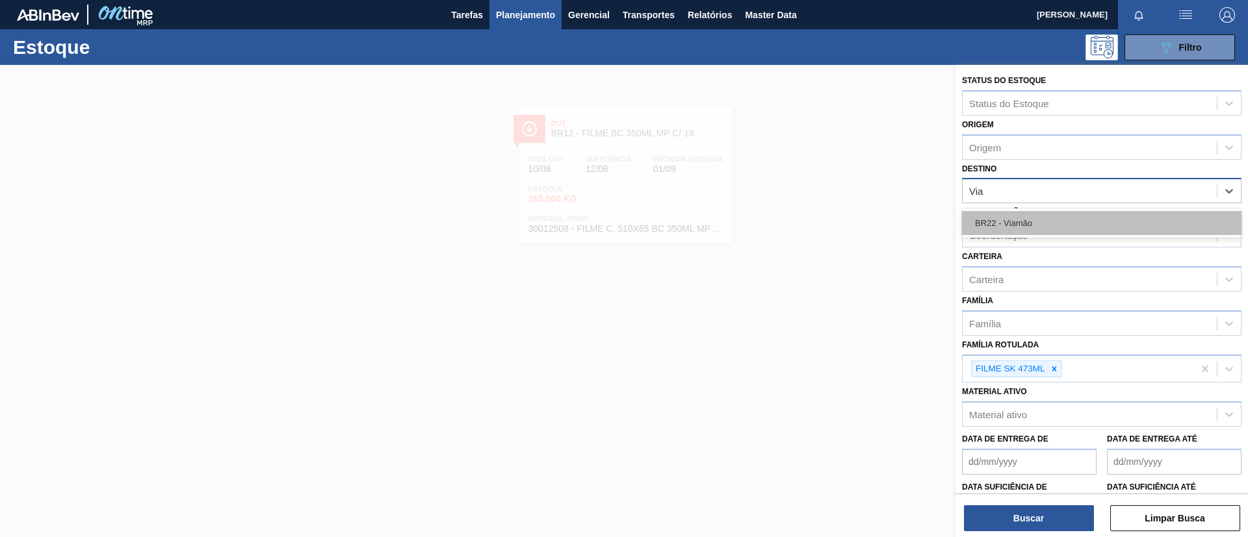
click at [1057, 227] on div "BR22 - Viamão" at bounding box center [1101, 223] width 279 height 24
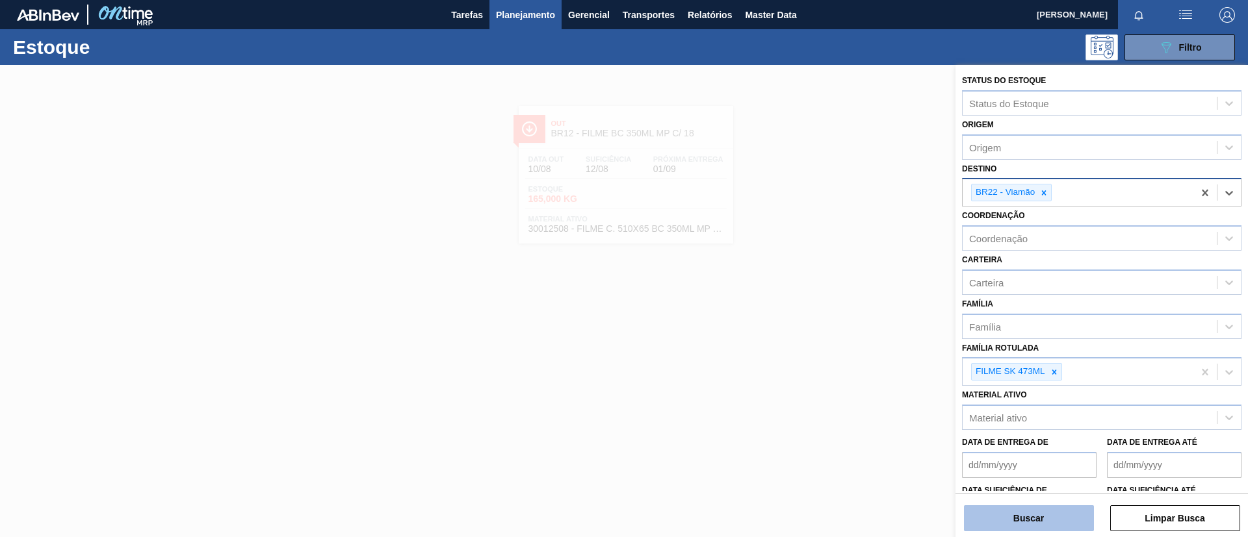
click at [1053, 520] on button "Buscar" at bounding box center [1029, 519] width 130 height 26
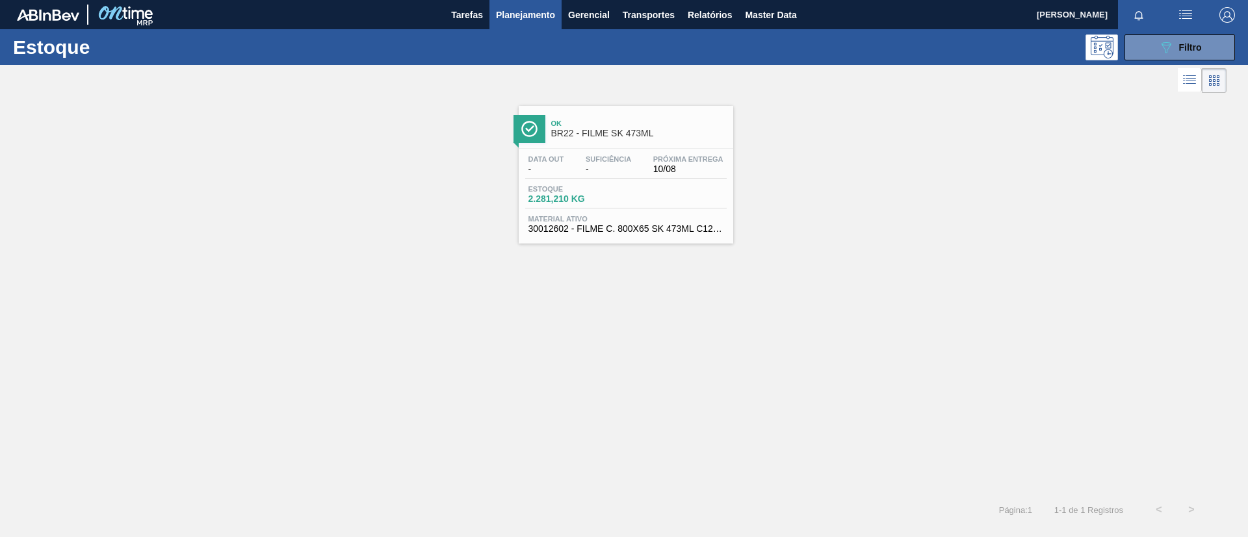
click at [680, 155] on span "Próxima Entrega" at bounding box center [688, 159] width 70 height 8
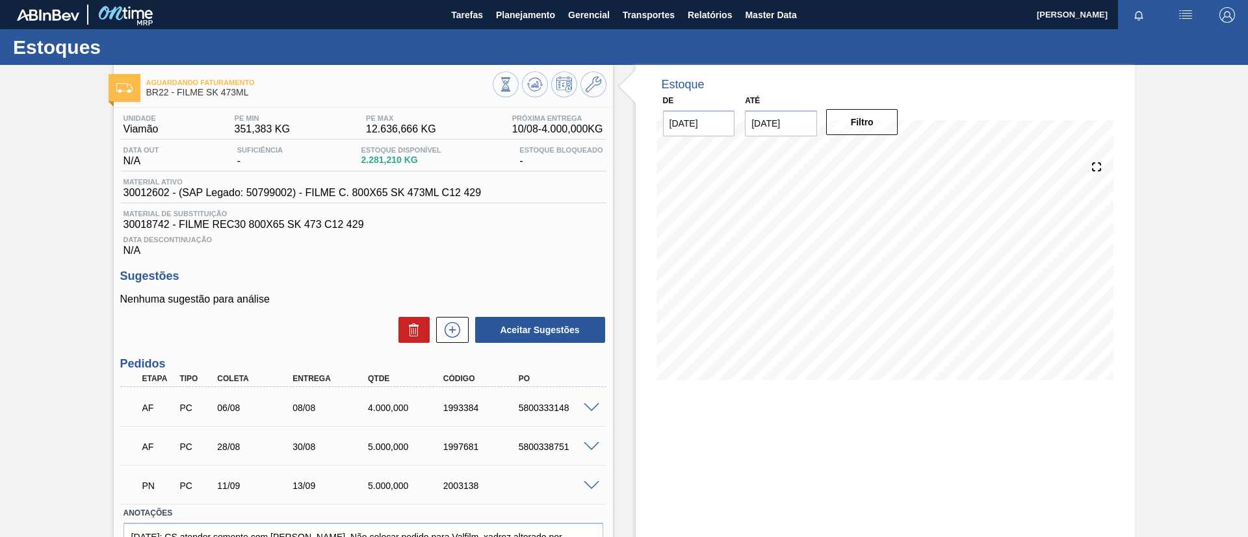
click at [582, 410] on div at bounding box center [593, 407] width 26 height 10
click at [585, 411] on span at bounding box center [592, 409] width 16 height 10
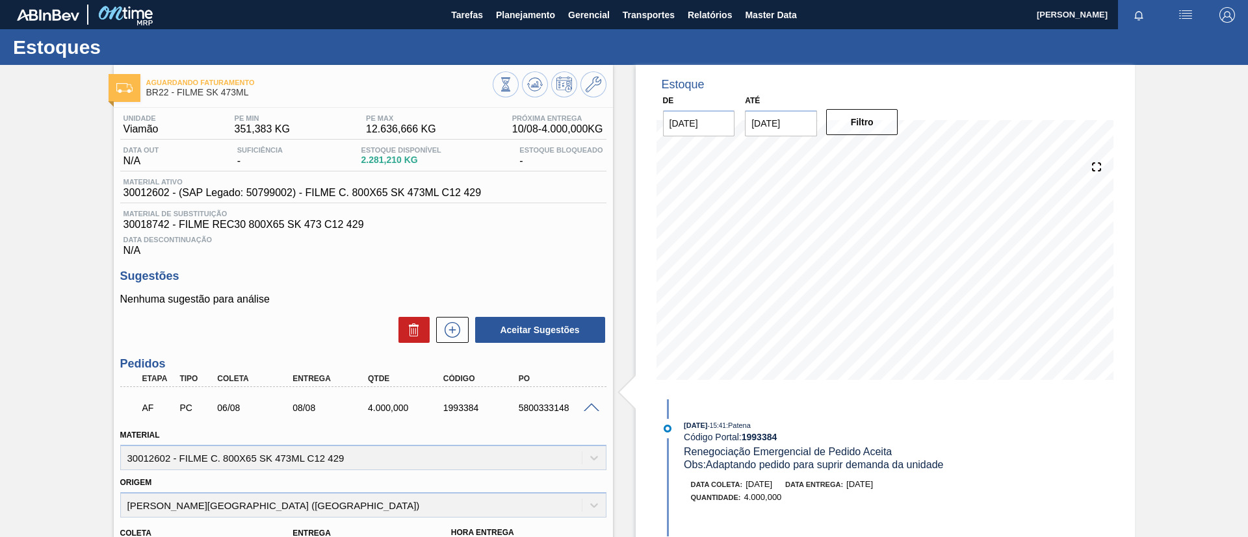
click at [585, 411] on span at bounding box center [592, 409] width 16 height 10
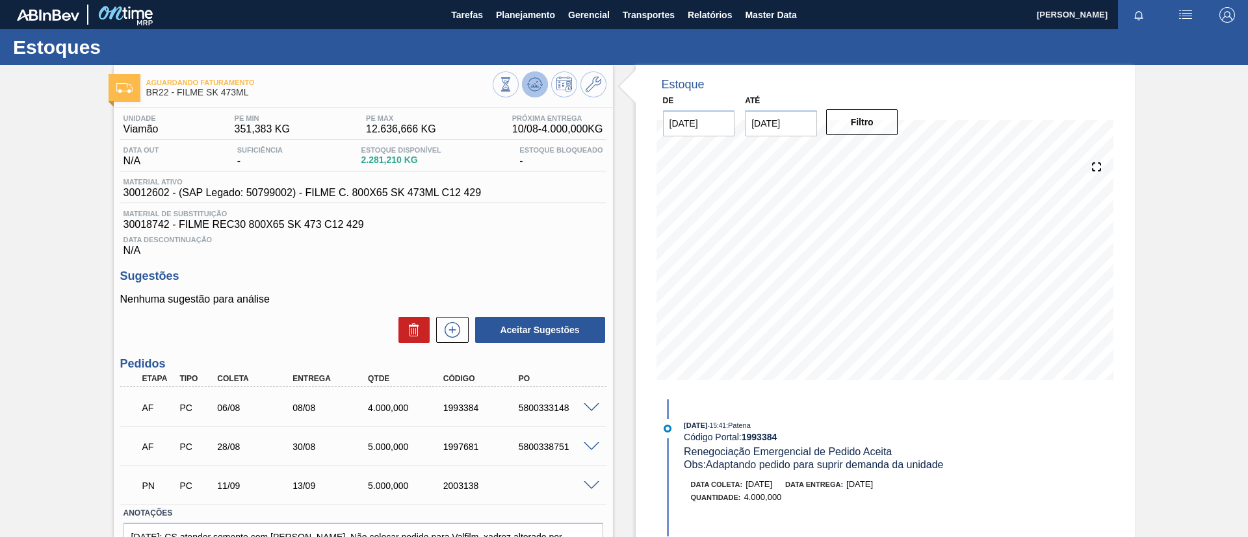
click at [513, 81] on icon at bounding box center [505, 84] width 14 height 14
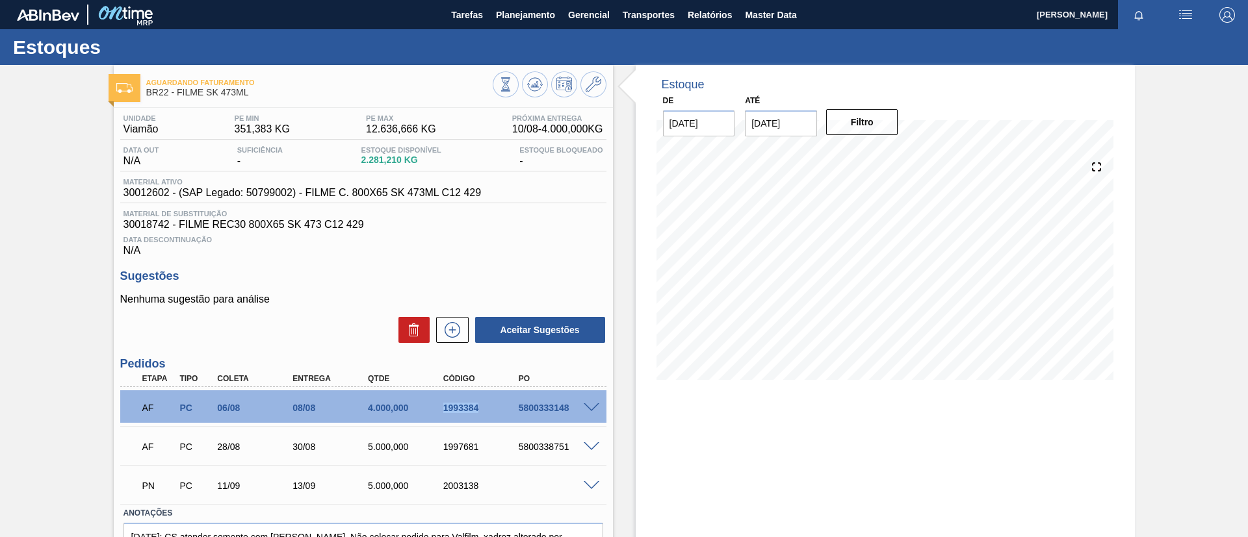
drag, startPoint x: 430, startPoint y: 407, endPoint x: 492, endPoint y: 418, distance: 63.5
click at [492, 418] on div "AF PC 06/08 08/08 4.000,000 1993384 5800333148" at bounding box center [360, 407] width 452 height 26
copy div "1993384"
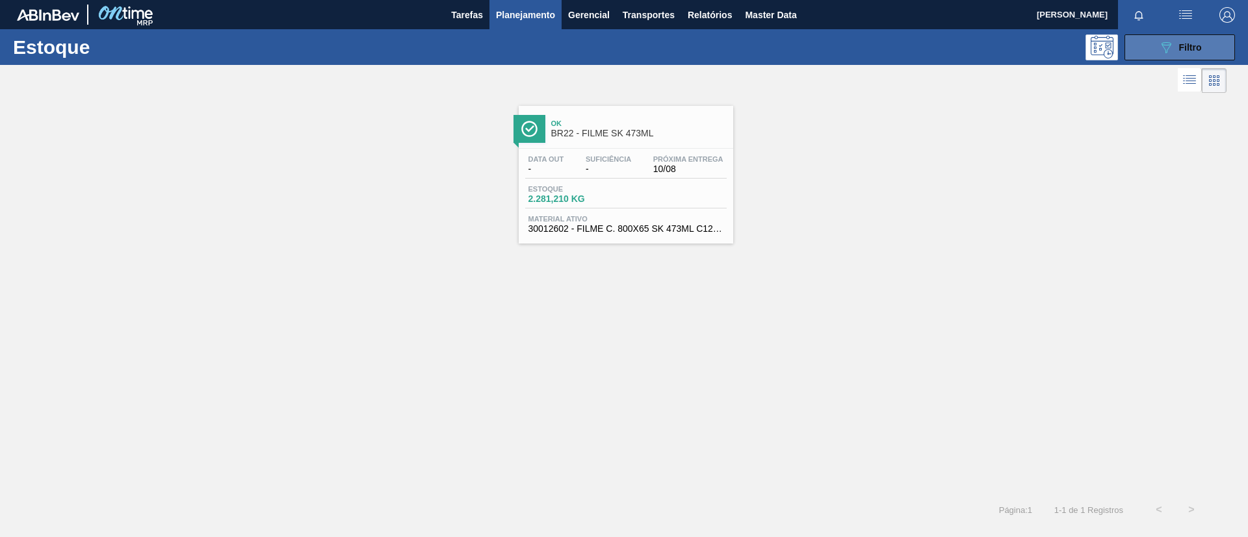
click at [1189, 49] on span "Filtro" at bounding box center [1190, 47] width 23 height 10
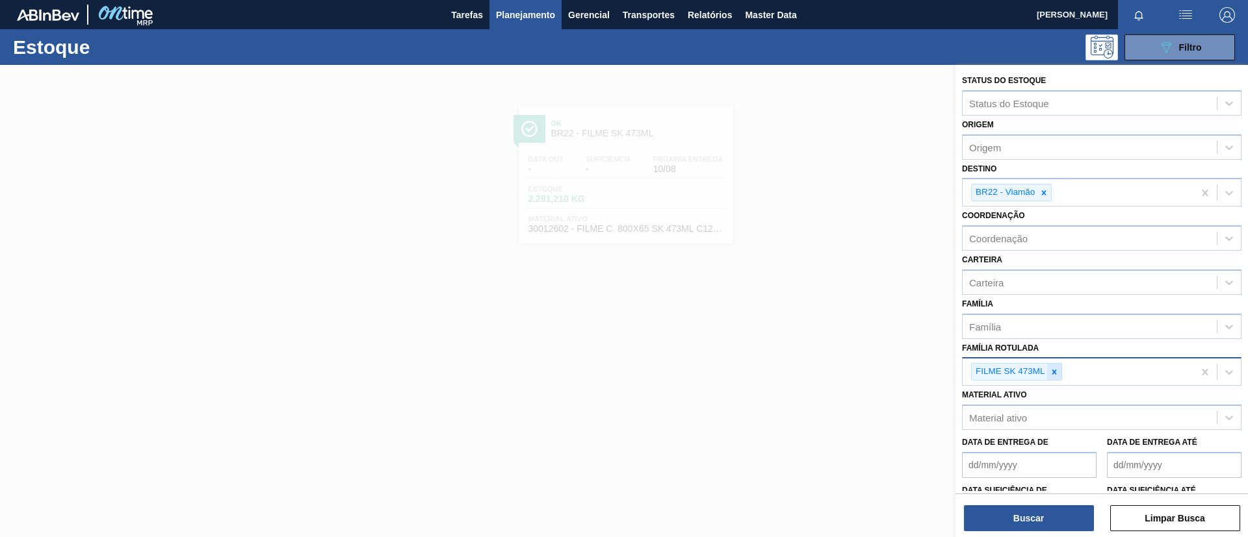
click at [1055, 375] on icon at bounding box center [1053, 372] width 9 height 9
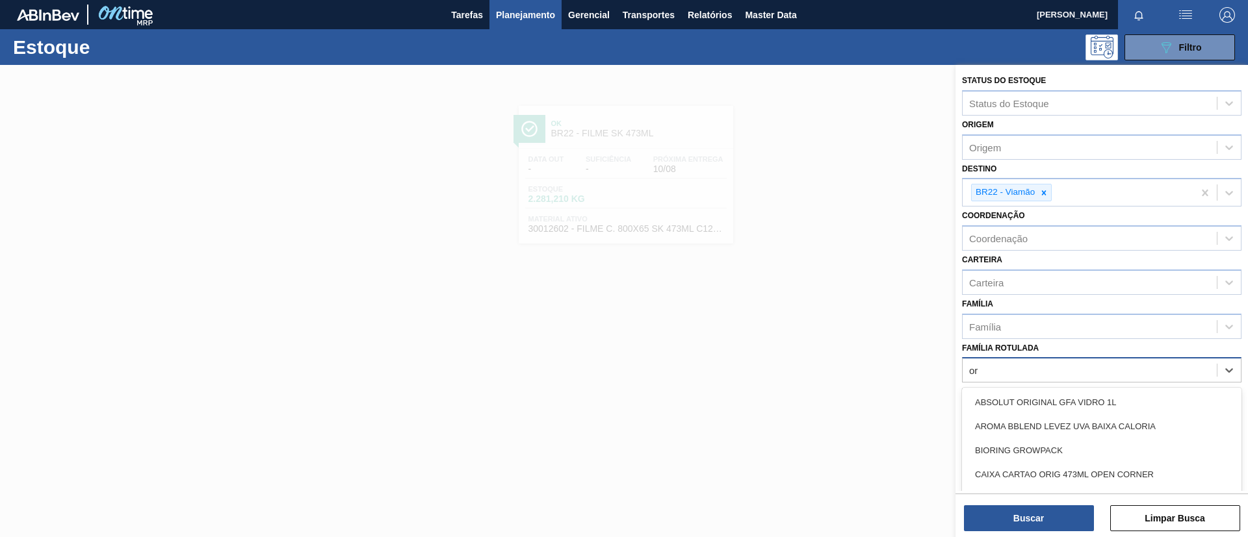
type Rotulada "o"
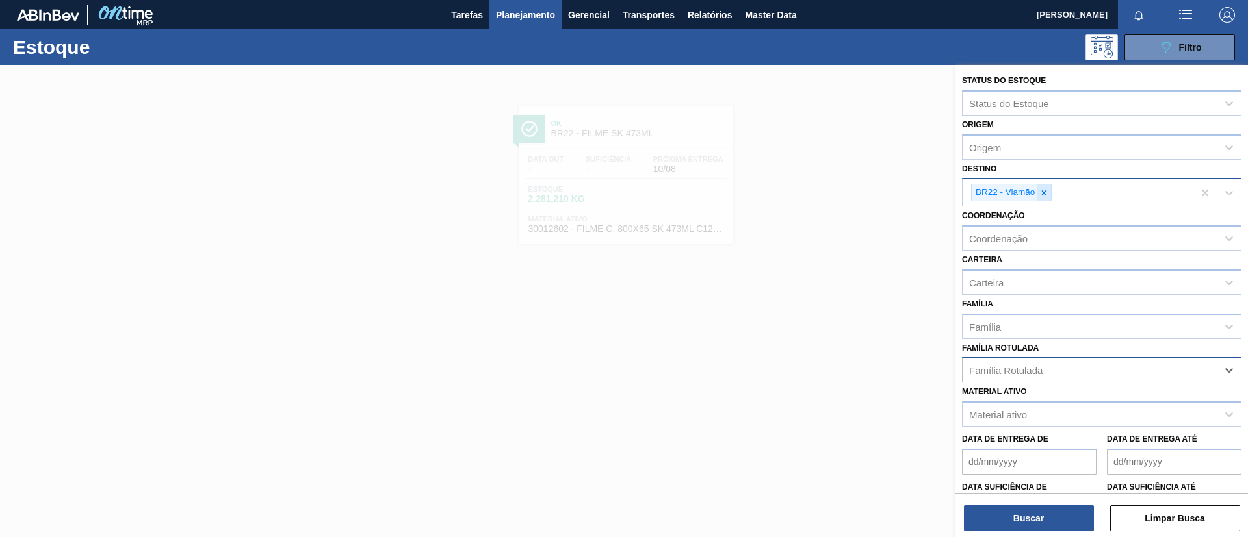
drag, startPoint x: 1036, startPoint y: 185, endPoint x: 1043, endPoint y: 190, distance: 8.3
click at [1037, 185] on div at bounding box center [1043, 193] width 14 height 16
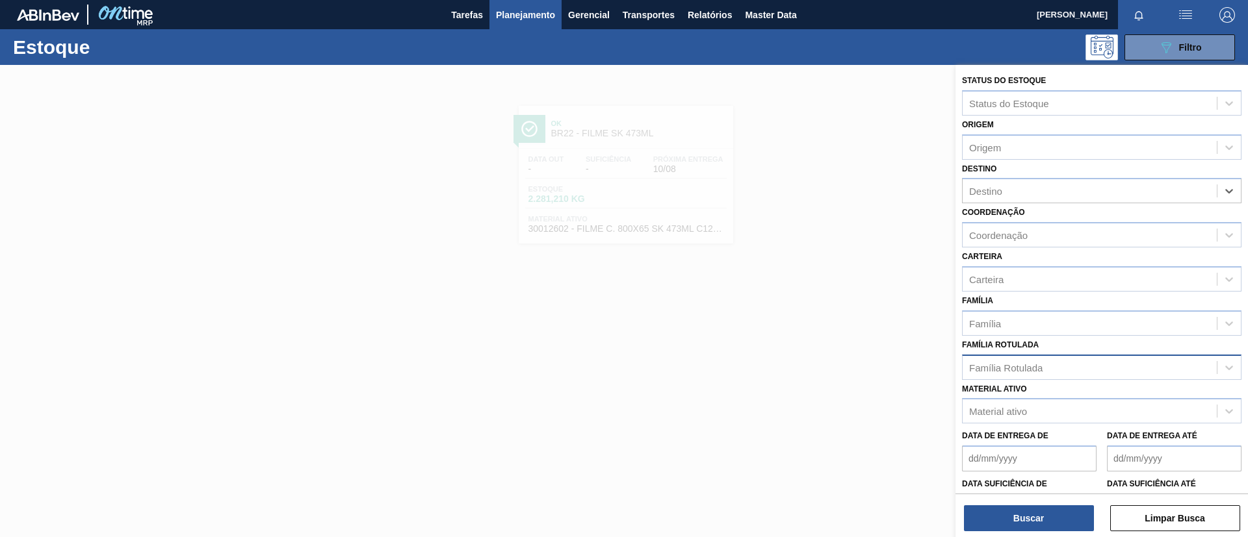
click at [1009, 371] on div "Família Rotulada" at bounding box center [1005, 367] width 73 height 11
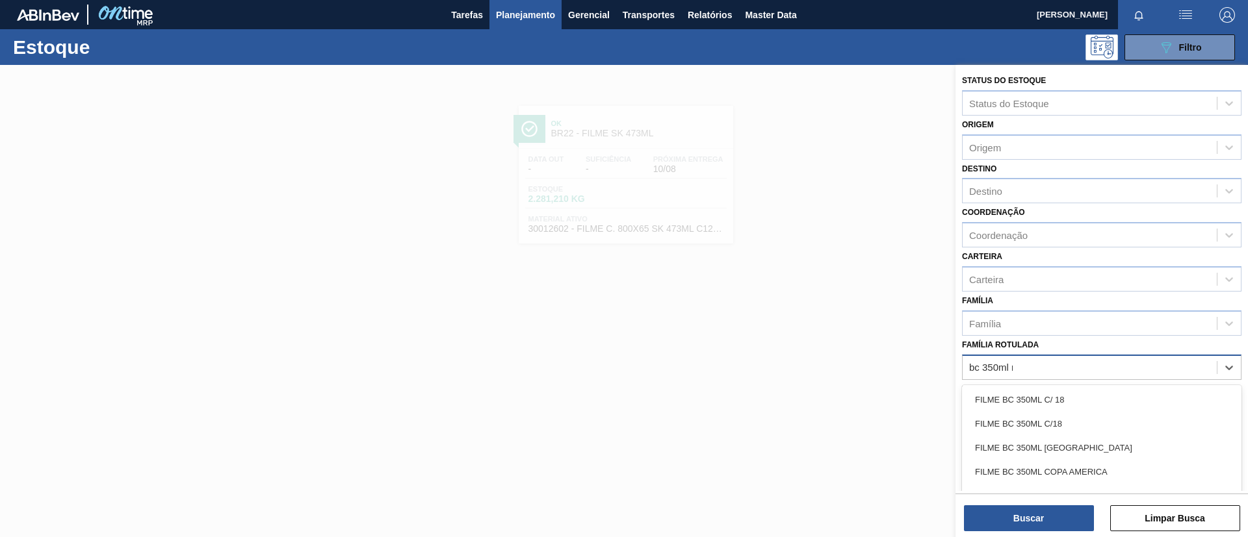
type Rotulada "bc 350ml mp"
click at [1027, 391] on div "FILME BC 350ML MP C/ 18" at bounding box center [1101, 400] width 279 height 24
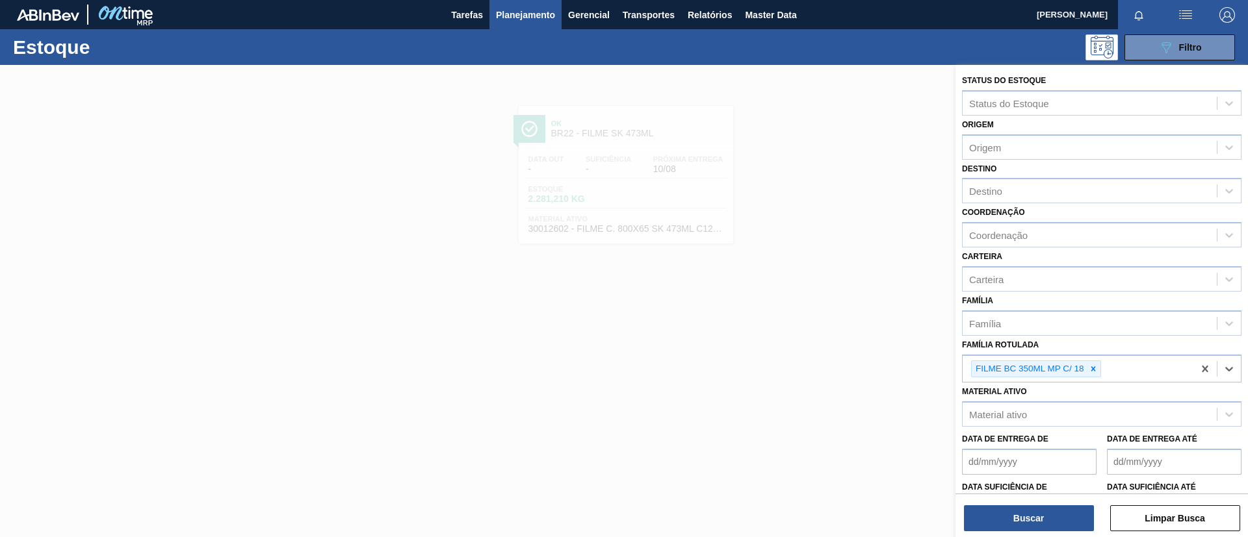
click at [1040, 212] on div "Coordenação Coordenação" at bounding box center [1101, 225] width 279 height 44
click at [1039, 196] on div "Destino" at bounding box center [1089, 191] width 254 height 19
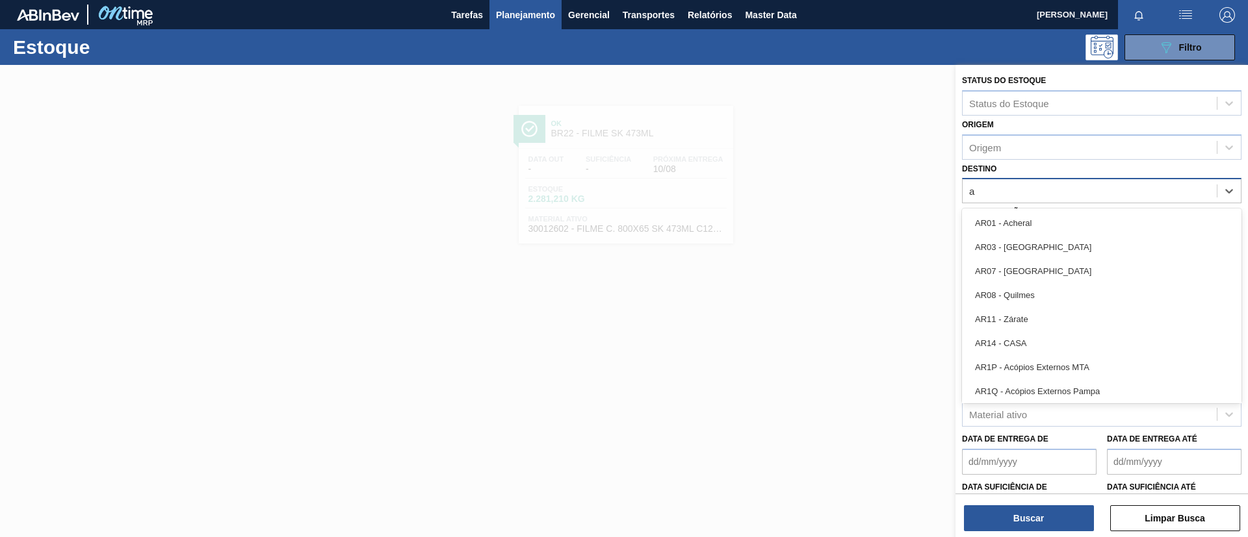
type input "ag"
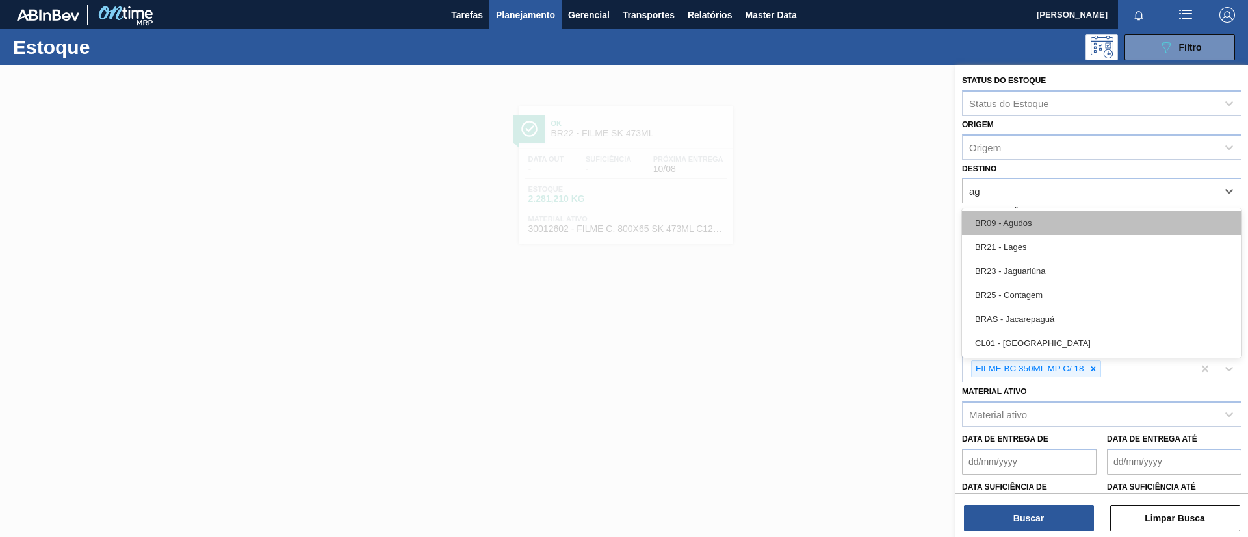
click at [1041, 224] on div "BR09 - Agudos" at bounding box center [1101, 223] width 279 height 24
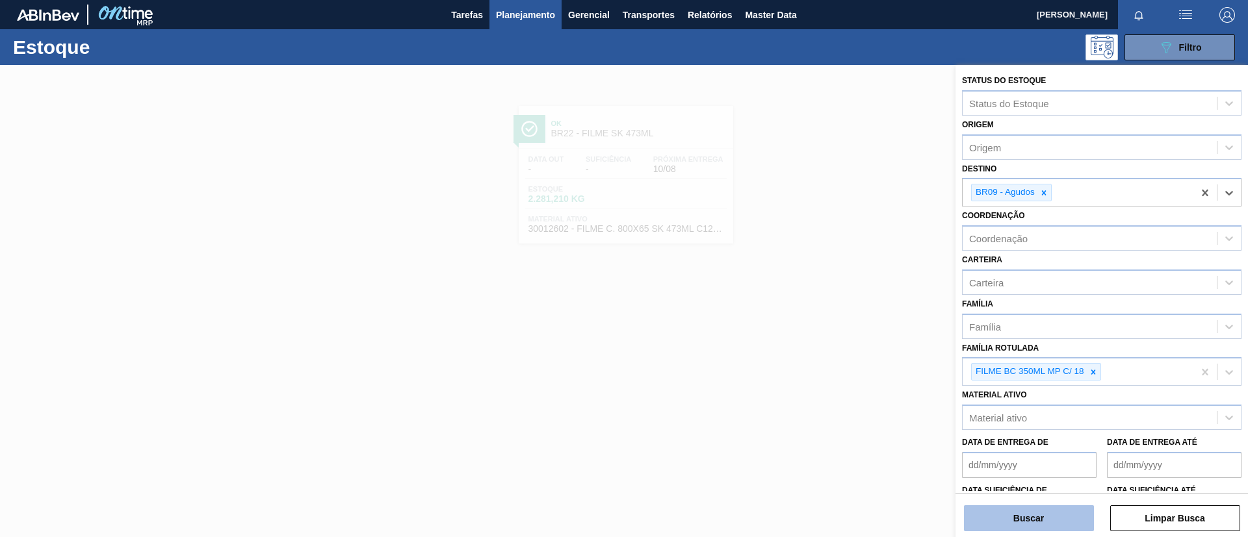
click at [1049, 511] on button "Buscar" at bounding box center [1029, 519] width 130 height 26
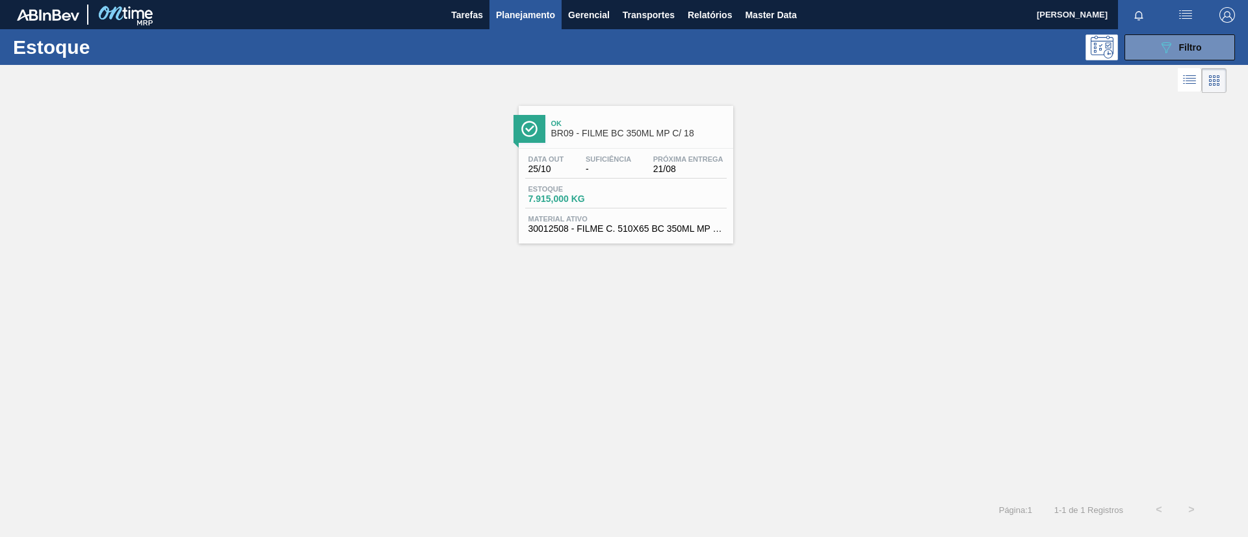
click at [684, 135] on span "BR09 - FILME BC 350ML MP C/ 18" at bounding box center [638, 134] width 175 height 10
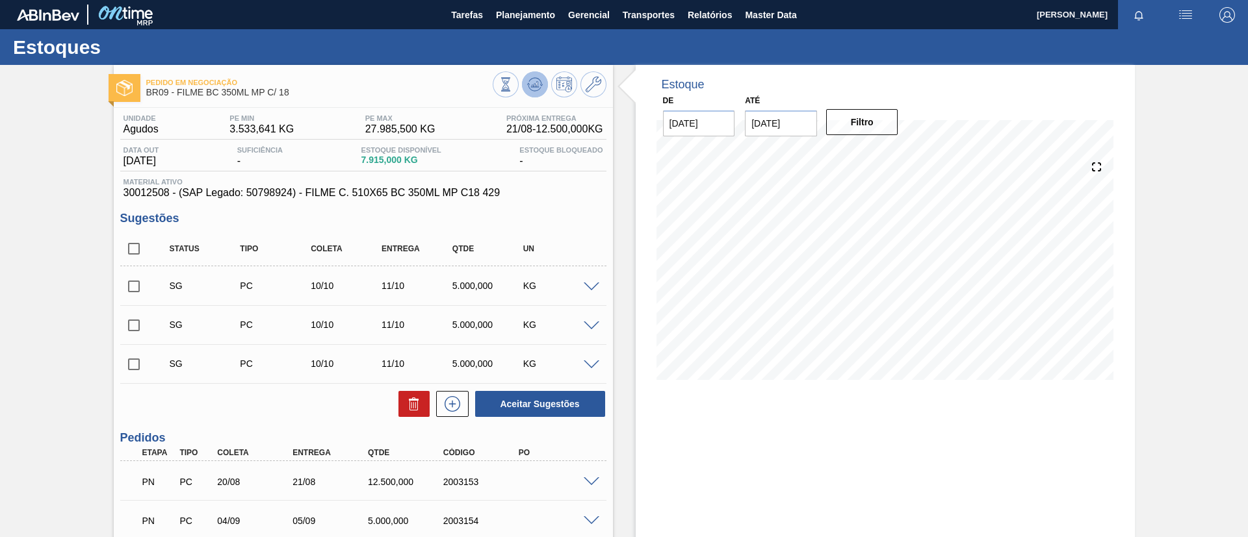
click at [513, 81] on icon at bounding box center [505, 84] width 14 height 14
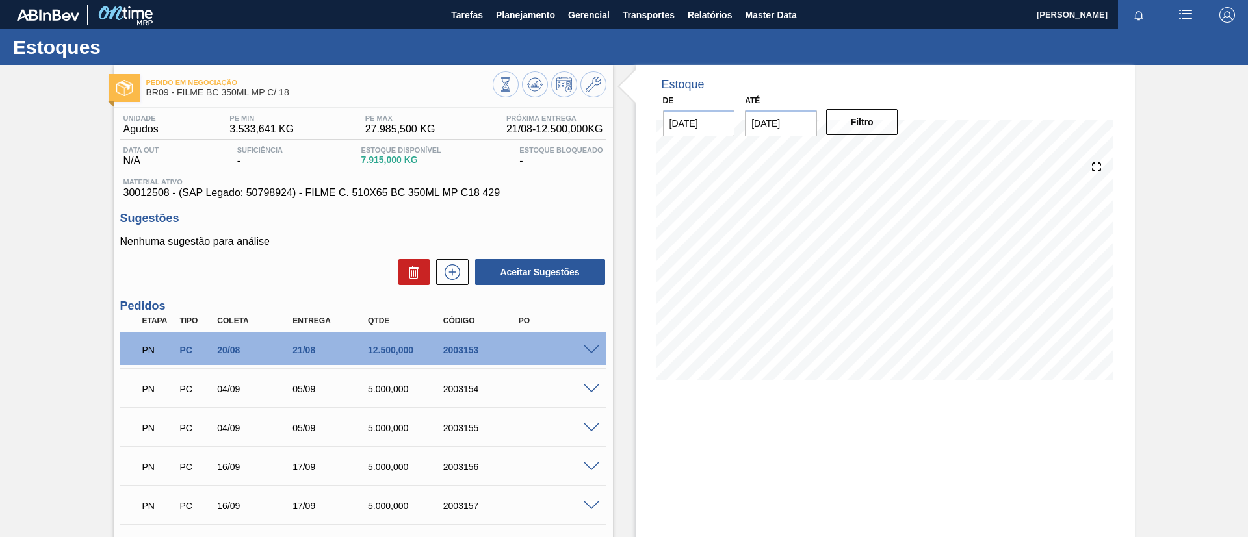
click at [591, 346] on span at bounding box center [592, 351] width 16 height 10
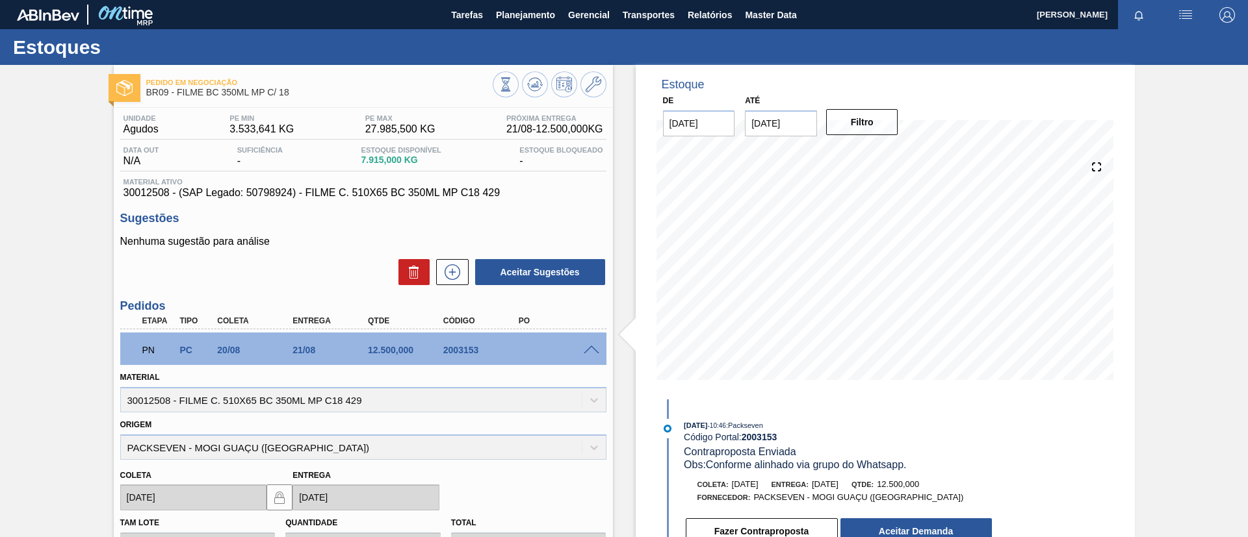
click at [592, 348] on span at bounding box center [592, 351] width 16 height 10
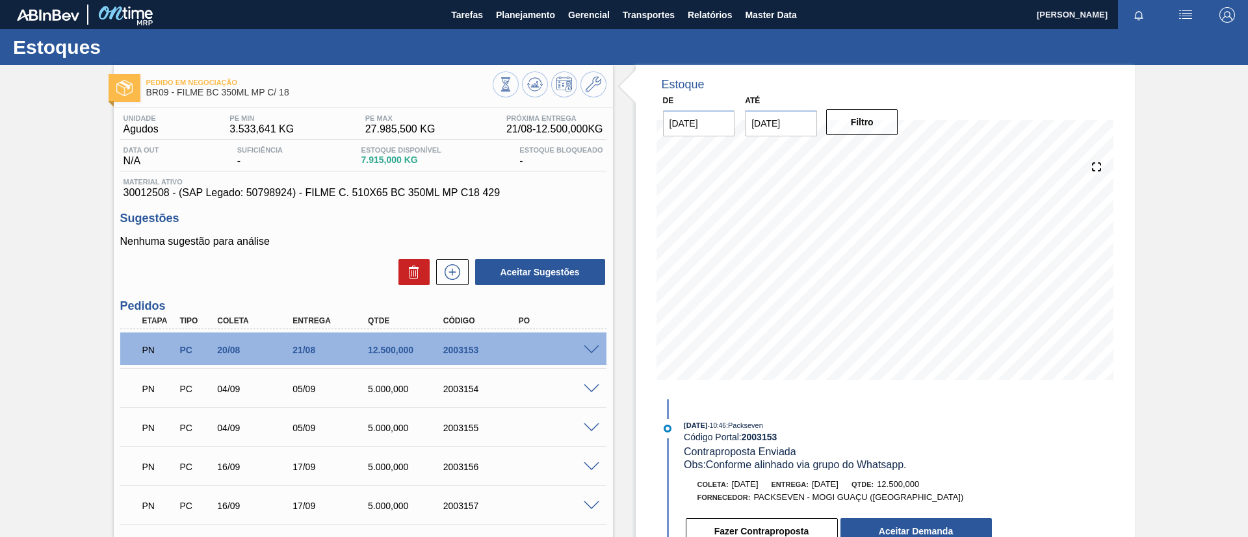
click at [597, 383] on div at bounding box center [593, 388] width 26 height 10
click at [595, 383] on div at bounding box center [593, 388] width 26 height 10
click at [591, 384] on div at bounding box center [593, 388] width 26 height 10
click at [591, 385] on span at bounding box center [592, 390] width 16 height 10
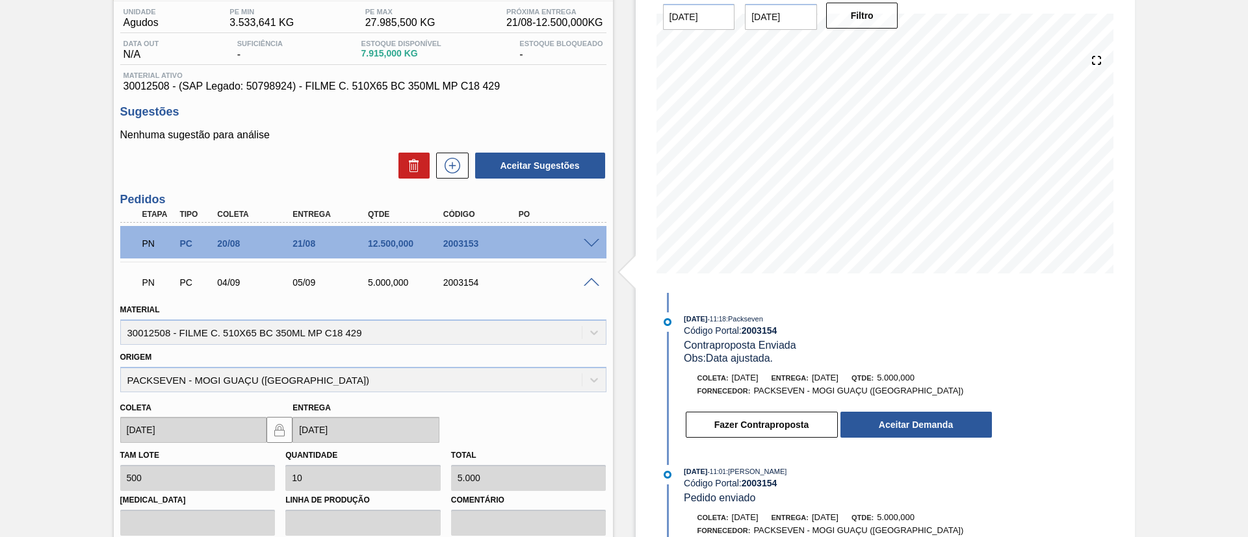
scroll to position [97, 0]
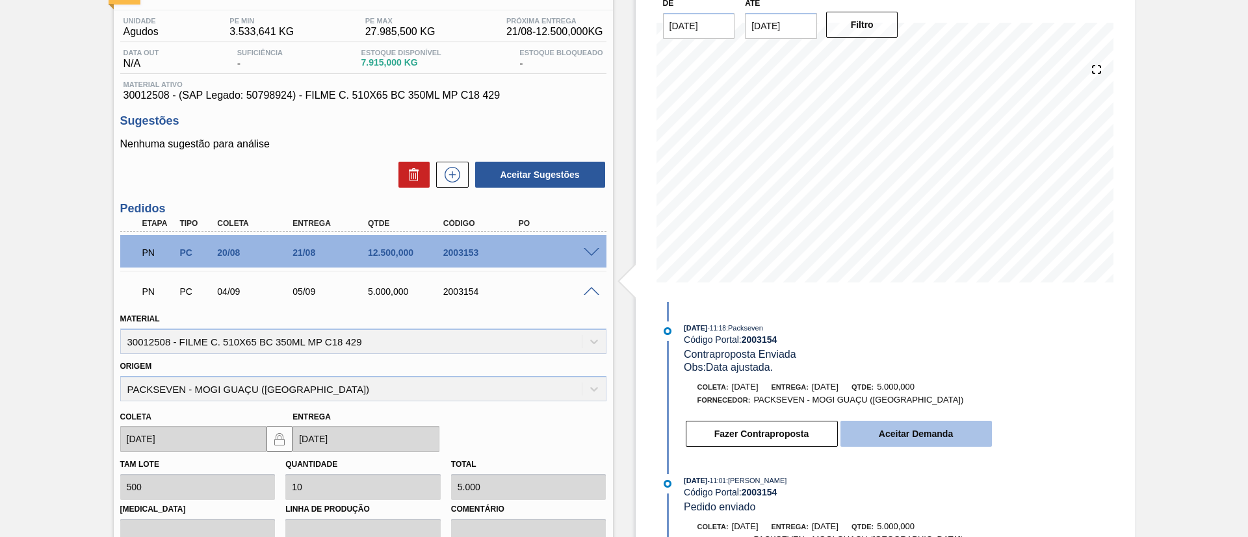
click at [931, 428] on button "Aceitar Demanda" at bounding box center [915, 434] width 151 height 26
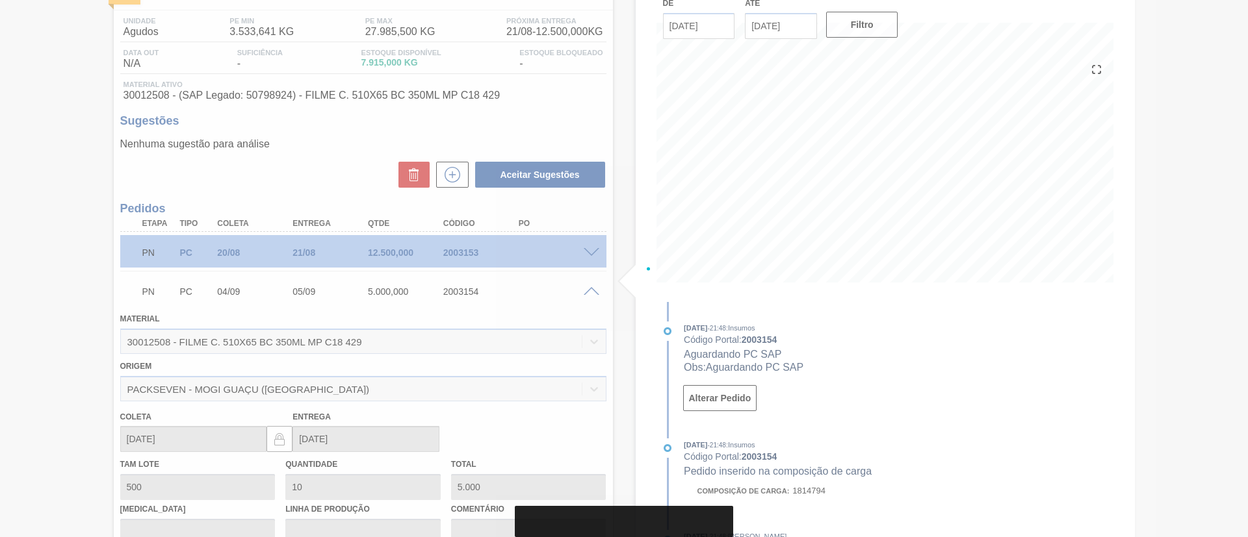
type input "[DATE]"
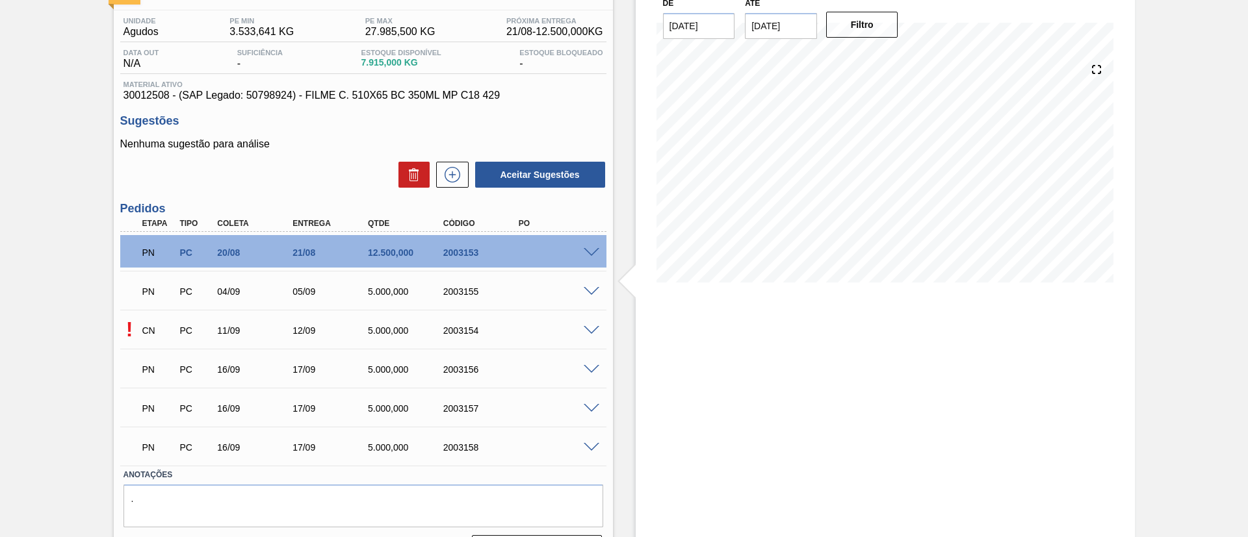
click at [594, 296] on div "PN PC 04/09 05/09 5.000,000 2003155" at bounding box center [363, 290] width 486 height 32
click at [593, 290] on span at bounding box center [592, 292] width 16 height 10
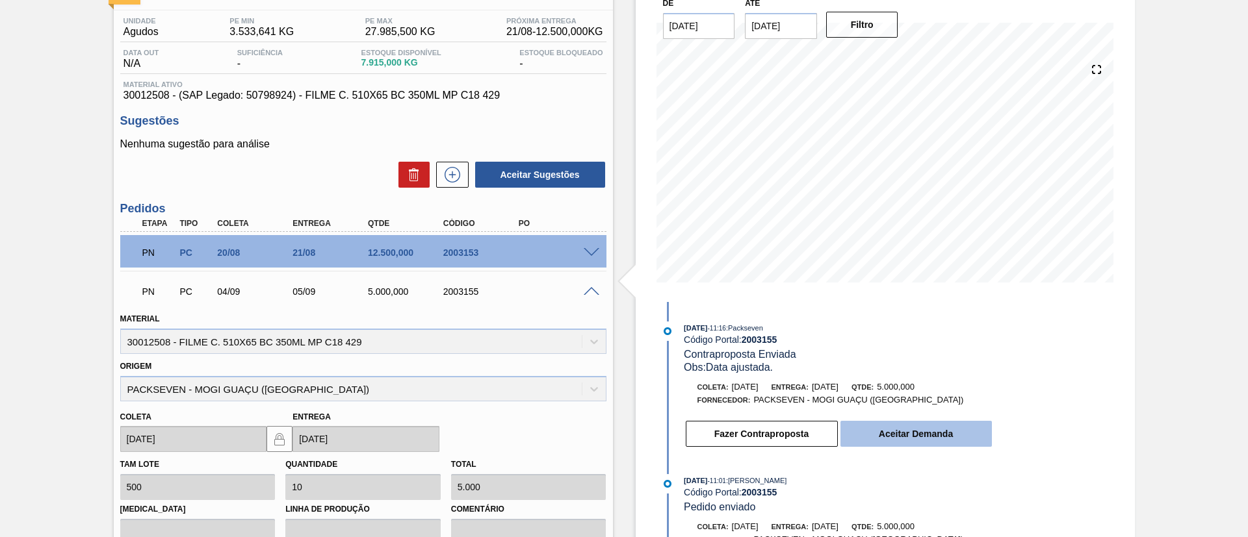
click at [931, 426] on button "Aceitar Demanda" at bounding box center [915, 434] width 151 height 26
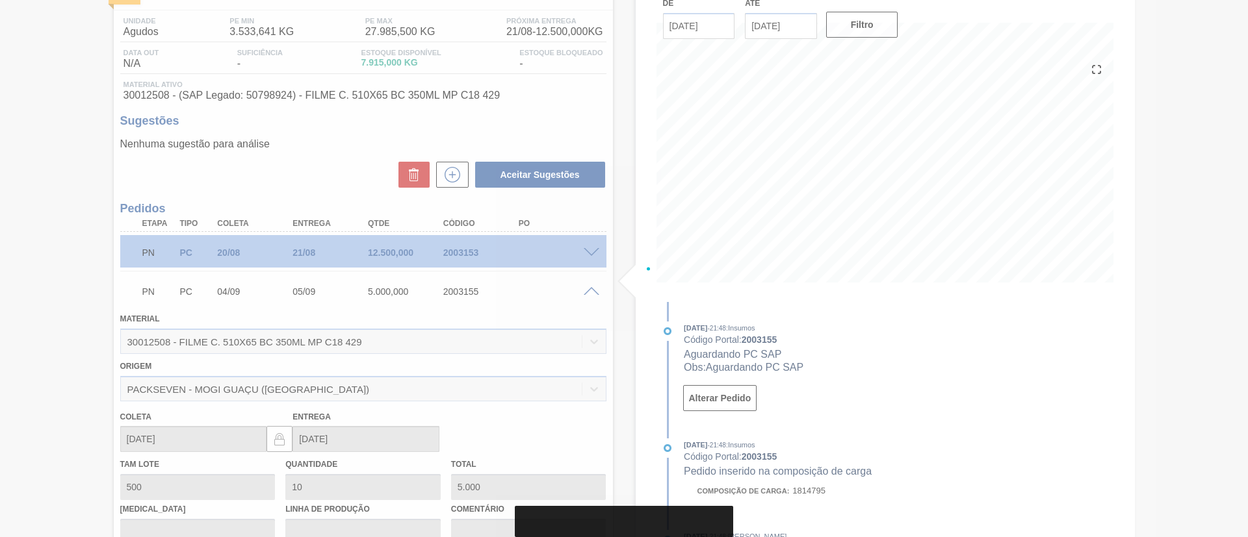
type input "[DATE]"
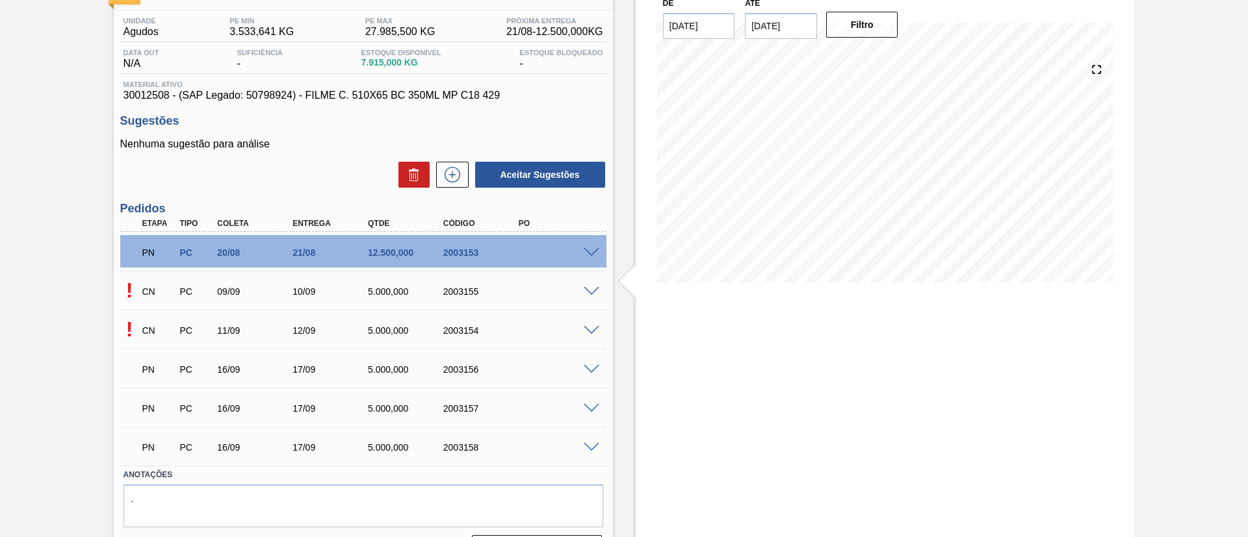
drag, startPoint x: 576, startPoint y: 285, endPoint x: 585, endPoint y: 289, distance: 9.7
click at [578, 287] on div "CN PC 09/09 10/09 5.000,000 2003155" at bounding box center [360, 290] width 452 height 26
click at [588, 289] on span at bounding box center [592, 292] width 16 height 10
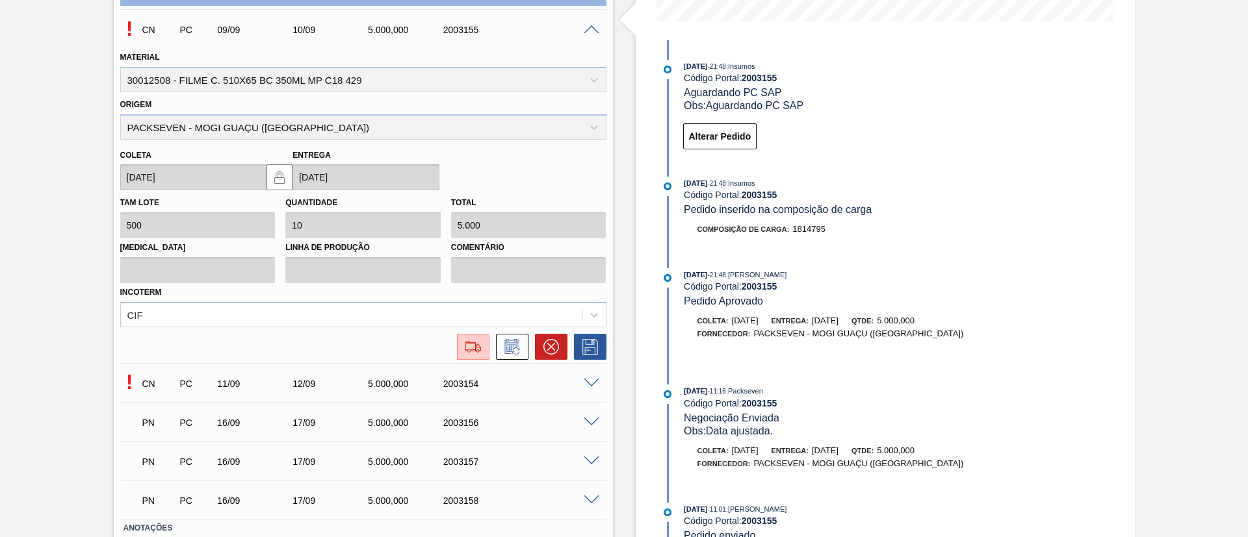
scroll to position [390, 0]
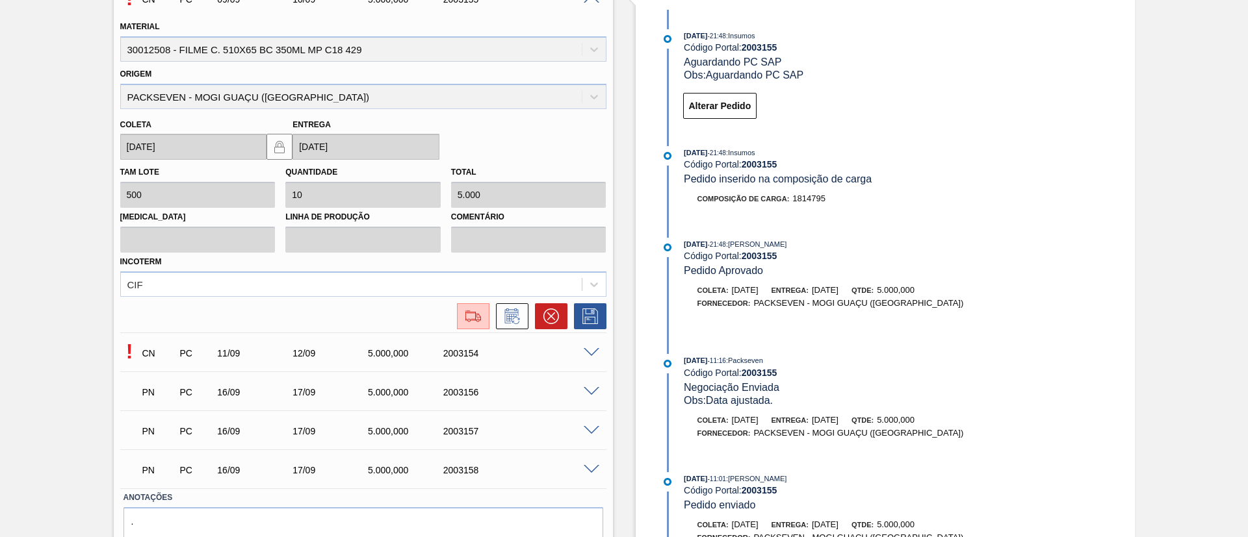
click at [592, 391] on span at bounding box center [592, 392] width 16 height 10
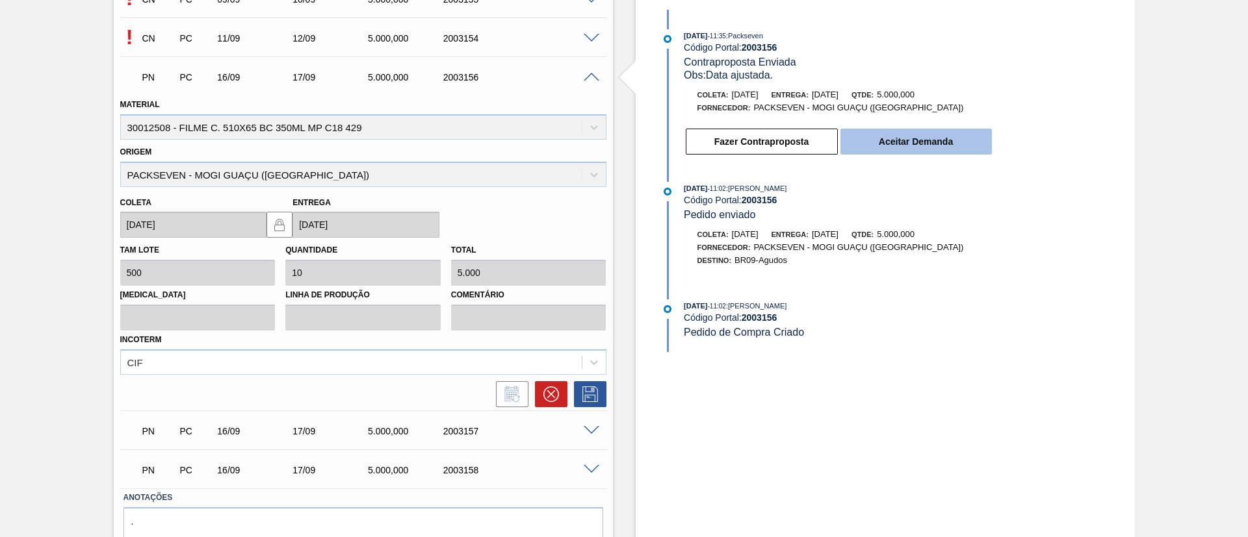
click at [908, 140] on button "Aceitar Demanda" at bounding box center [915, 142] width 151 height 26
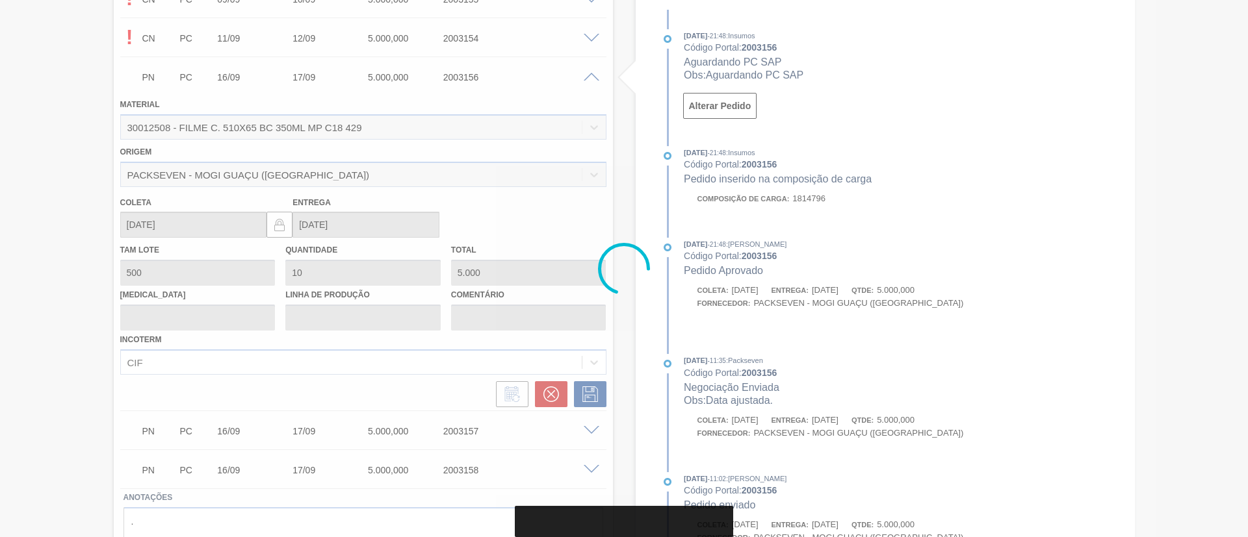
type input "[DATE]"
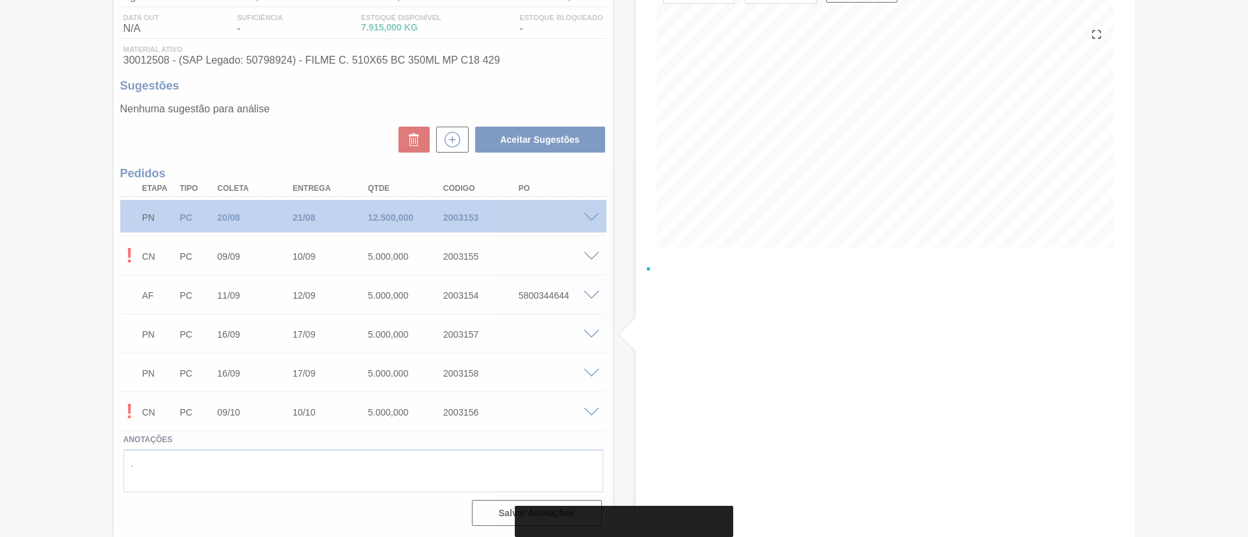
scroll to position [133, 0]
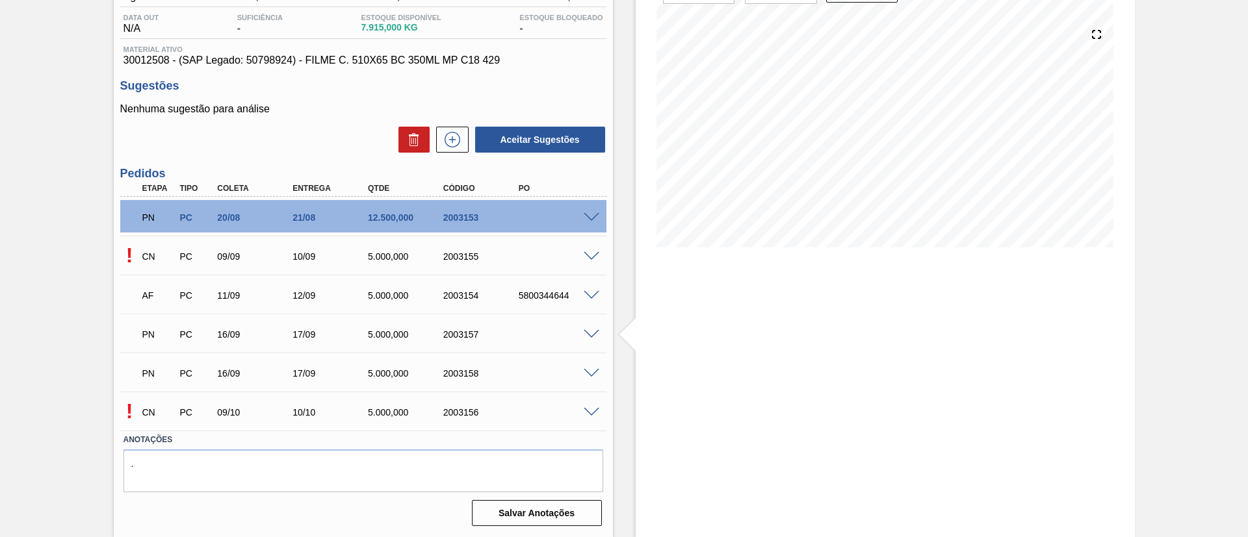
click at [587, 335] on span at bounding box center [592, 335] width 16 height 10
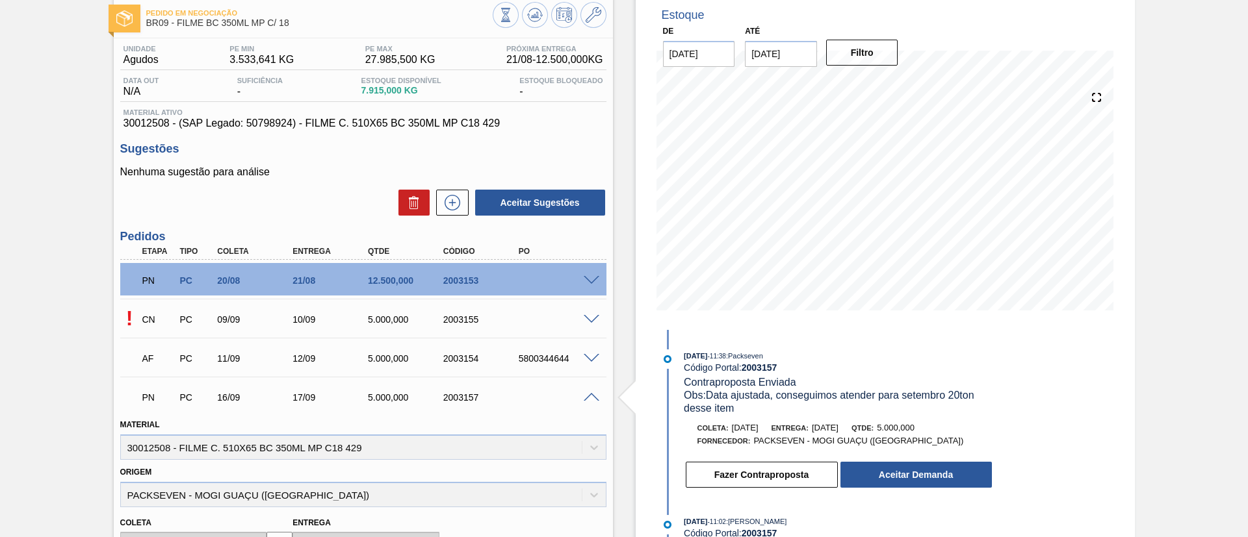
scroll to position [195, 0]
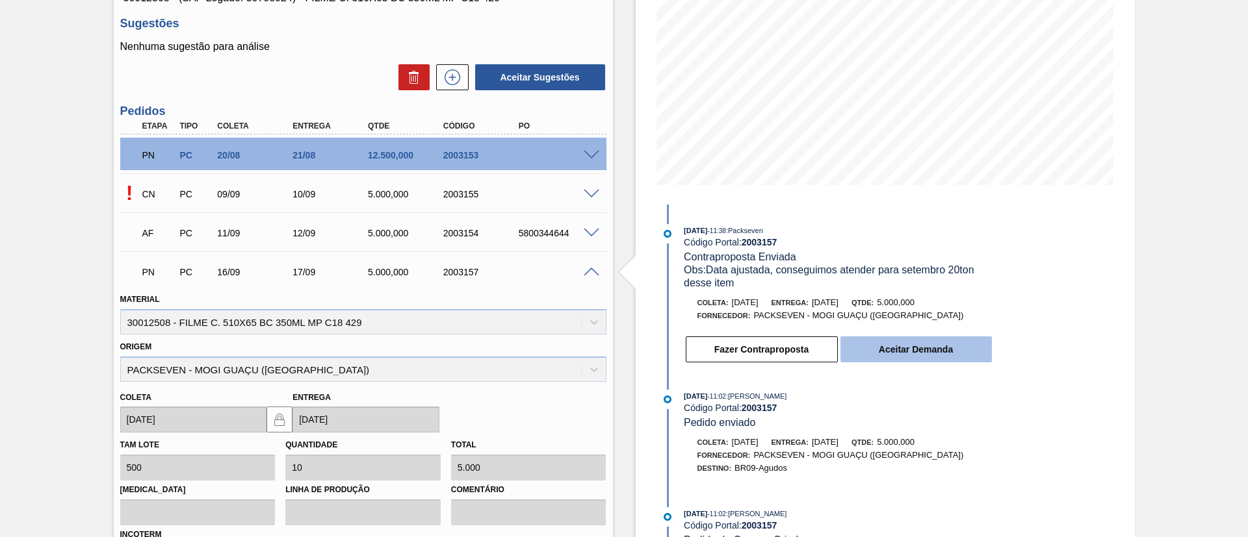
click at [975, 345] on button "Aceitar Demanda" at bounding box center [915, 350] width 151 height 26
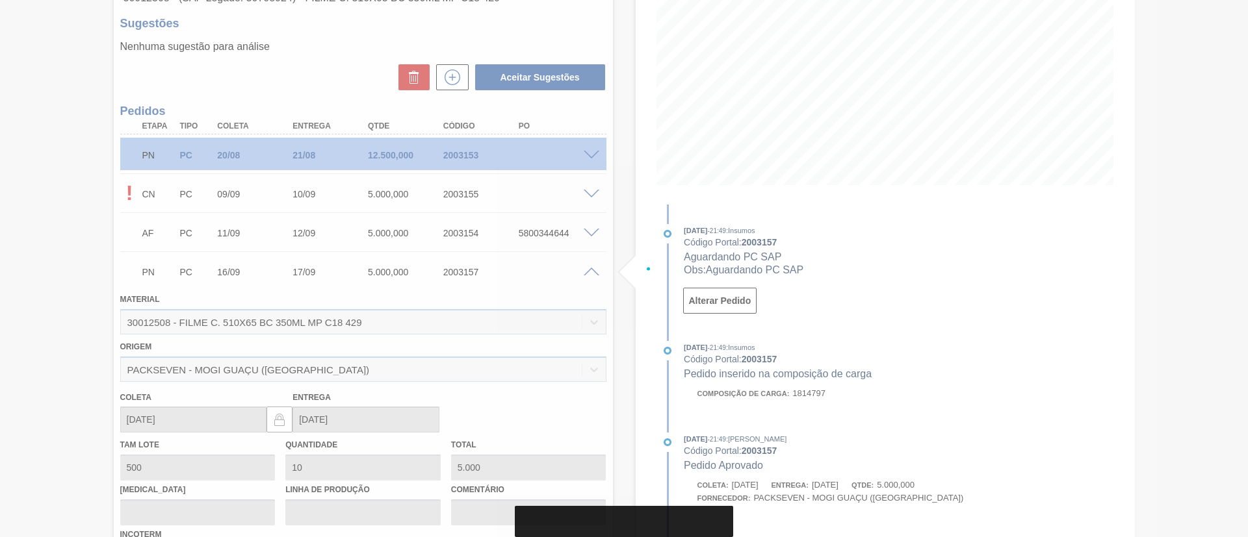
type input "[DATE]"
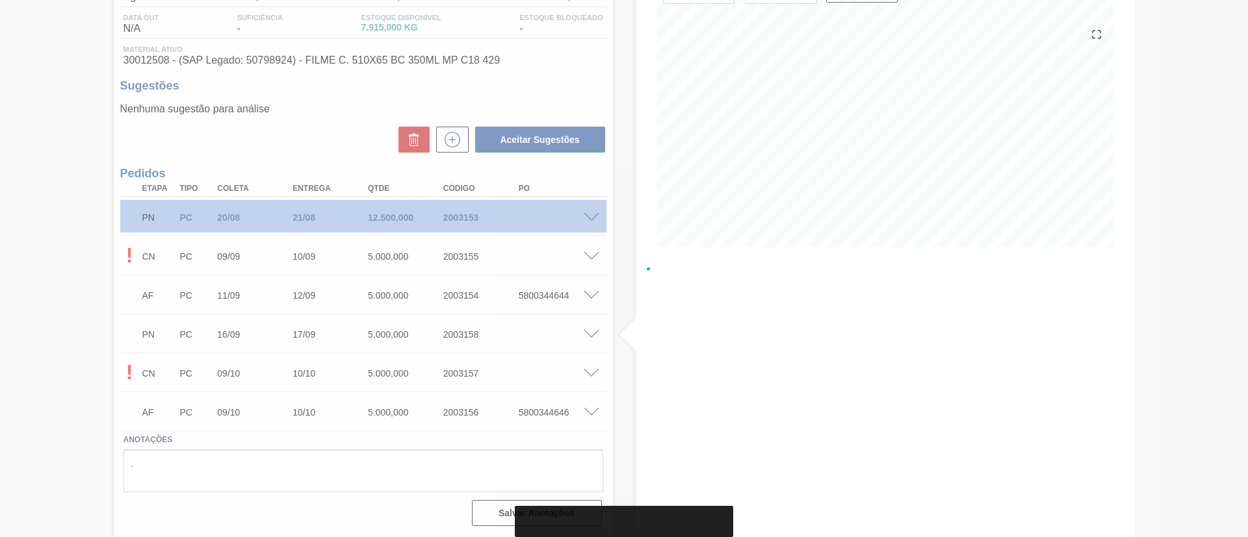
scroll to position [133, 0]
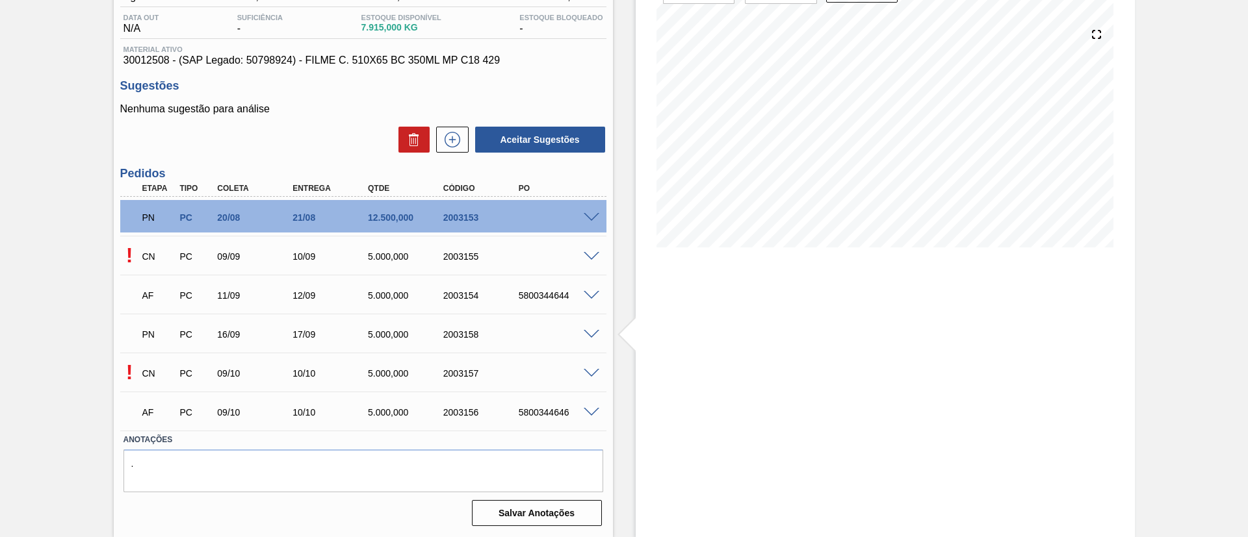
click at [589, 330] on span at bounding box center [592, 335] width 16 height 10
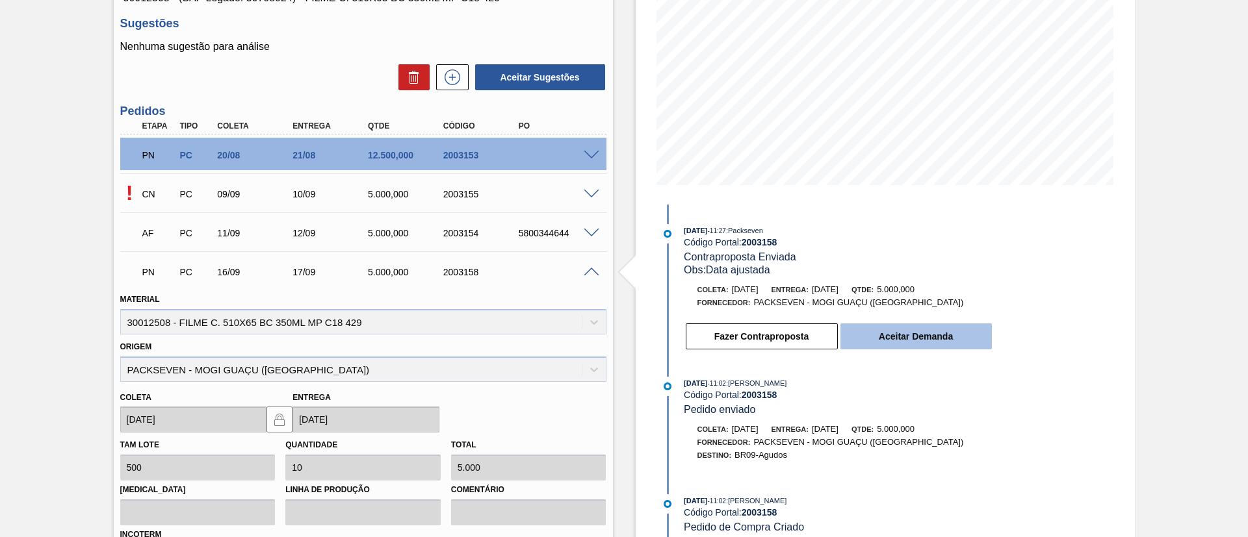
click at [977, 339] on button "Aceitar Demanda" at bounding box center [915, 337] width 151 height 26
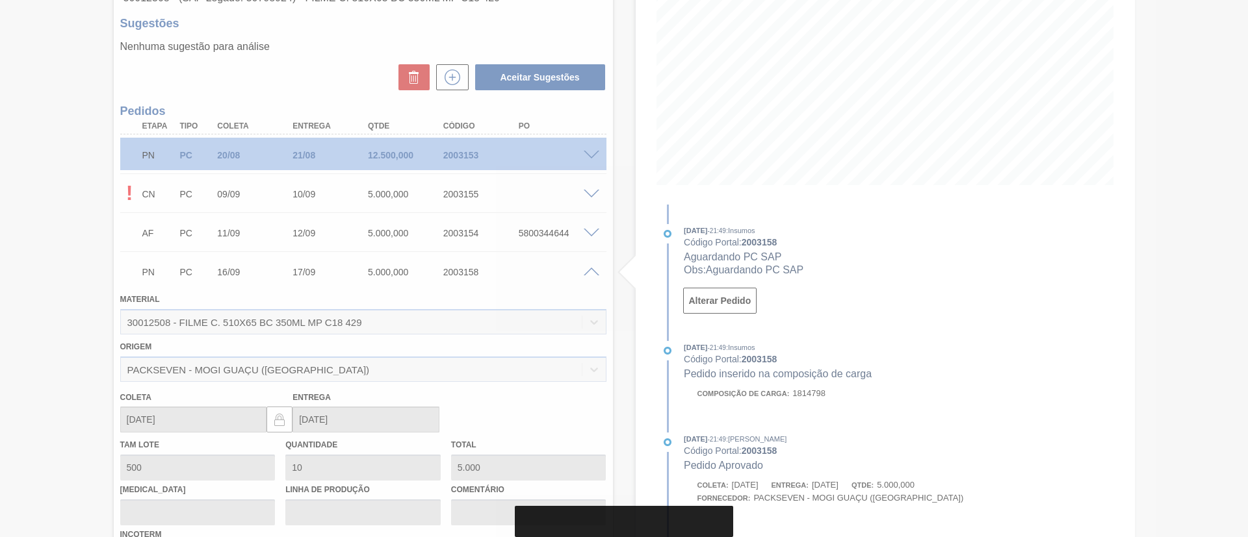
type input "[DATE]"
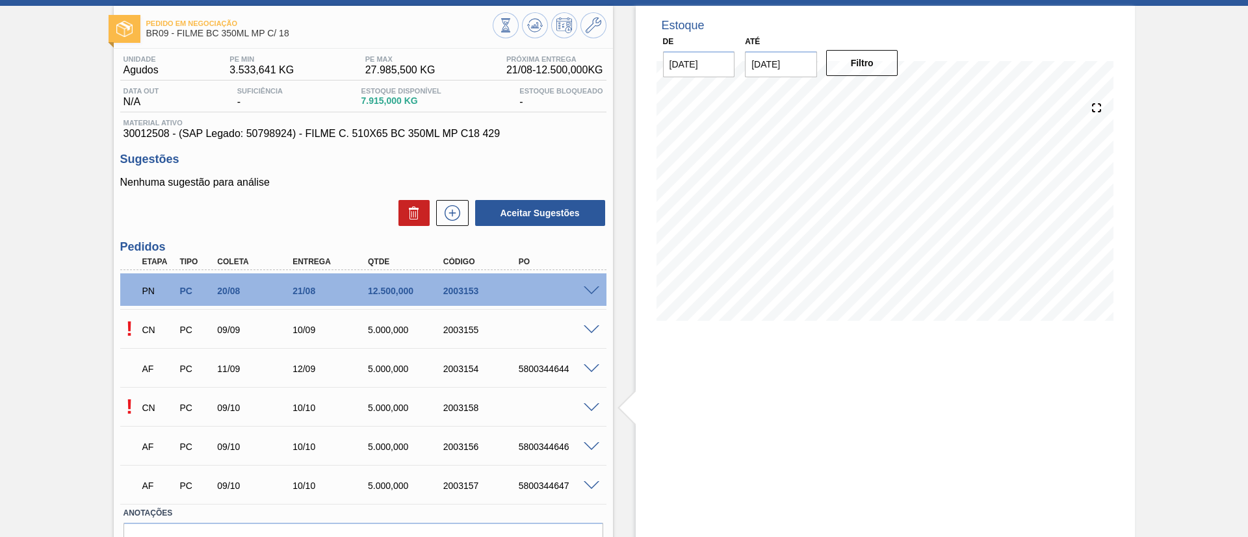
scroll to position [0, 0]
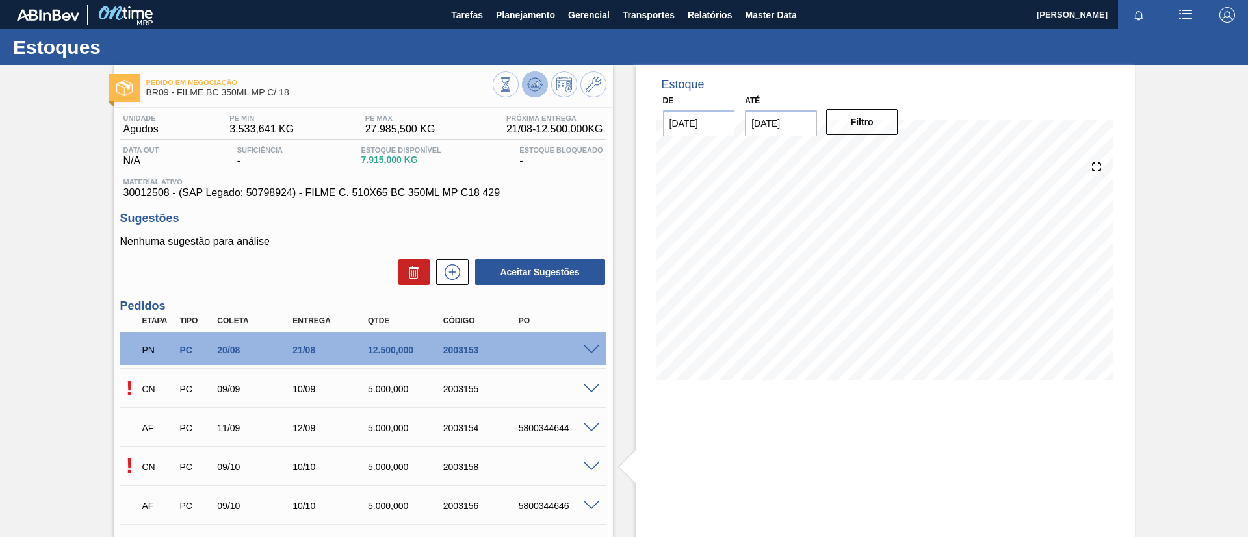
click at [513, 92] on icon at bounding box center [505, 84] width 14 height 14
click at [513, 79] on icon at bounding box center [505, 84] width 14 height 14
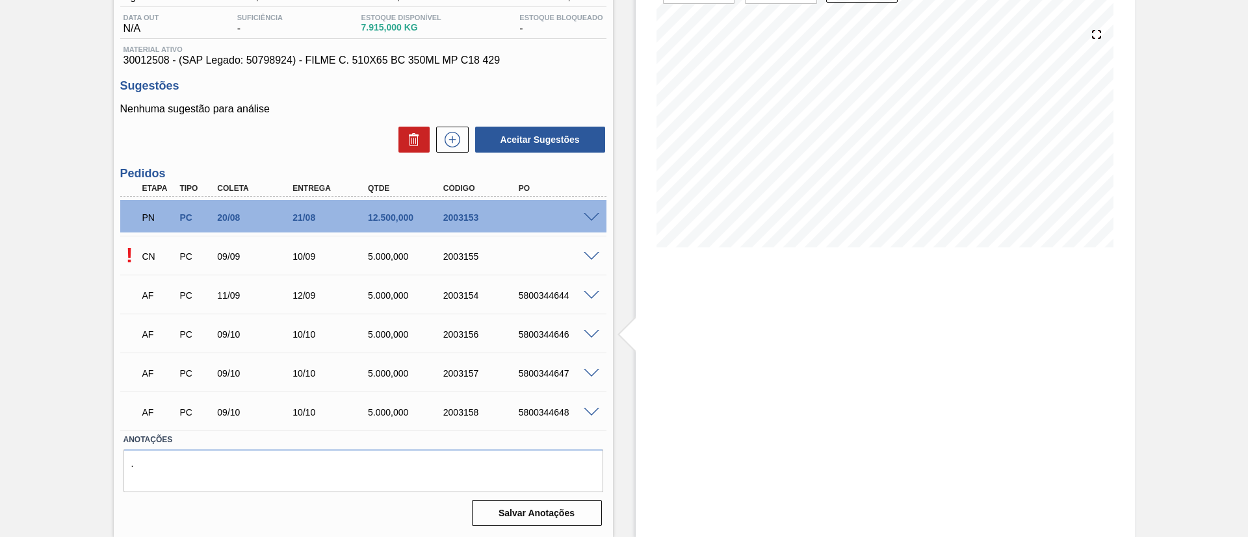
click at [596, 297] on span at bounding box center [592, 296] width 16 height 10
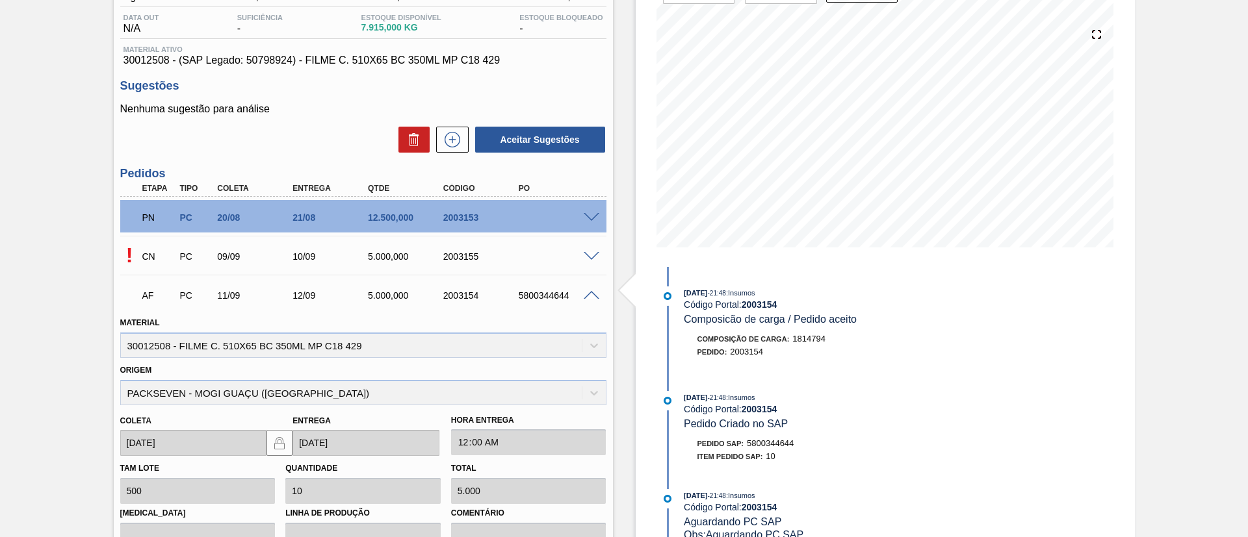
click at [595, 287] on div "AF PC 11/09 12/09 5.000,000 2003154 5800344644" at bounding box center [363, 294] width 486 height 32
click at [597, 287] on div "AF PC 11/09 12/09 5.000,000 2003154 5800344644" at bounding box center [363, 294] width 486 height 32
click at [597, 293] on span at bounding box center [592, 296] width 16 height 10
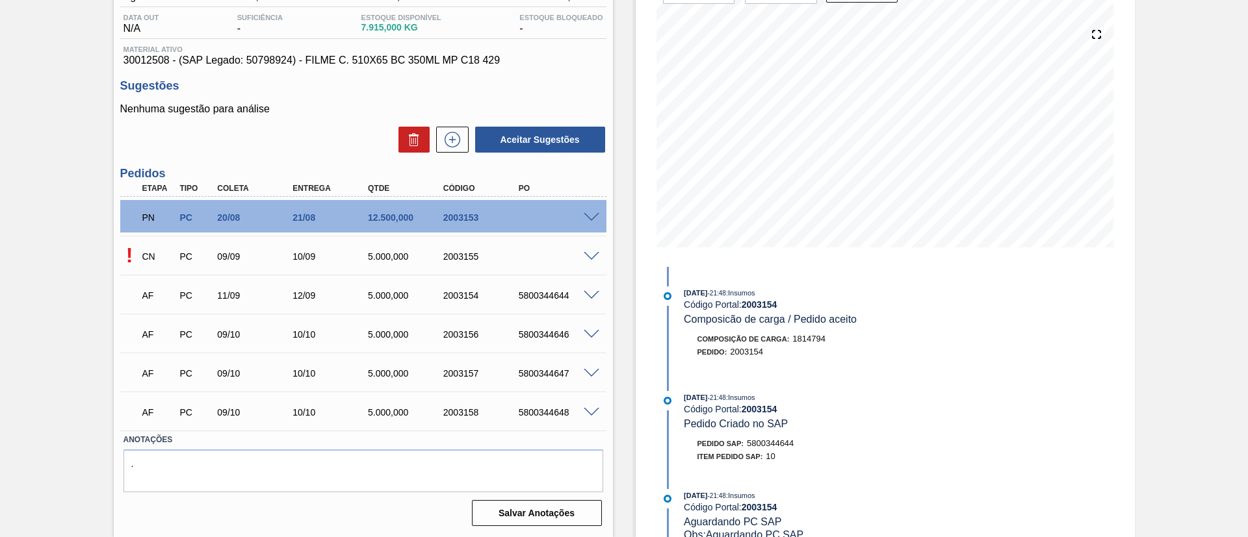
scroll to position [0, 0]
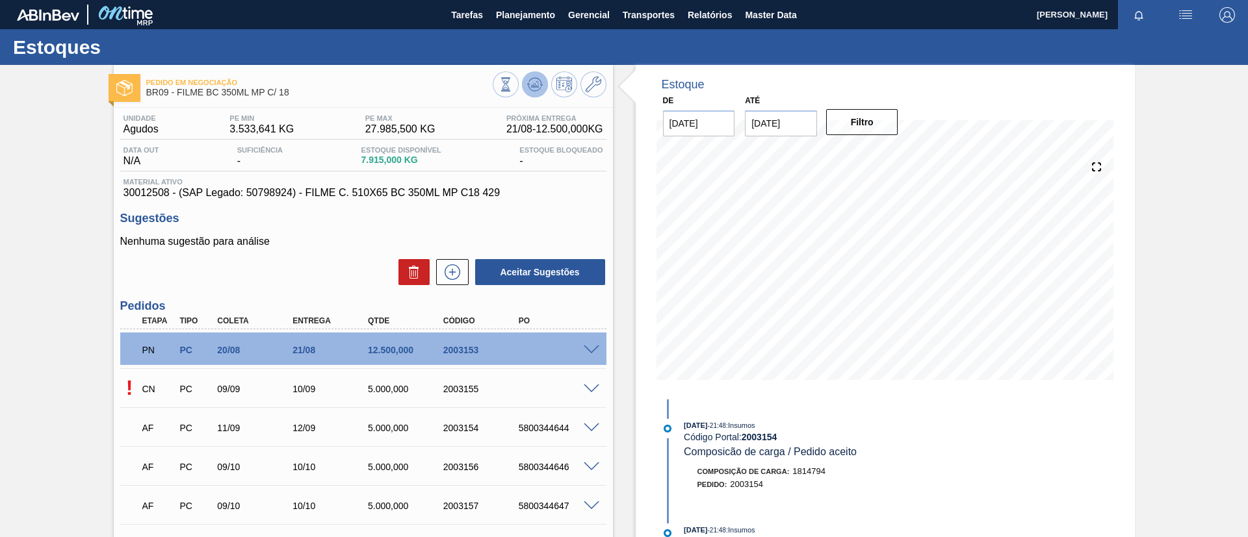
click at [513, 80] on icon at bounding box center [505, 84] width 14 height 14
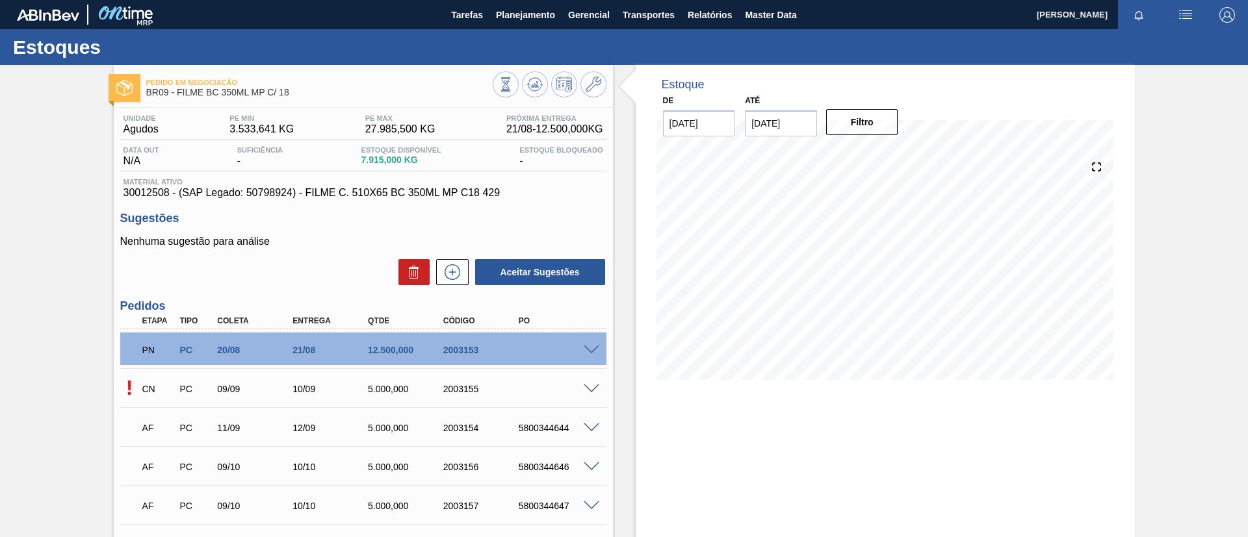
click at [592, 391] on span at bounding box center [592, 390] width 16 height 10
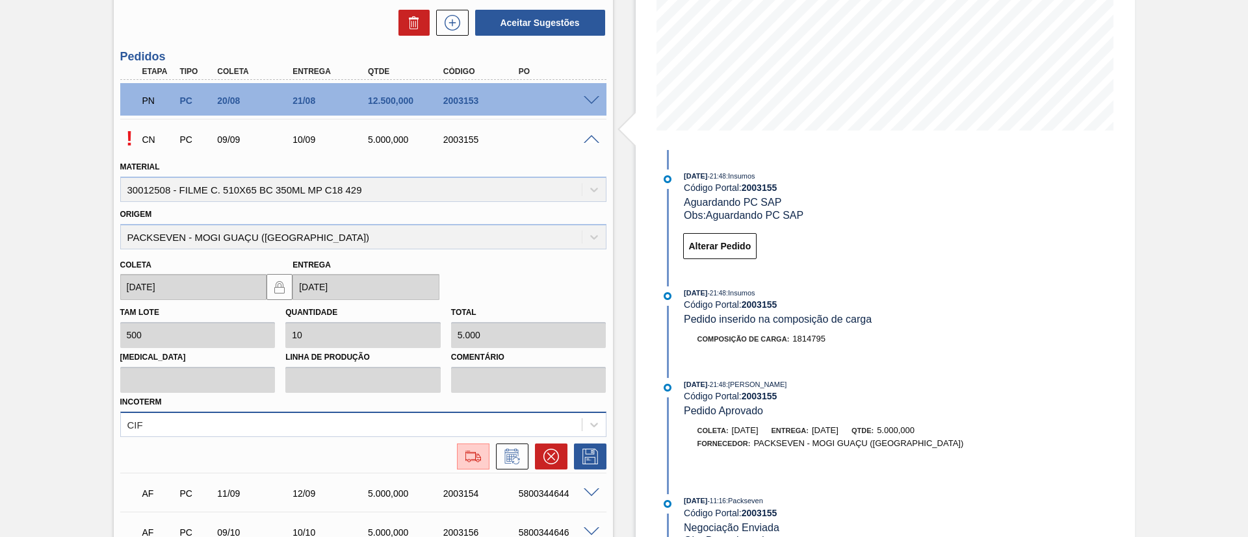
scroll to position [292, 0]
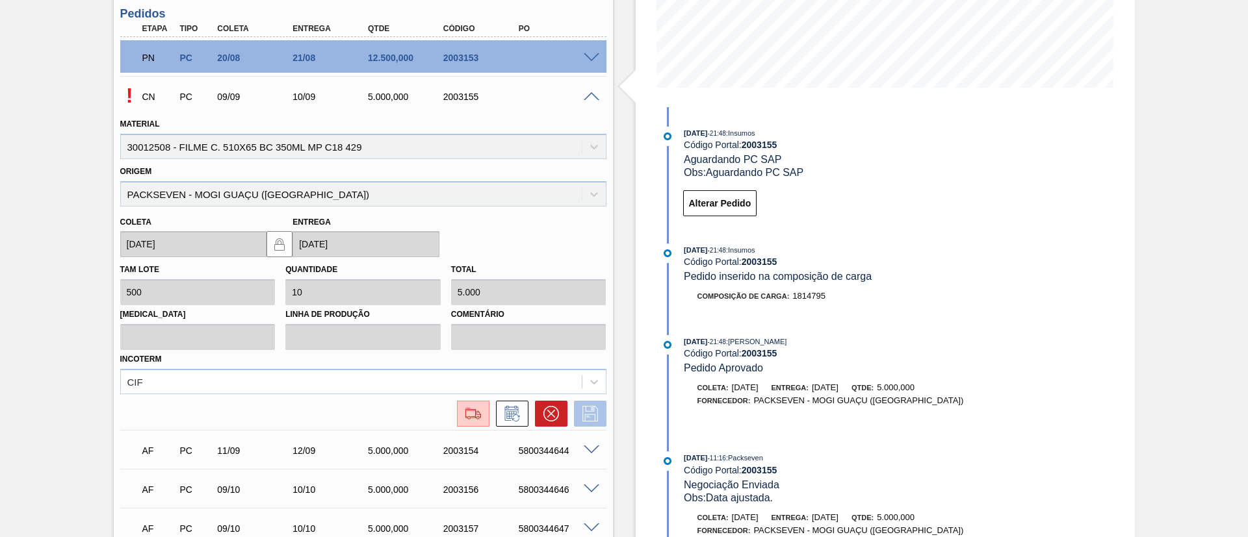
click at [597, 417] on icon at bounding box center [590, 414] width 21 height 16
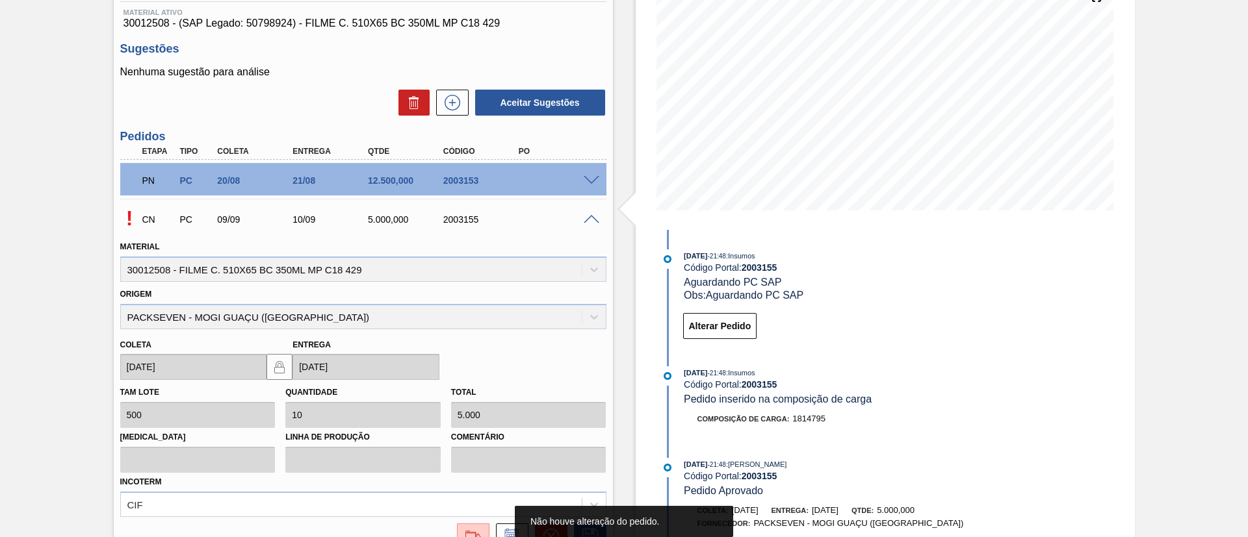
scroll to position [97, 0]
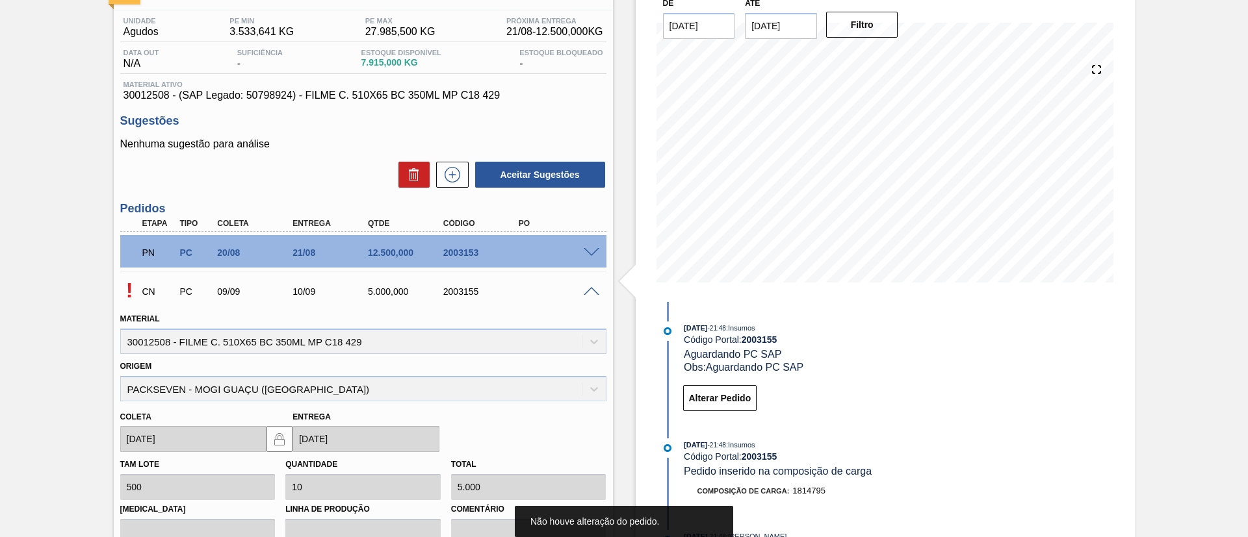
click at [589, 291] on span at bounding box center [592, 292] width 16 height 10
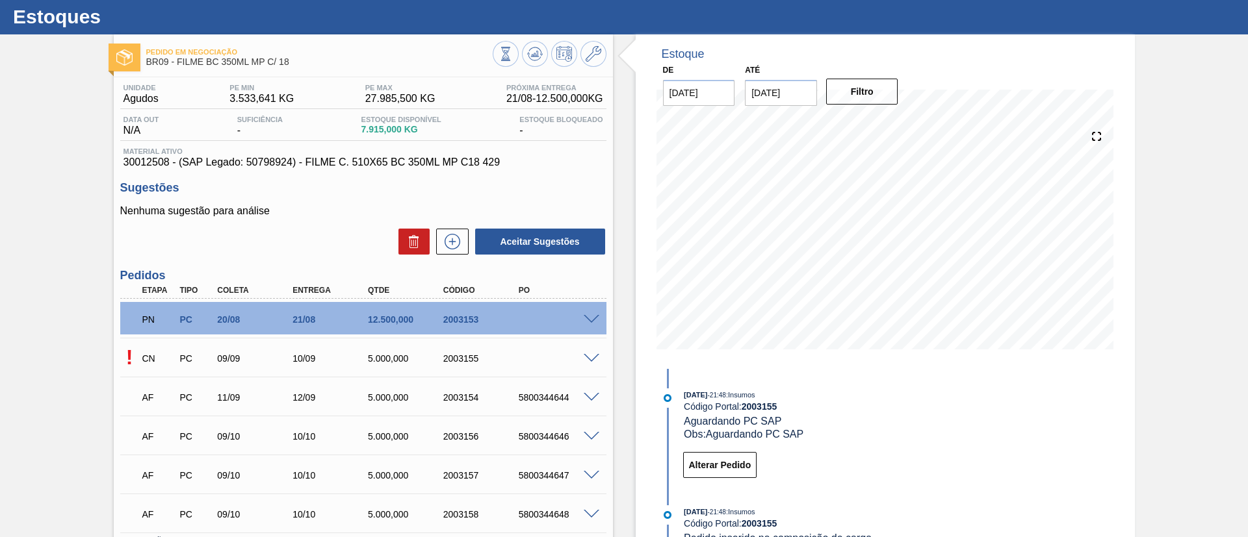
scroll to position [0, 0]
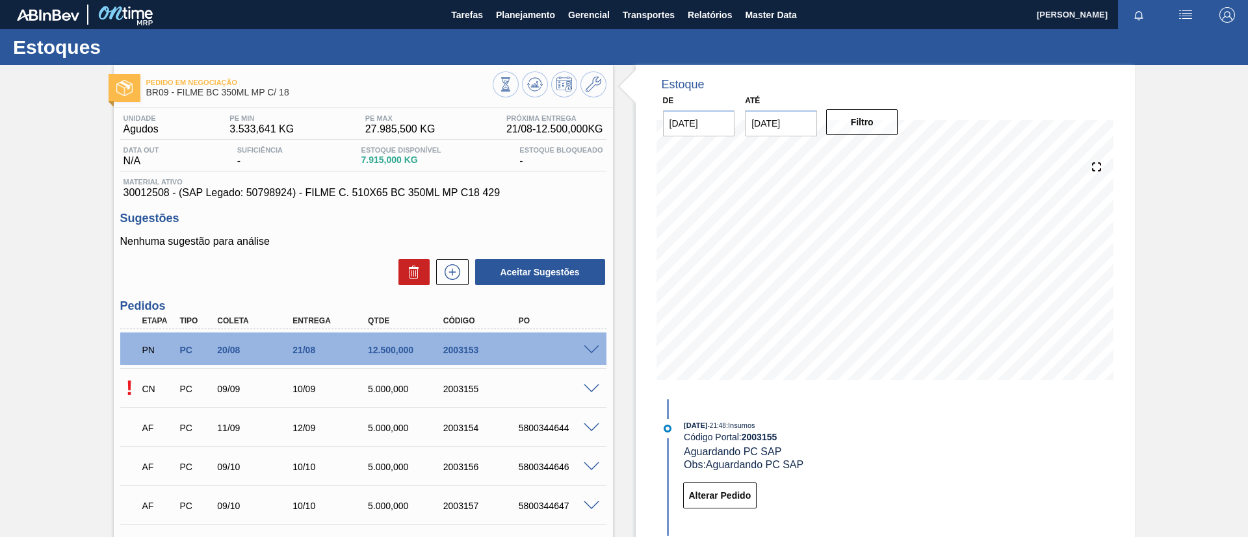
click at [591, 347] on span at bounding box center [592, 351] width 16 height 10
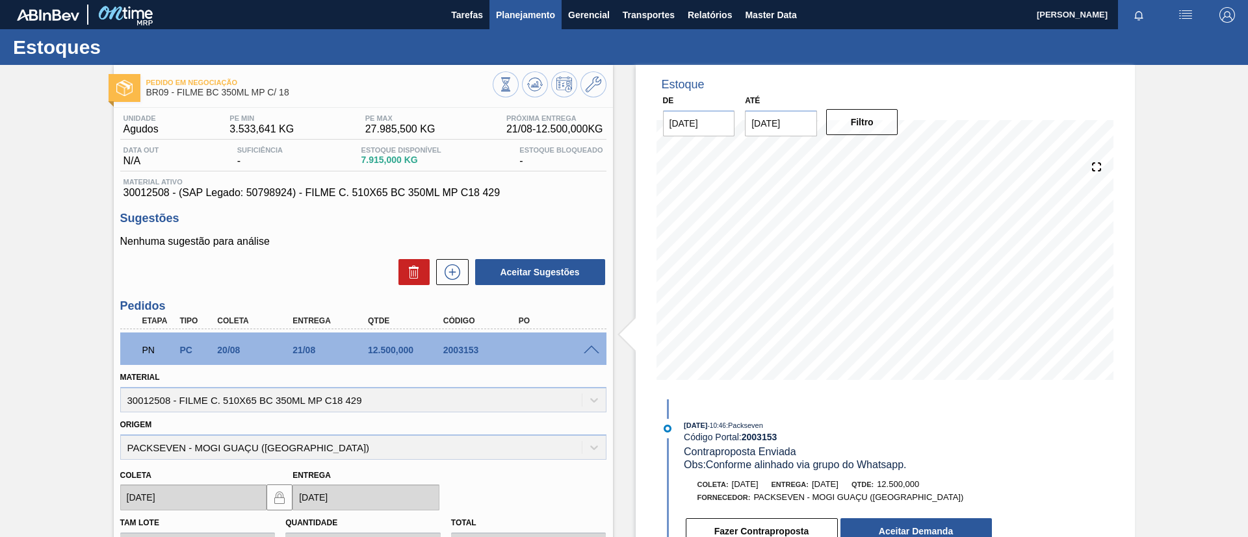
click at [516, 22] on button "Planejamento" at bounding box center [525, 14] width 72 height 29
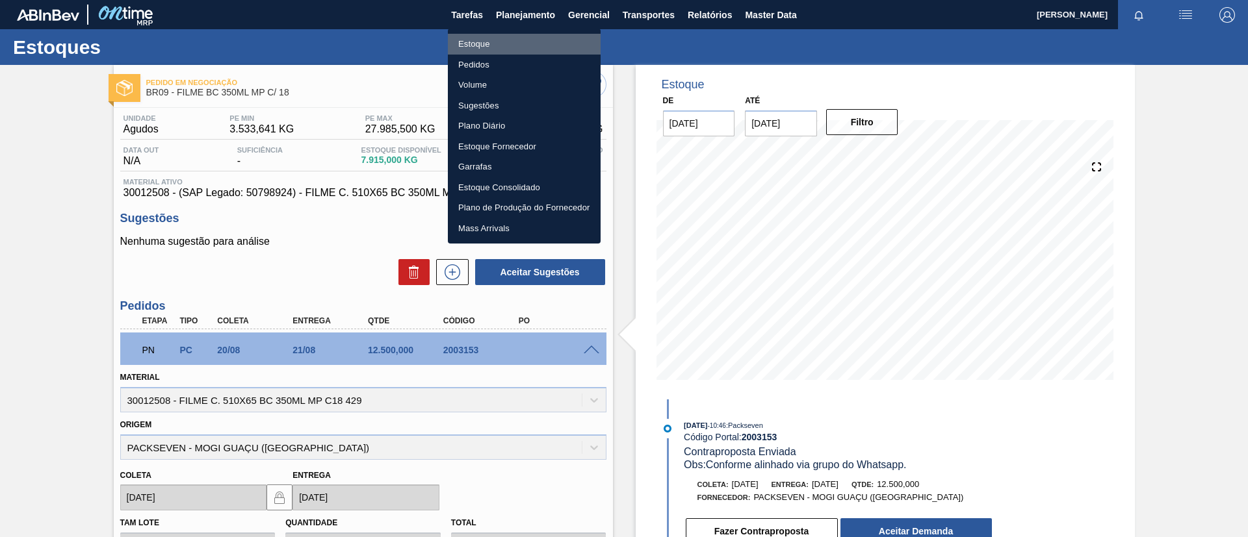
click at [521, 44] on li "Estoque" at bounding box center [524, 44] width 153 height 21
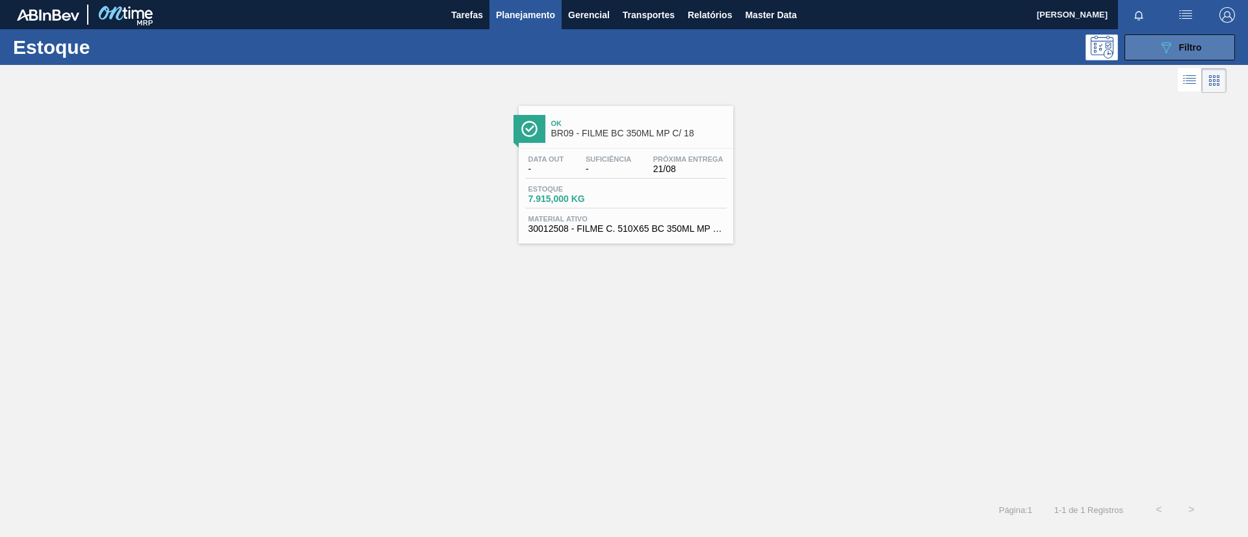
drag, startPoint x: 1151, startPoint y: 38, endPoint x: 1147, endPoint y: 51, distance: 13.8
click at [1152, 38] on button "089F7B8B-B2A5-4AFE-B5C0-19BA573D28AC Filtro" at bounding box center [1179, 47] width 110 height 26
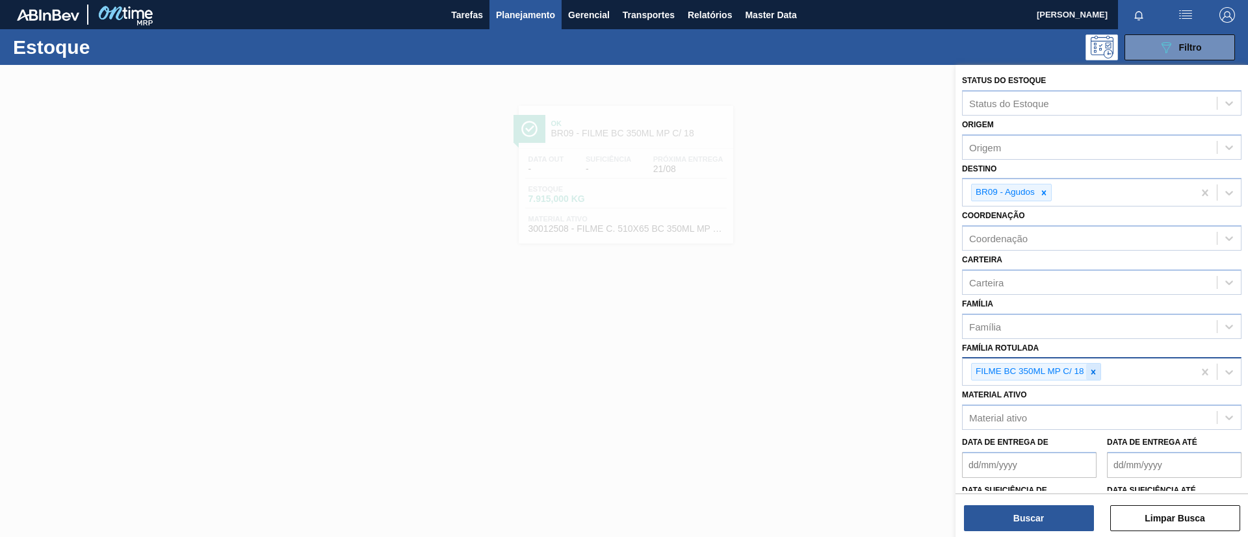
click at [1097, 376] on icon at bounding box center [1092, 372] width 9 height 9
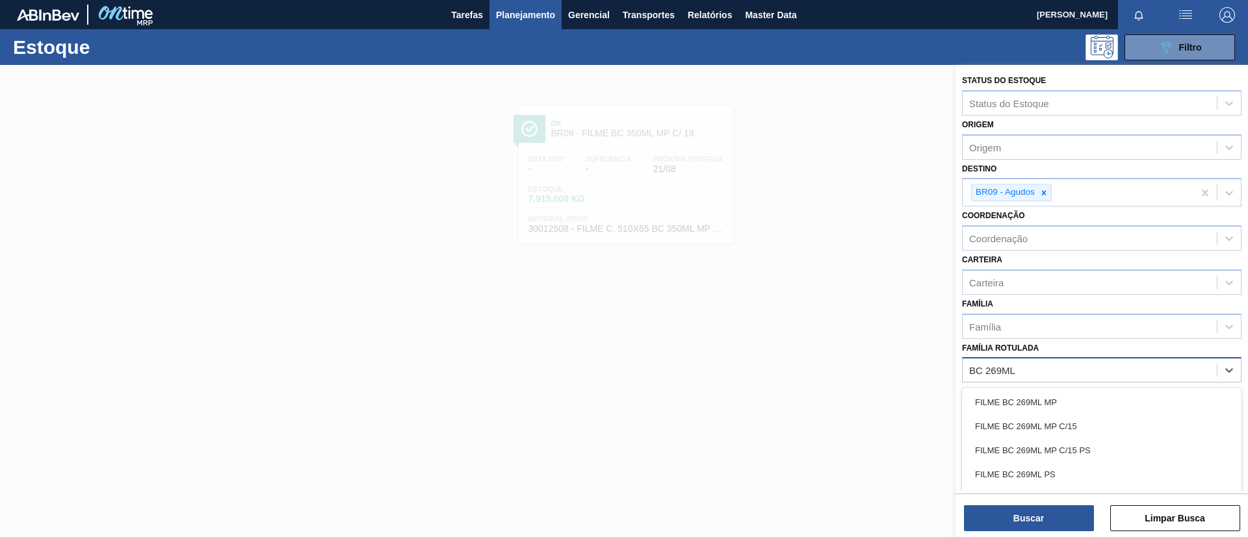
type Rotulada "BC 269ML"
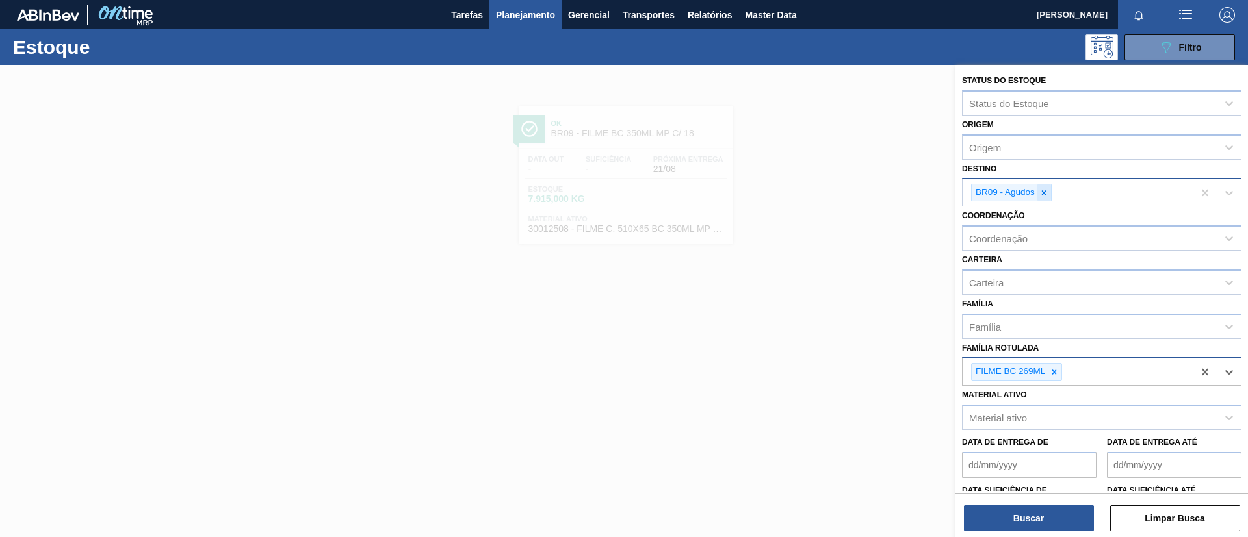
click at [1044, 197] on icon at bounding box center [1043, 192] width 9 height 9
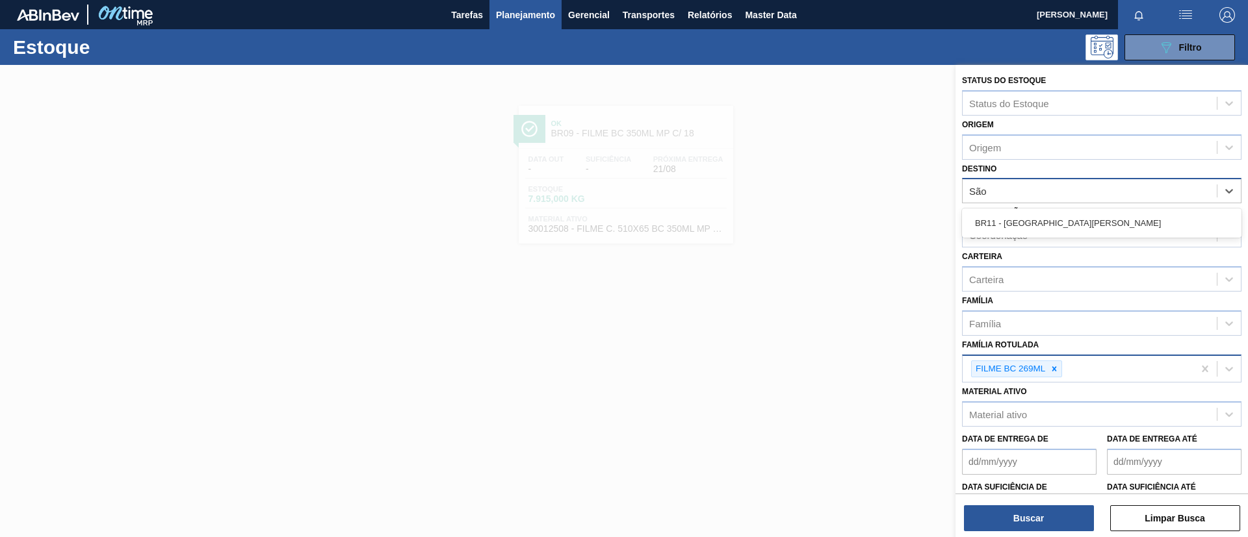
type input "São l"
click at [1053, 216] on div "BR11 - [GEOGRAPHIC_DATA][PERSON_NAME]" at bounding box center [1101, 223] width 279 height 24
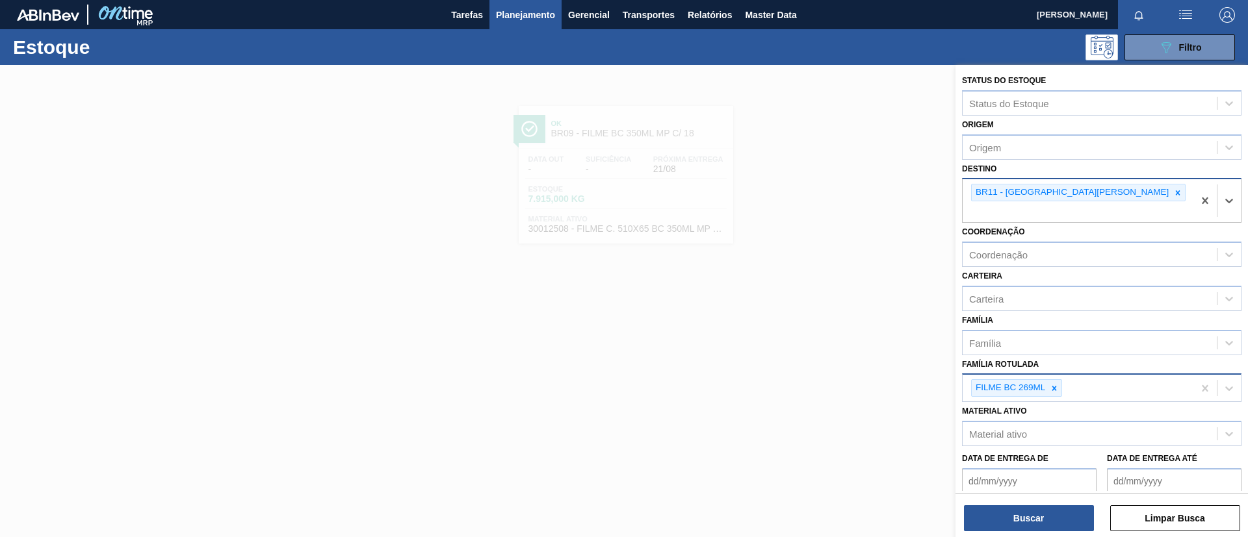
click at [1065, 533] on div "Status do Estoque Status do Estoque Origem Origem Destino option BR11 - [GEOGRA…" at bounding box center [1101, 302] width 292 height 475
click at [1057, 522] on button "Buscar" at bounding box center [1029, 519] width 130 height 26
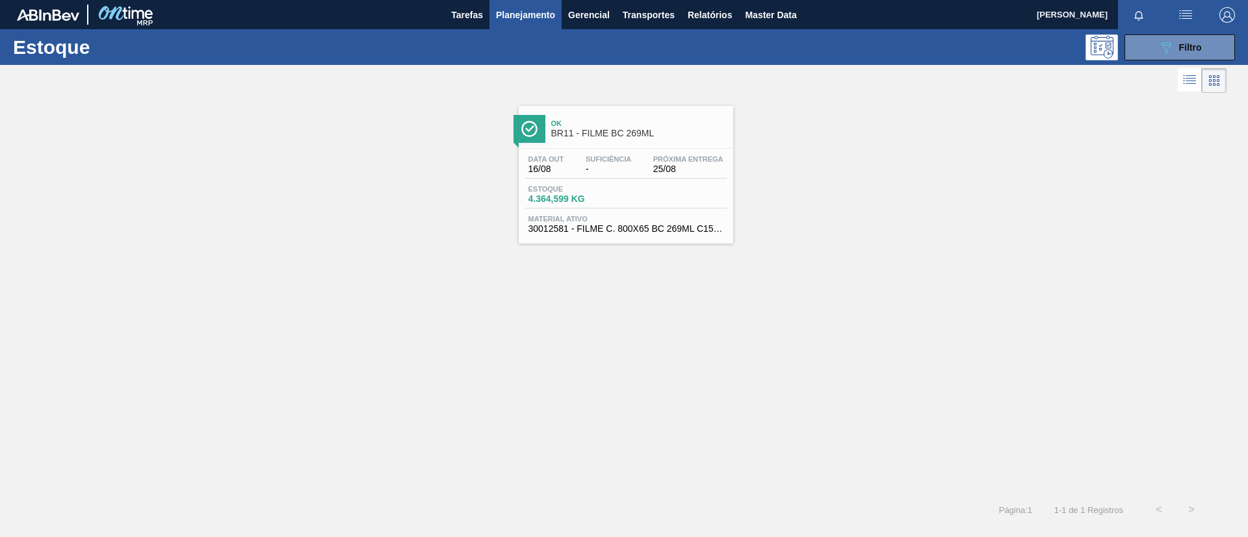
click at [623, 129] on span "BR11 - FILME BC 269ML" at bounding box center [638, 134] width 175 height 10
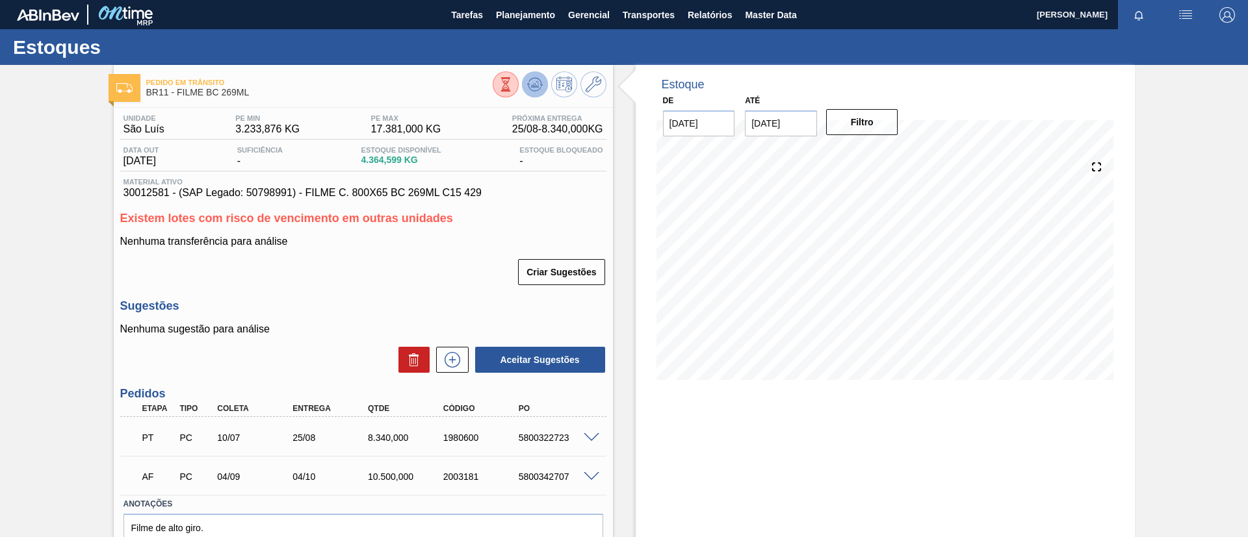
click at [536, 93] on button at bounding box center [535, 84] width 26 height 26
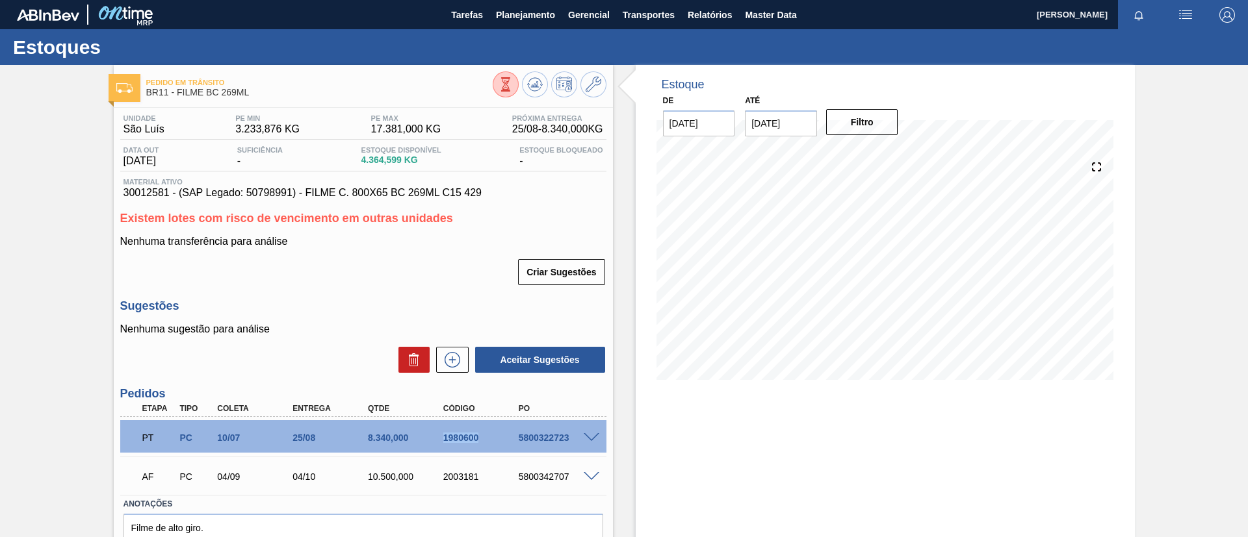
drag, startPoint x: 438, startPoint y: 439, endPoint x: 482, endPoint y: 444, distance: 44.5
click at [482, 444] on div "PT PC 10/07 25/08 8.340,000 1980600 5800322723" at bounding box center [360, 437] width 452 height 26
copy div "1980600"
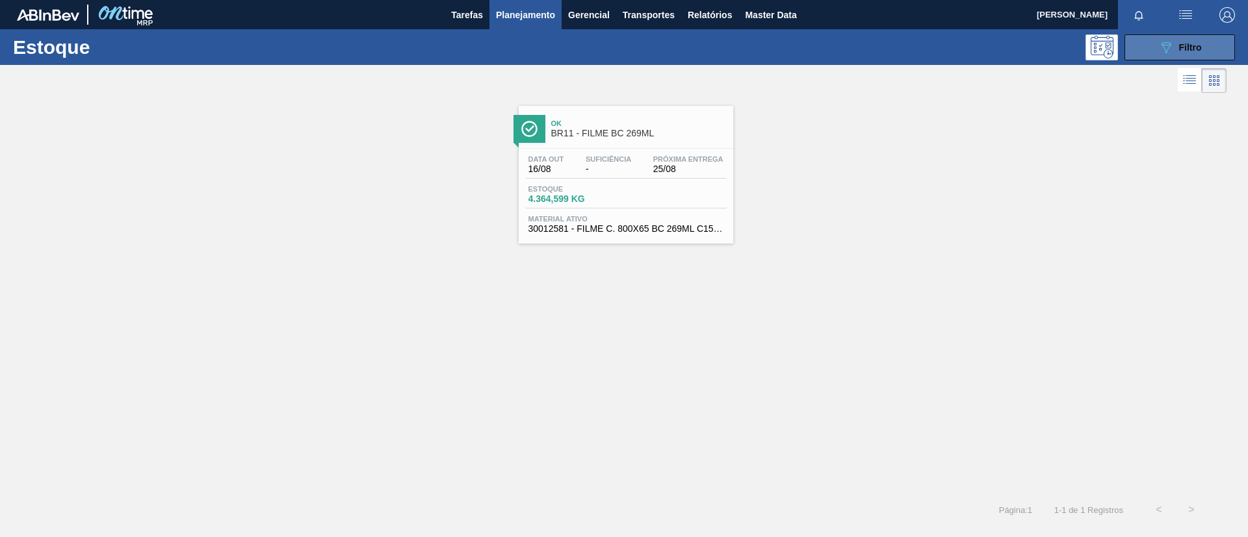
click at [1159, 49] on icon "089F7B8B-B2A5-4AFE-B5C0-19BA573D28AC" at bounding box center [1166, 48] width 16 height 16
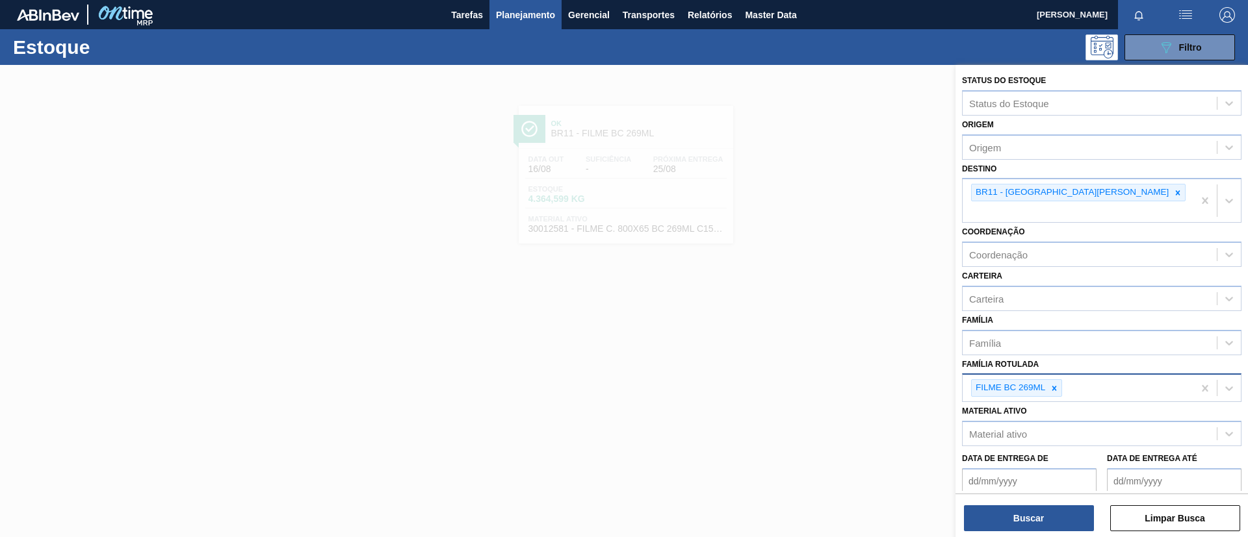
click at [1062, 379] on div "FILME BC 269ML" at bounding box center [1016, 388] width 91 height 18
click at [1055, 386] on icon at bounding box center [1054, 388] width 5 height 5
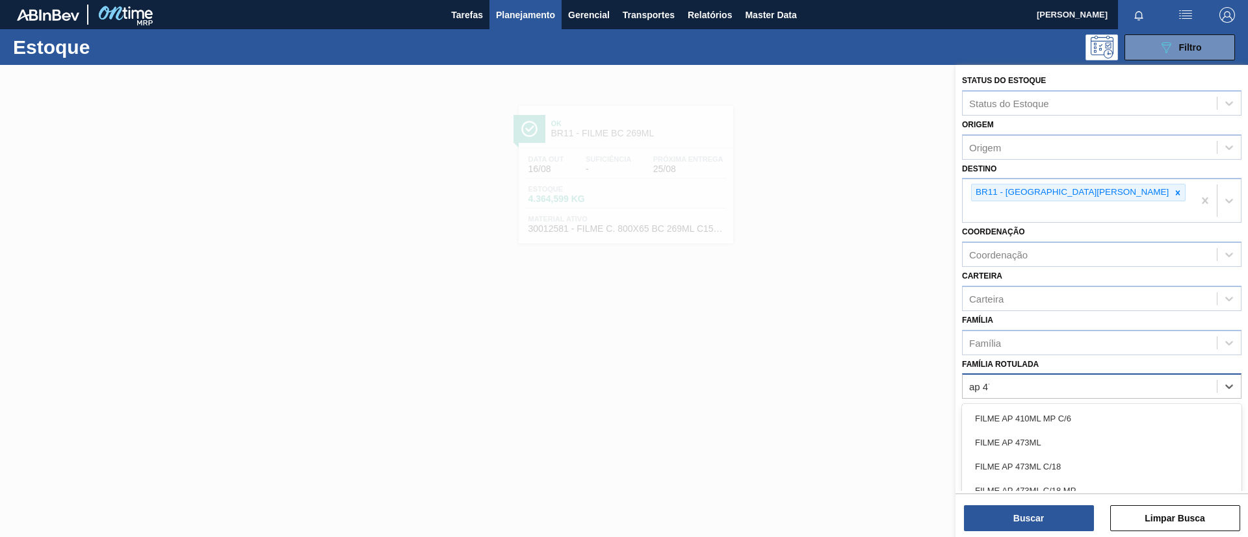
type Rotulada "ap 473"
click at [1068, 407] on div "FILME AP 473ML" at bounding box center [1101, 419] width 279 height 24
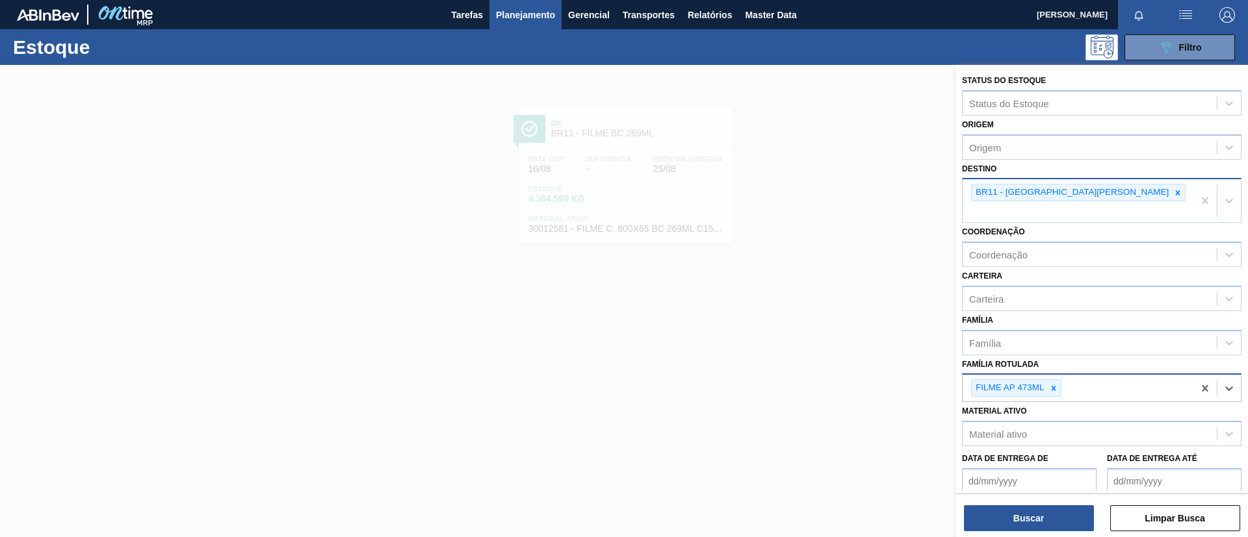
click at [1170, 189] on div at bounding box center [1177, 193] width 14 height 16
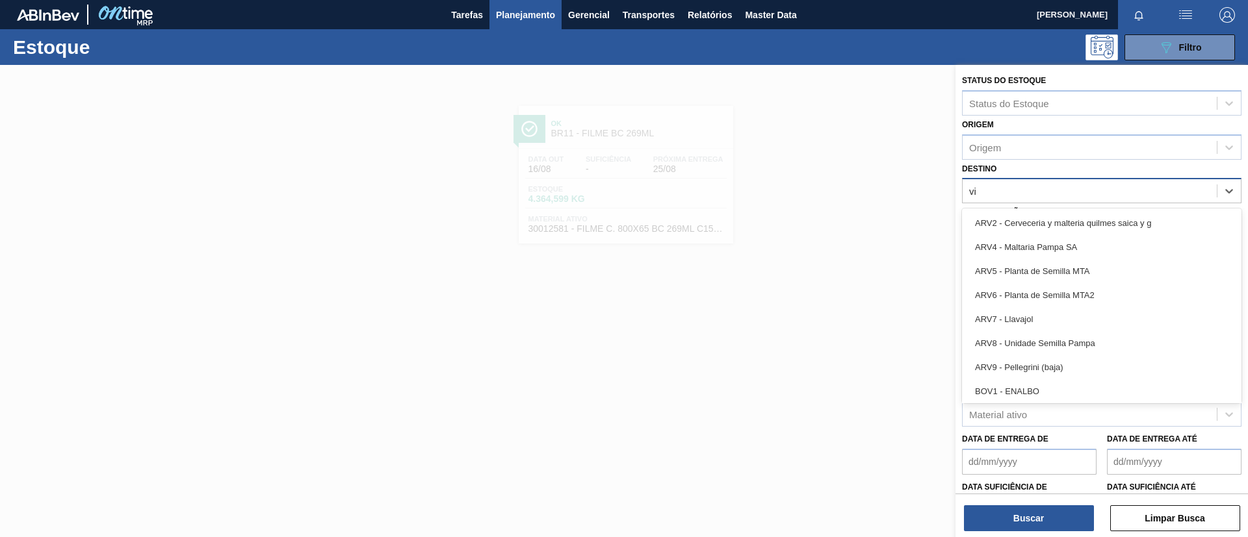
type input "viam"
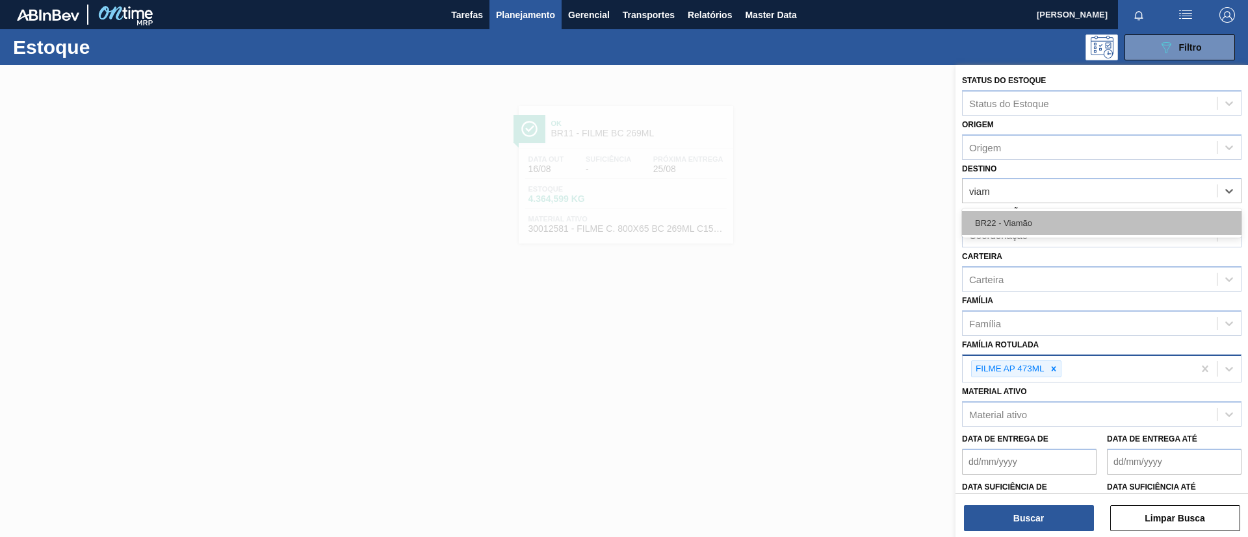
click at [1011, 220] on div "BR22 - Viamão" at bounding box center [1101, 223] width 279 height 24
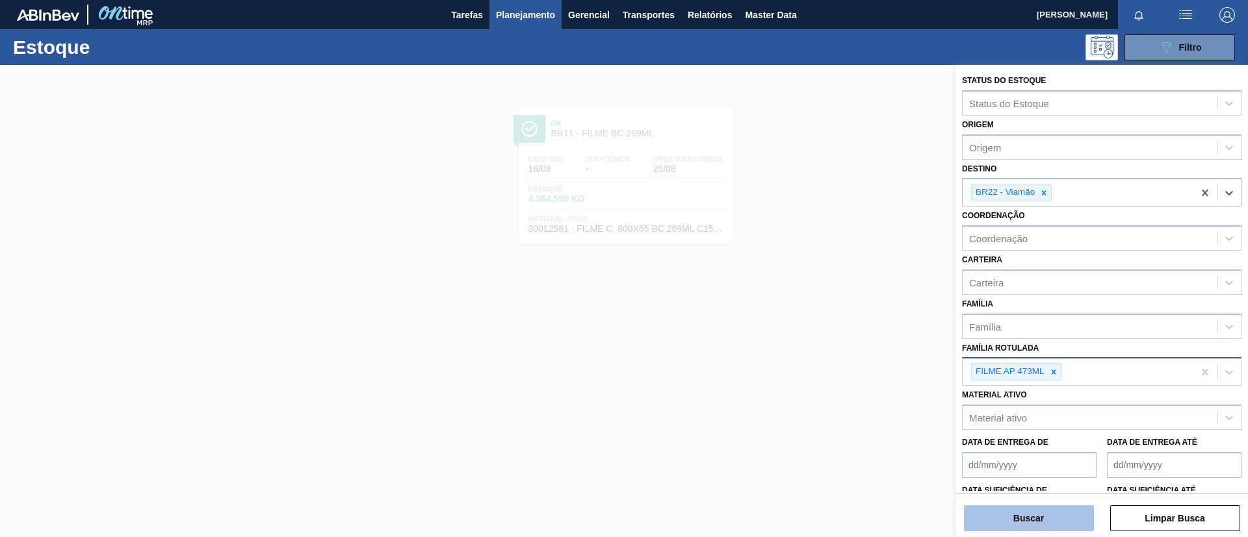
click at [1031, 528] on button "Buscar" at bounding box center [1029, 519] width 130 height 26
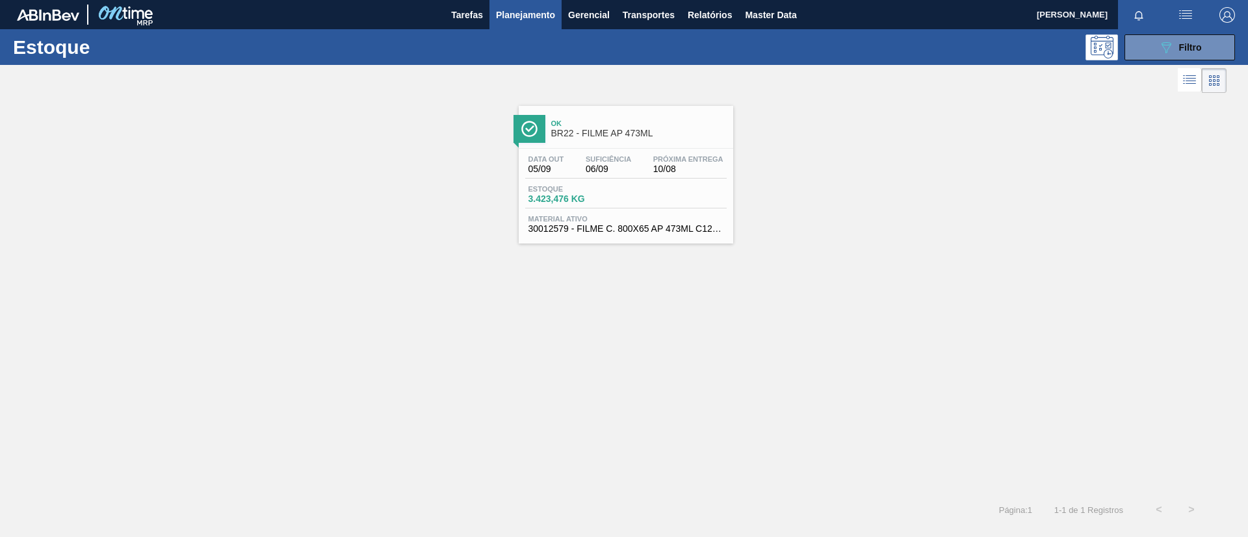
click at [593, 143] on div "Ok BR22 - FILME AP 473ML" at bounding box center [638, 128] width 175 height 29
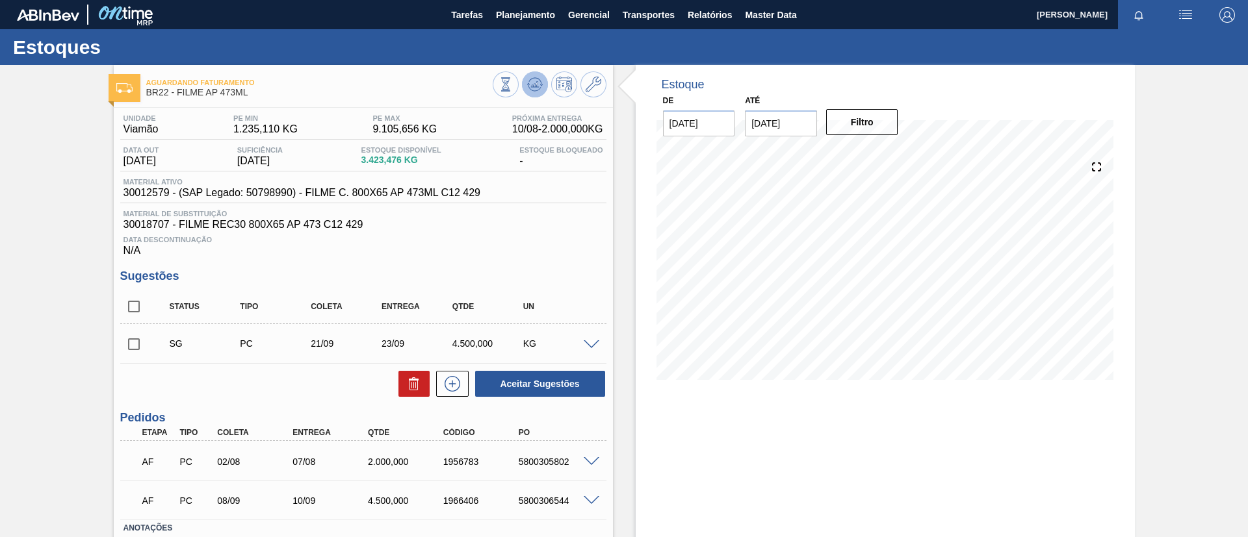
click at [513, 86] on icon at bounding box center [505, 84] width 14 height 14
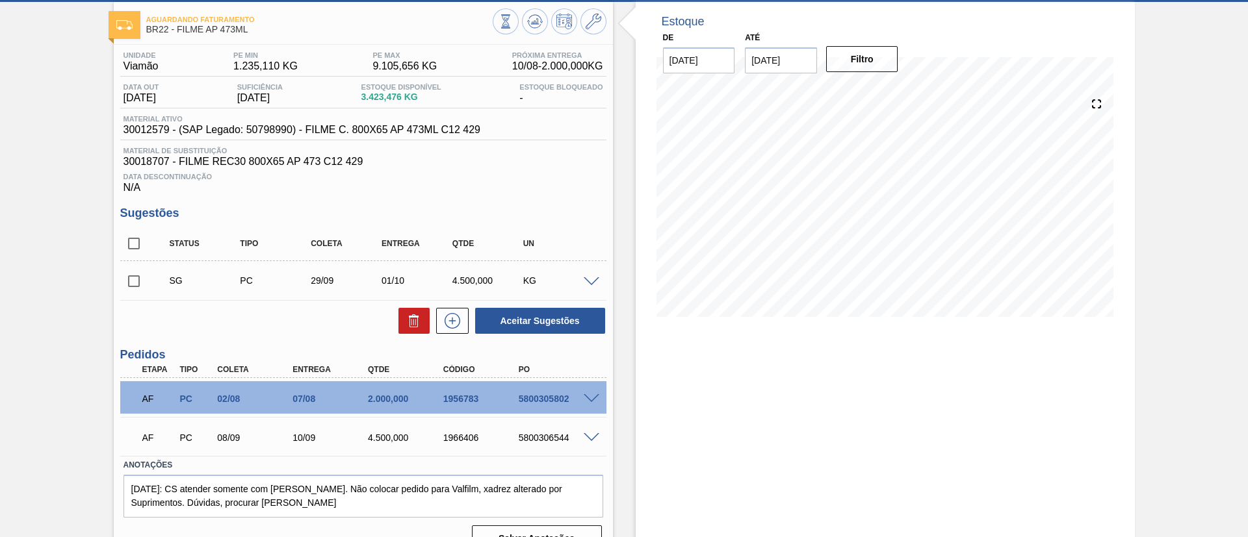
scroll to position [88, 0]
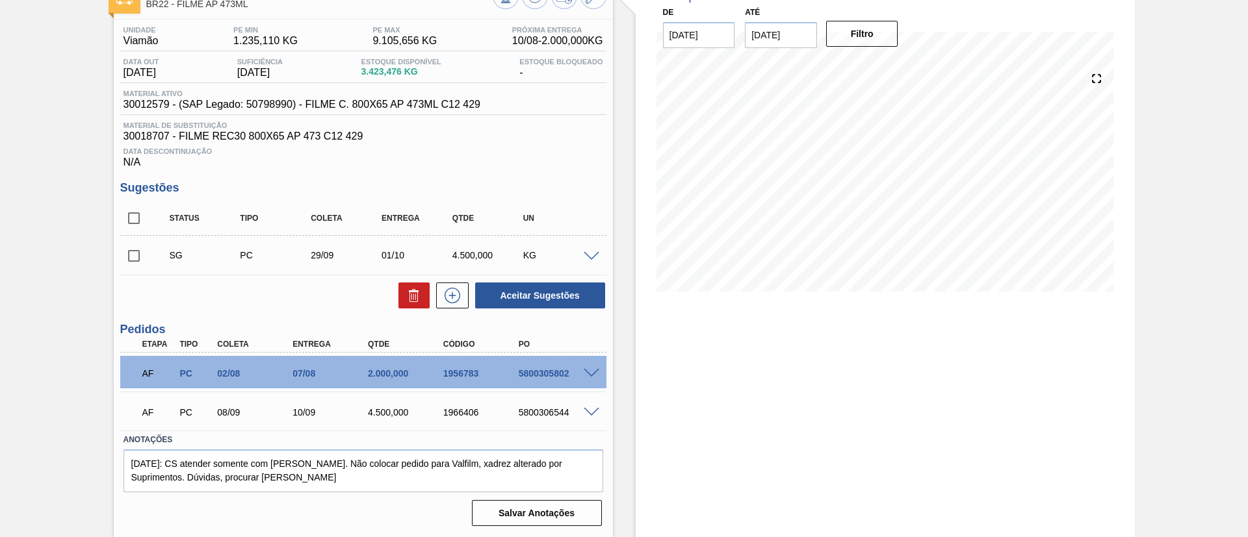
click at [584, 414] on span at bounding box center [592, 413] width 16 height 10
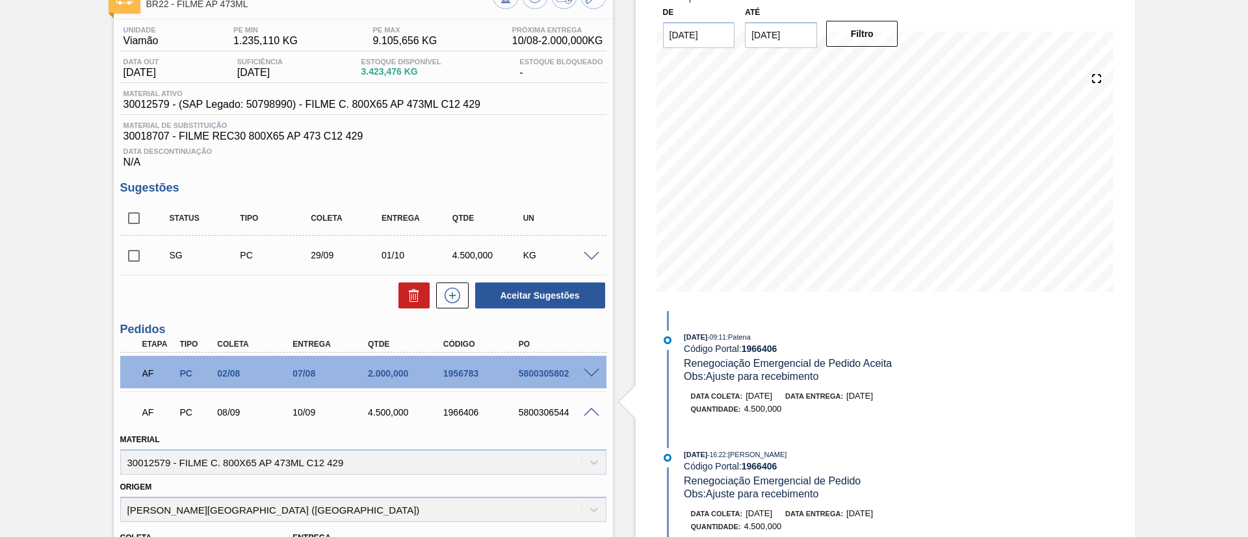
click at [584, 414] on span at bounding box center [592, 413] width 16 height 10
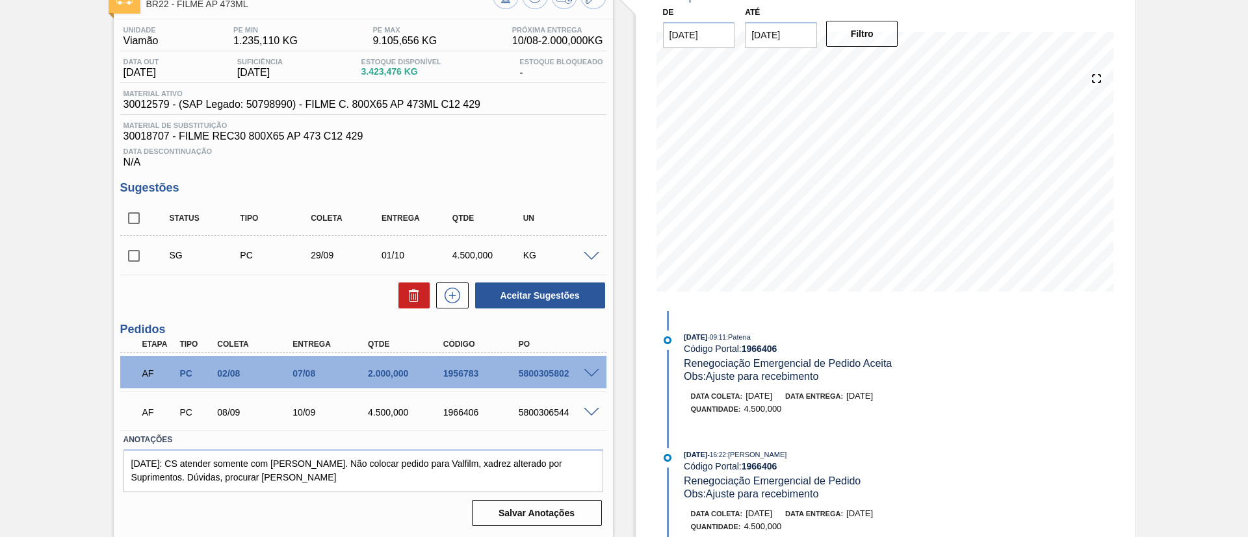
drag, startPoint x: 572, startPoint y: 255, endPoint x: 585, endPoint y: 257, distance: 12.5
click at [572, 256] on div "KG" at bounding box center [559, 255] width 79 height 10
click at [585, 257] on span at bounding box center [592, 257] width 16 height 10
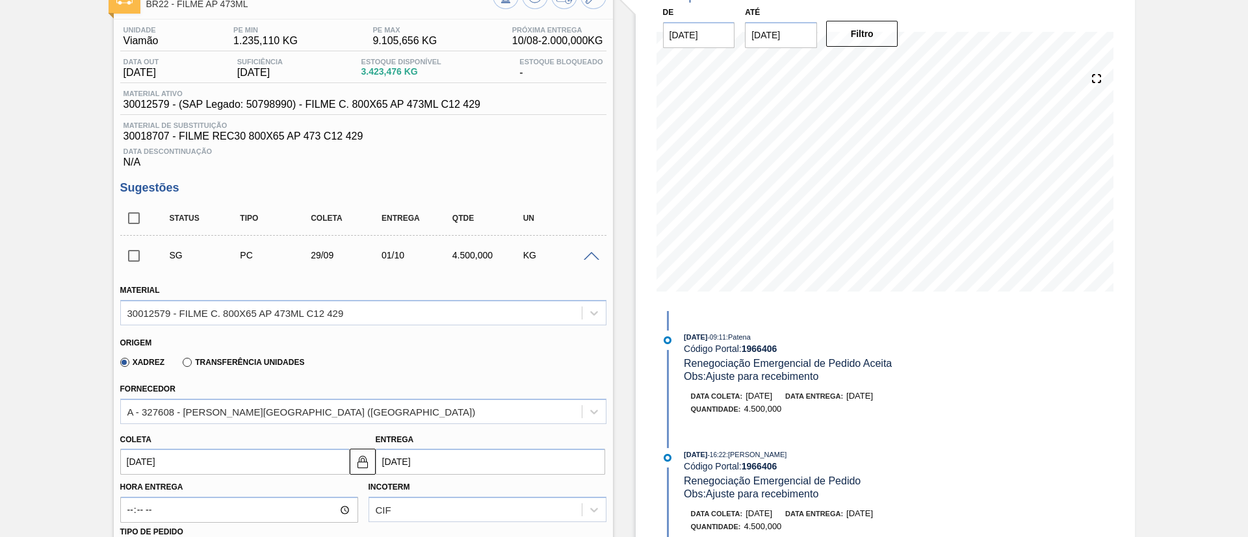
click at [585, 257] on span at bounding box center [592, 257] width 16 height 10
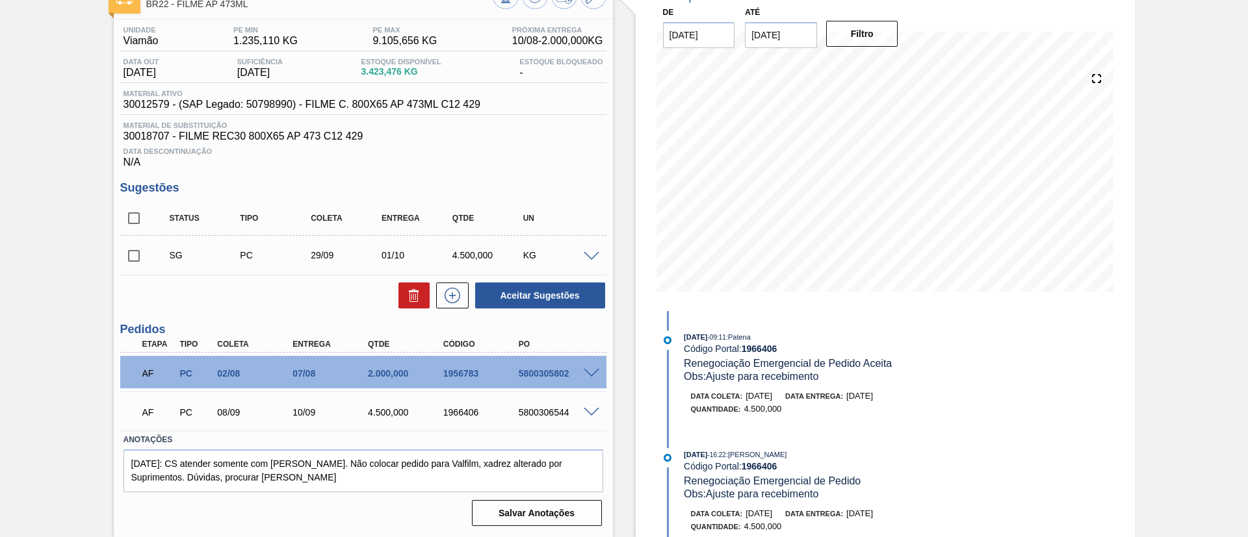
click at [139, 256] on input "checkbox" at bounding box center [133, 255] width 27 height 27
click at [503, 290] on button "Aceitar Sugestões" at bounding box center [540, 296] width 130 height 26
checkbox input "false"
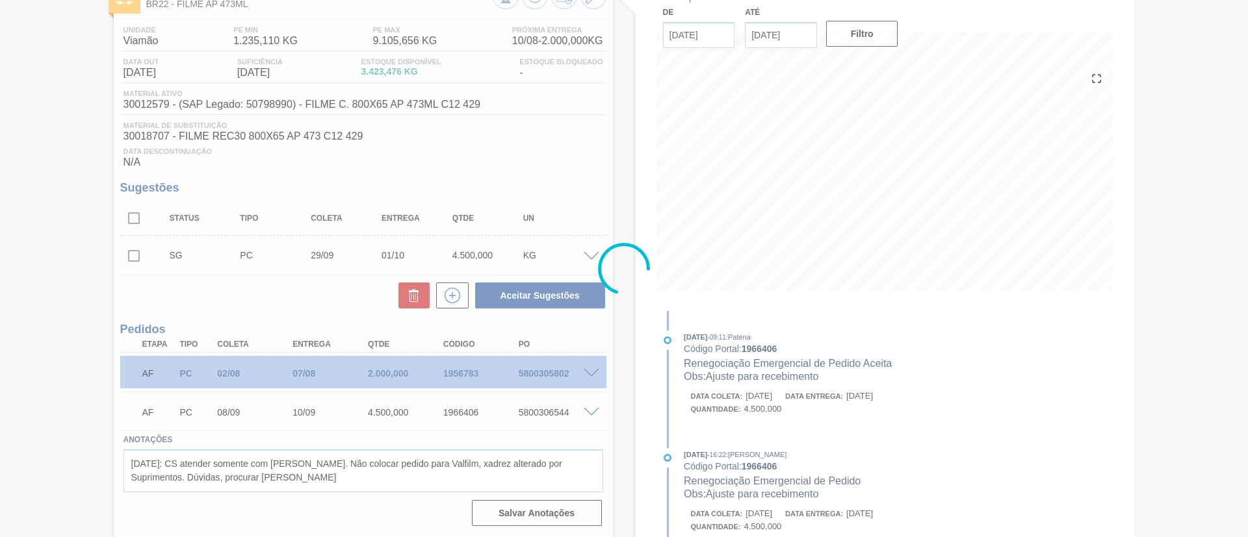
scroll to position [73, 0]
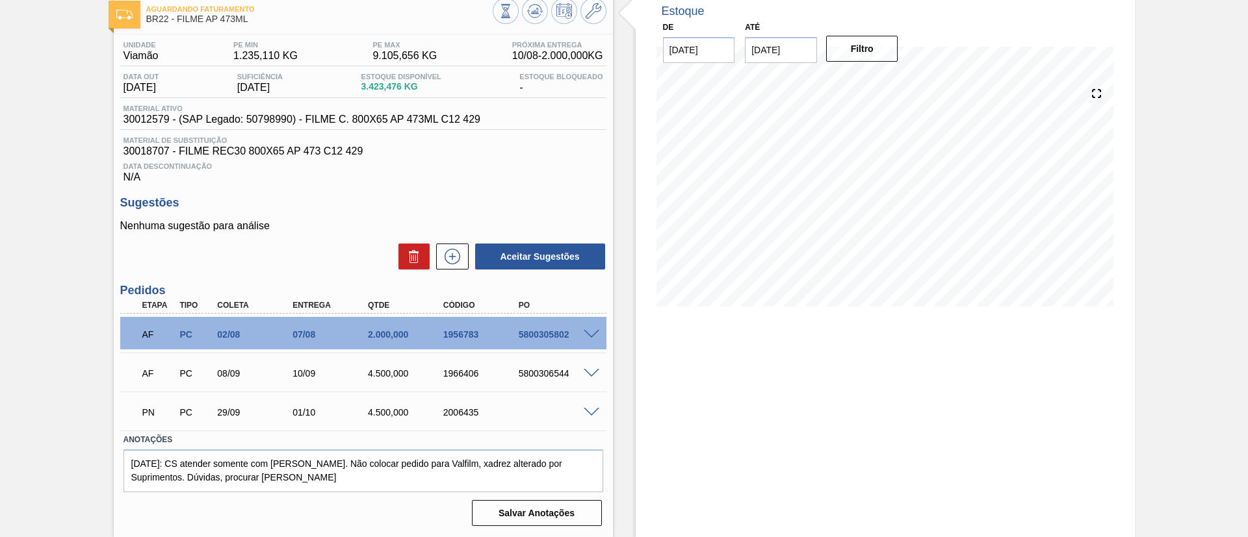
click at [596, 417] on div "PN PC 29/09 01/10 4.500,000 2006435" at bounding box center [363, 411] width 486 height 32
click at [591, 414] on span at bounding box center [592, 413] width 16 height 10
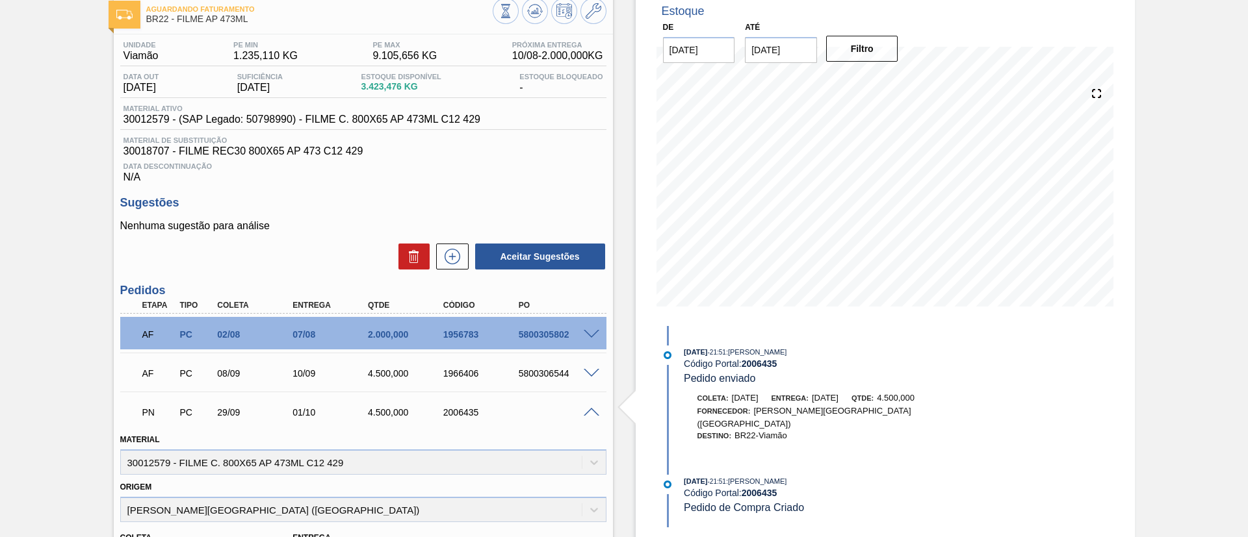
click at [591, 414] on span at bounding box center [592, 413] width 16 height 10
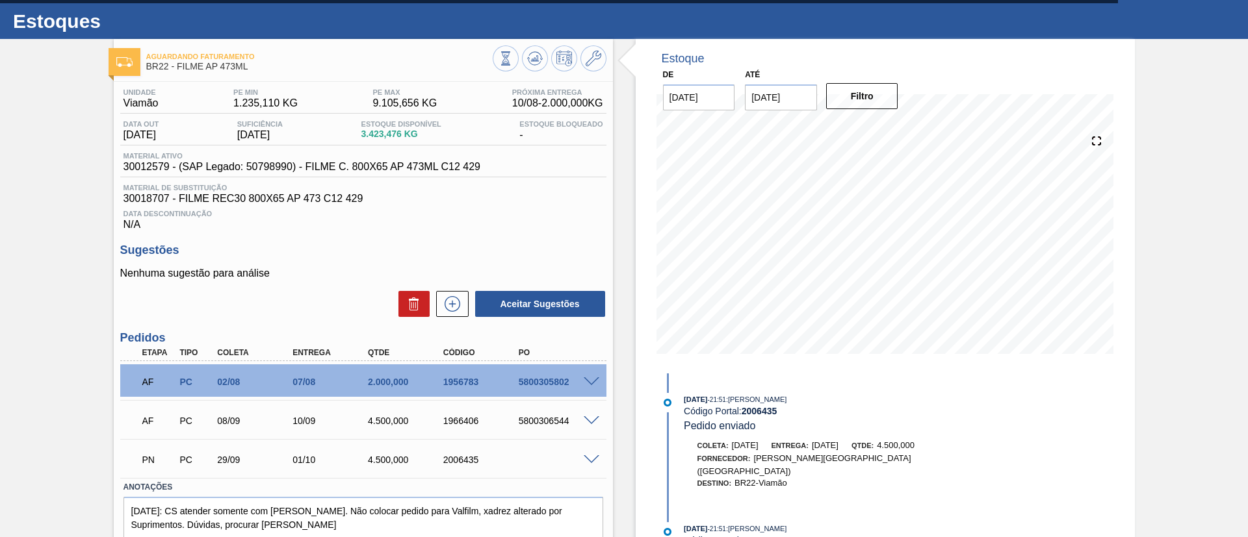
scroll to position [0, 0]
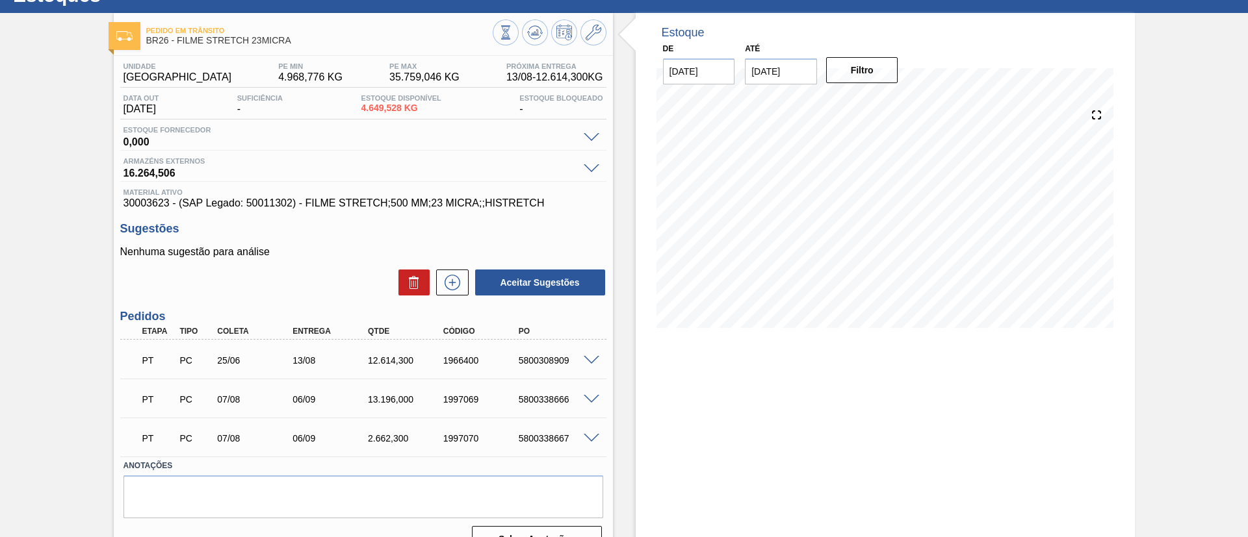
scroll to position [78, 0]
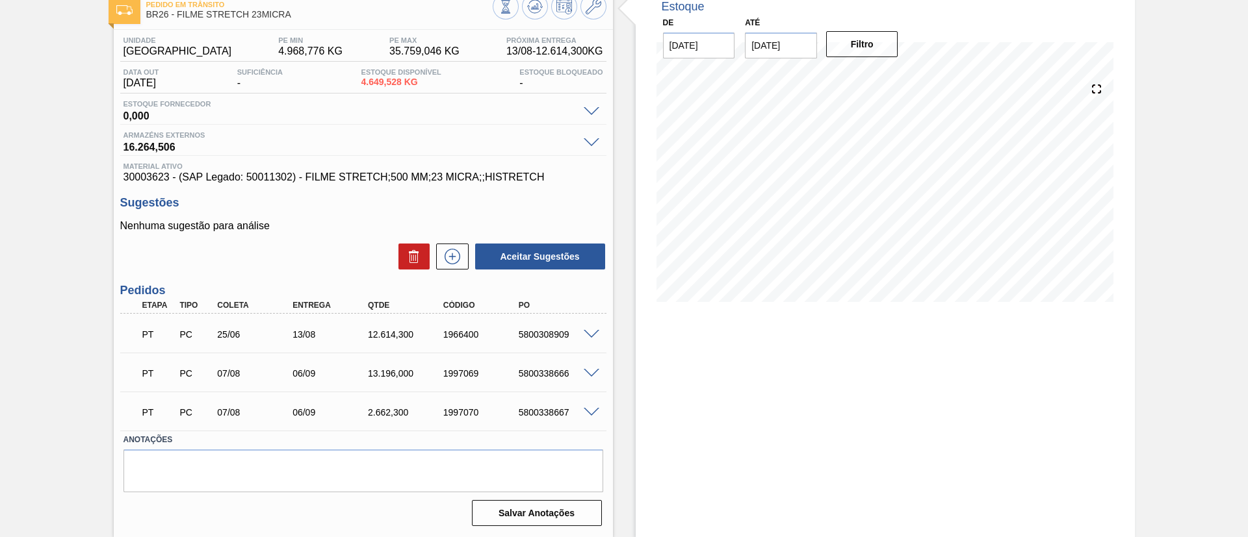
click at [597, 332] on span at bounding box center [592, 335] width 16 height 10
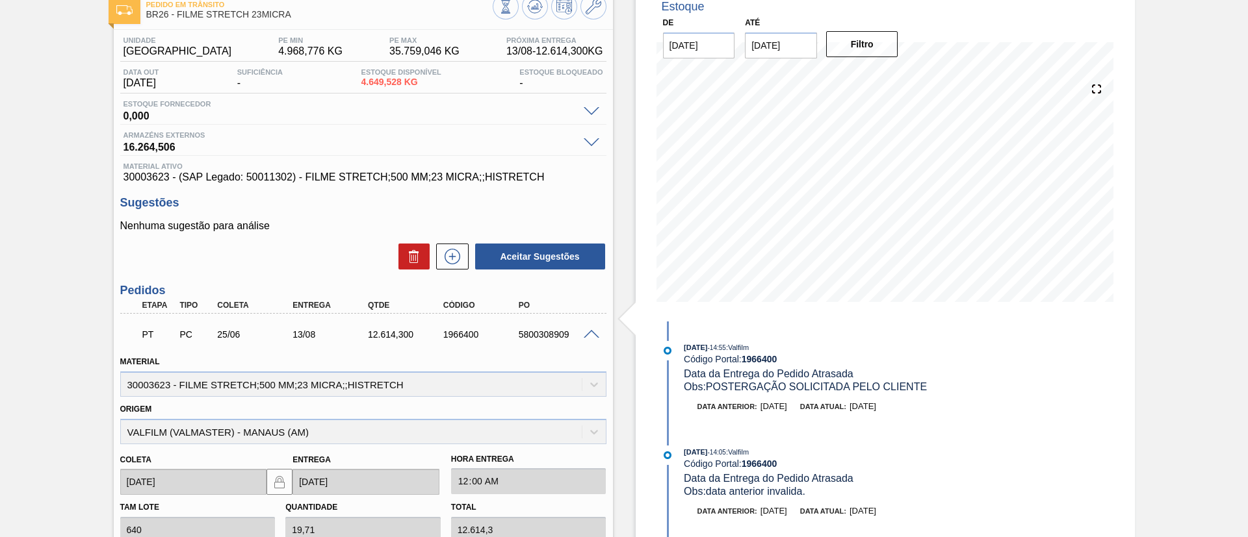
click at [597, 332] on span at bounding box center [592, 335] width 16 height 10
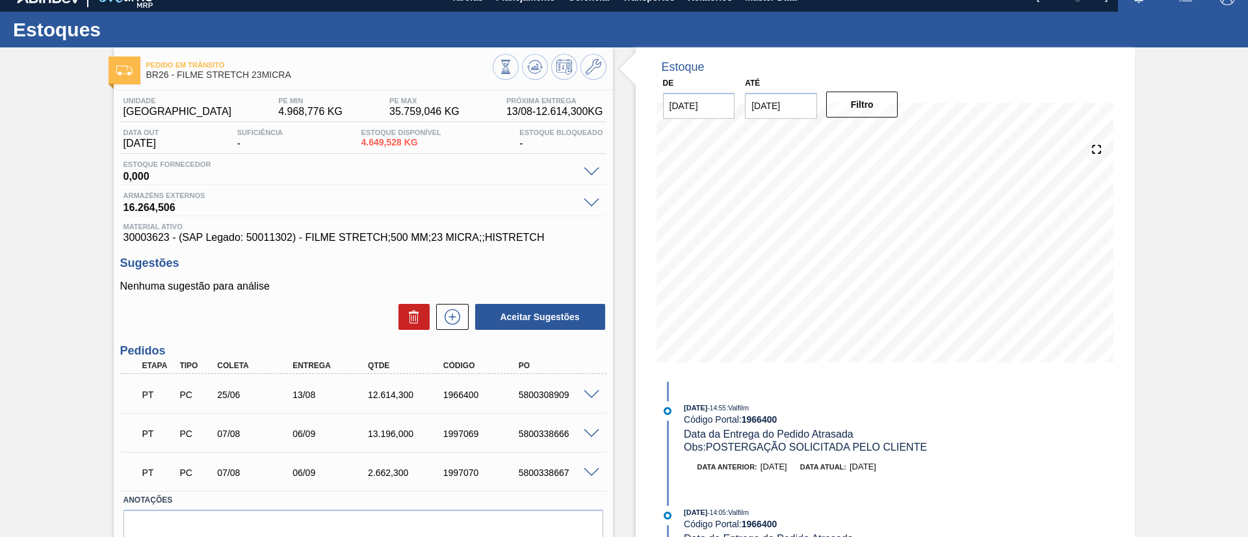
scroll to position [0, 0]
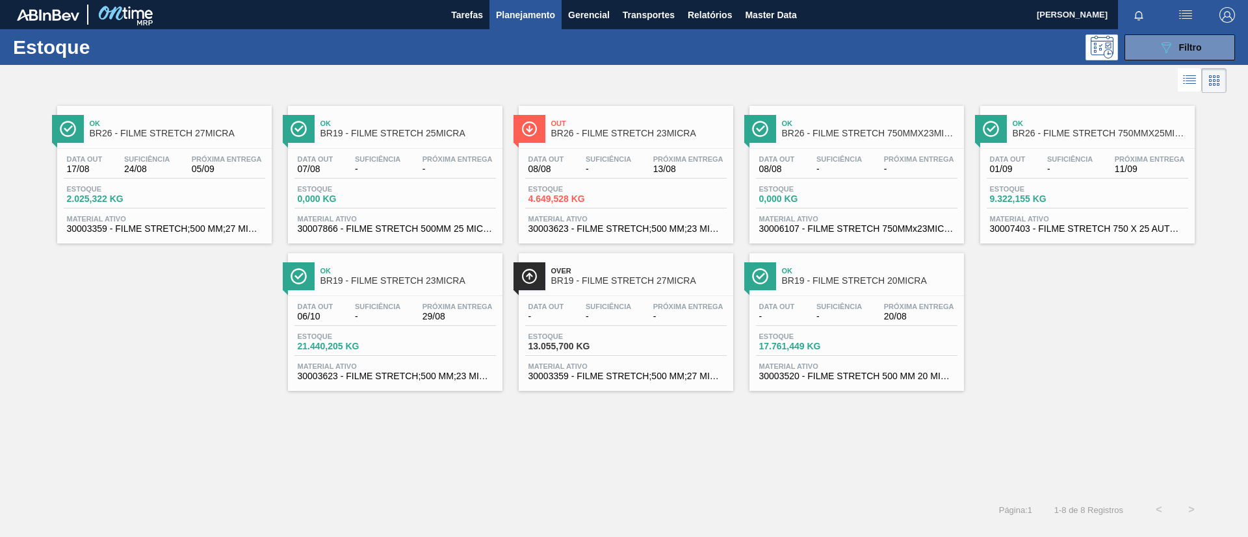
click at [684, 296] on div at bounding box center [625, 296] width 193 height 1
